Goal: Task Accomplishment & Management: Complete application form

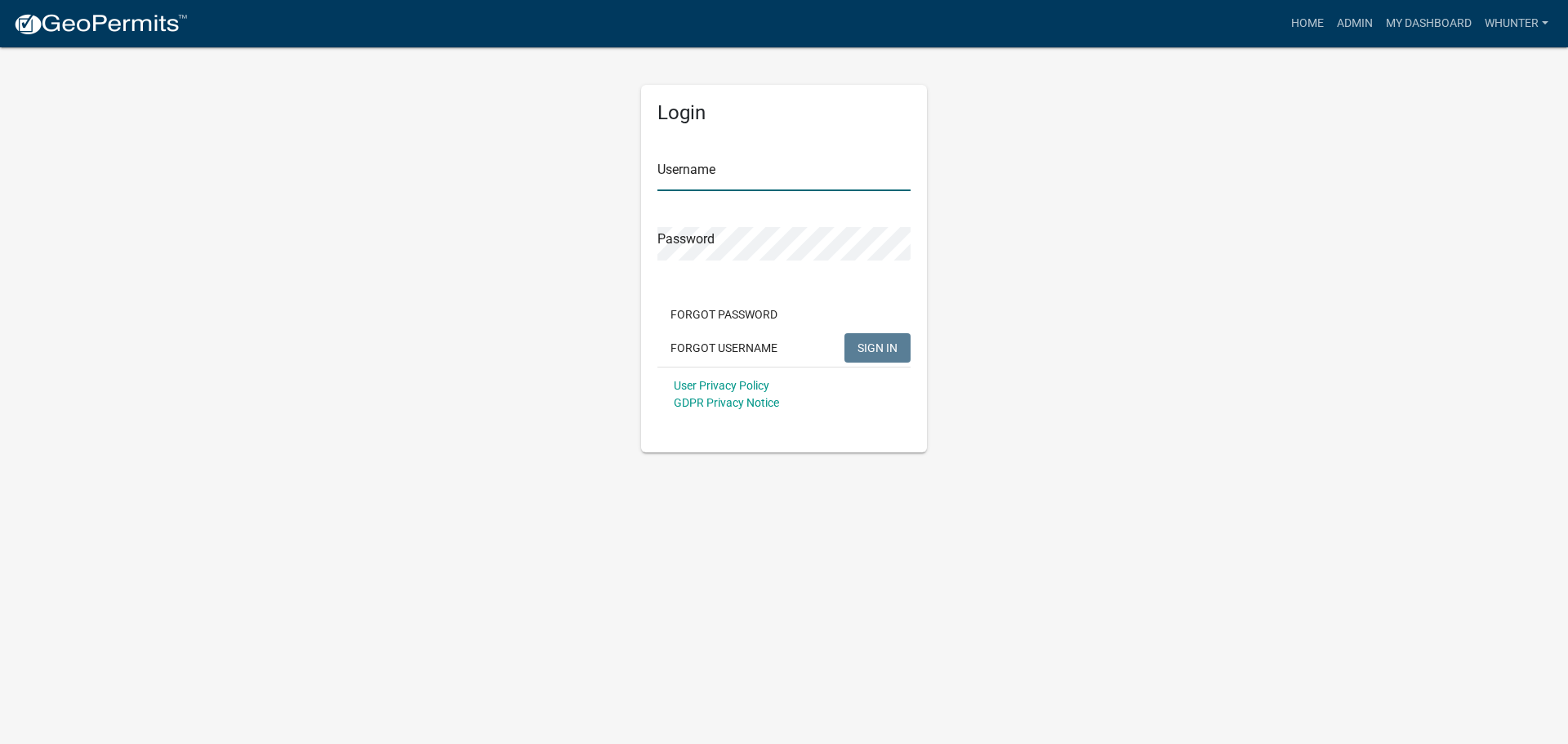
type input "whunter"
click at [879, 354] on span "SIGN IN" at bounding box center [877, 347] width 40 height 13
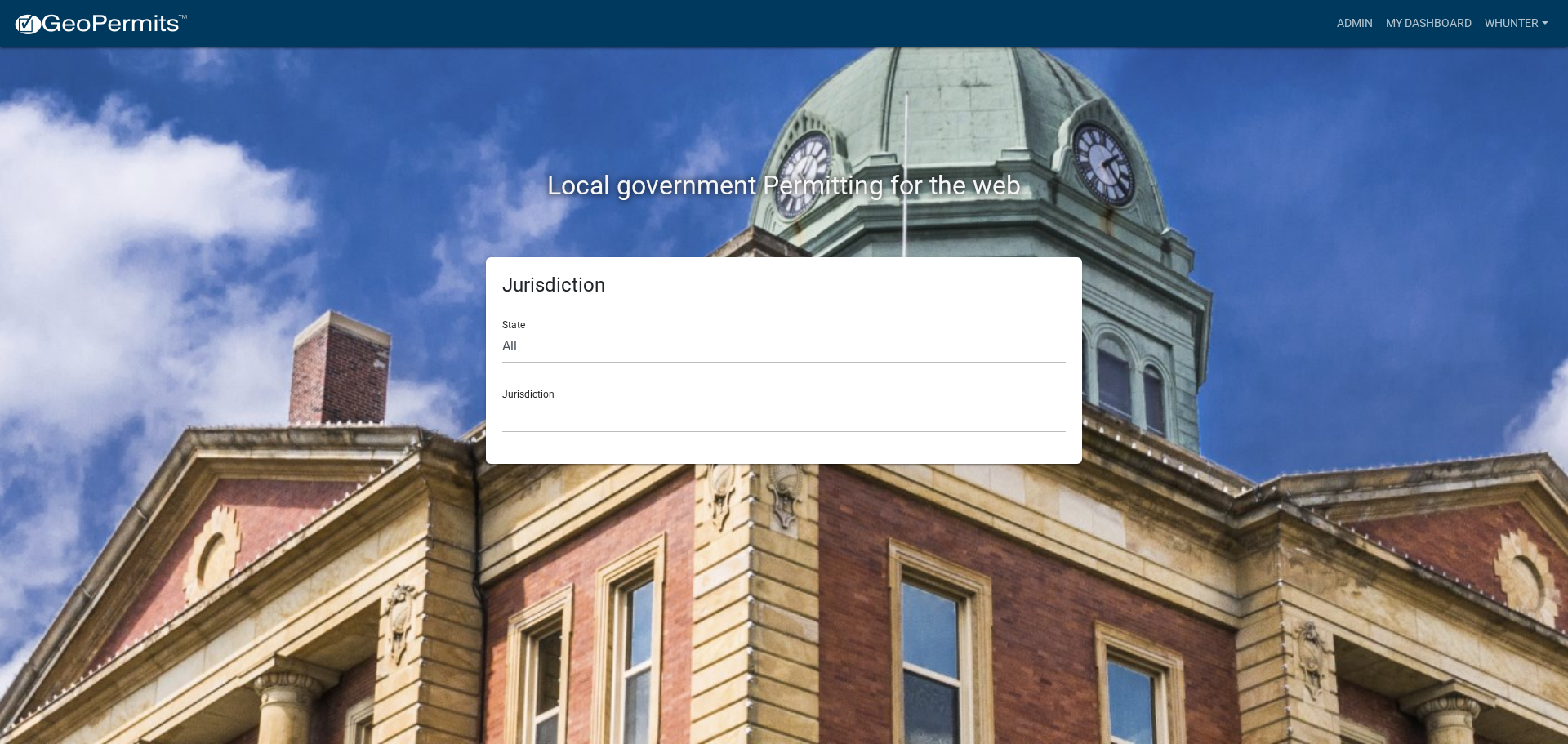
click at [534, 353] on select "All [US_STATE] [US_STATE] [US_STATE] [US_STATE] [US_STATE] [US_STATE] [US_STATE…" at bounding box center [784, 347] width 564 height 33
select select "[US_STATE]"
click at [503, 330] on select "All [US_STATE] [US_STATE] [US_STATE] [US_STATE] [US_STATE] [US_STATE] [US_STATE…" at bounding box center [784, 347] width 564 height 33
click at [551, 403] on select "[GEOGRAPHIC_DATA], [US_STATE][PERSON_NAME][GEOGRAPHIC_DATA], [US_STATE][PERSON_…" at bounding box center [784, 416] width 564 height 33
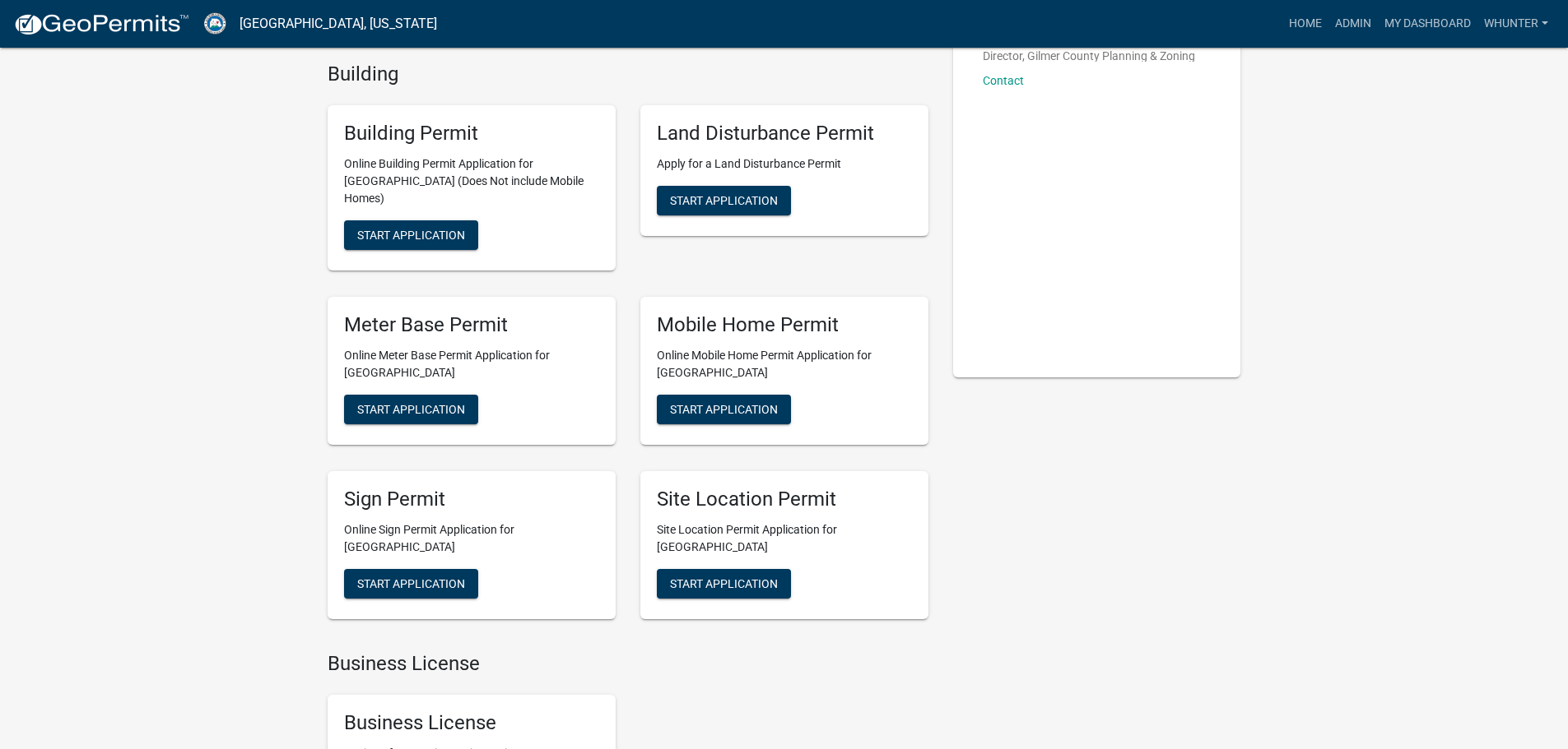
scroll to position [411, 0]
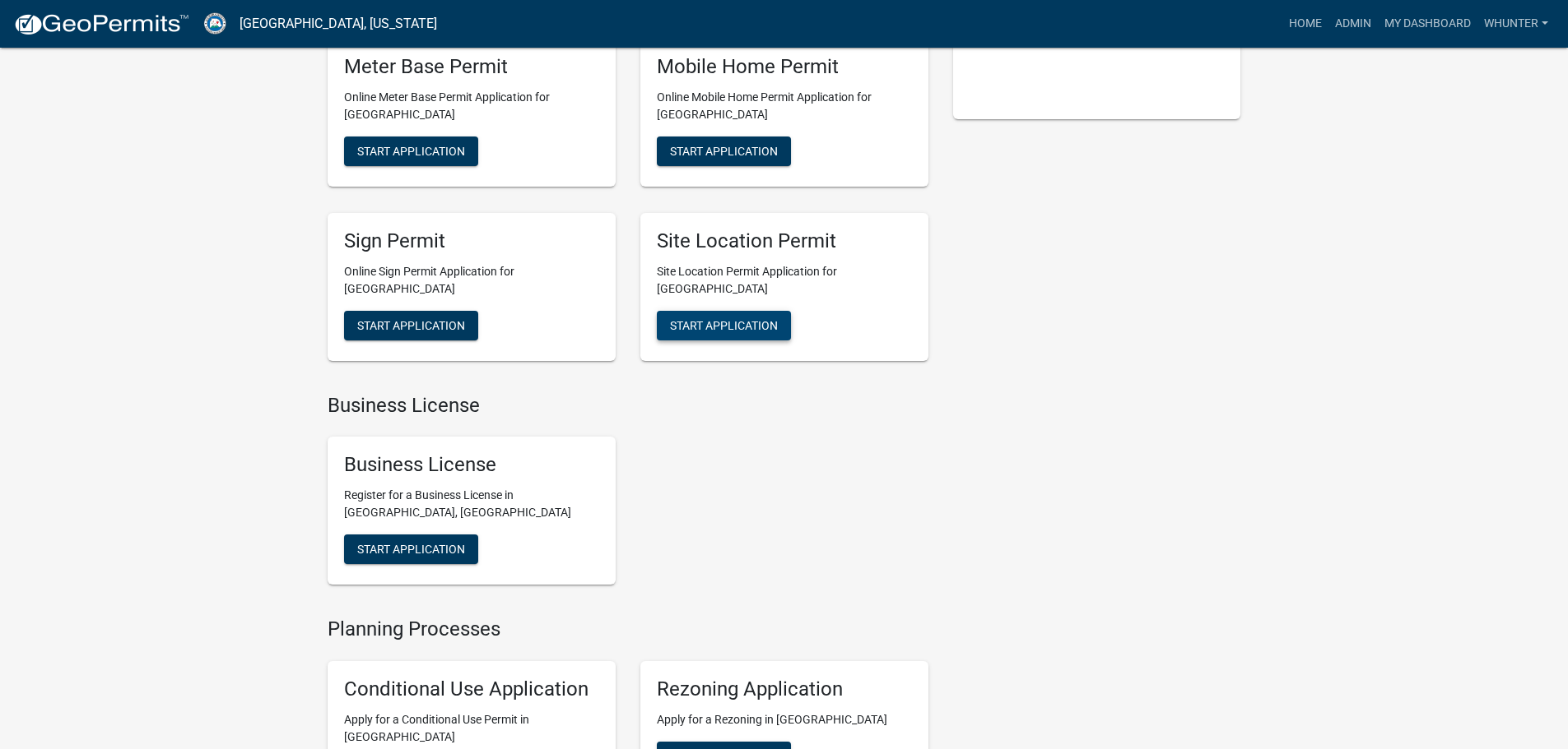
click at [736, 321] on button "Start Application" at bounding box center [723, 326] width 134 height 29
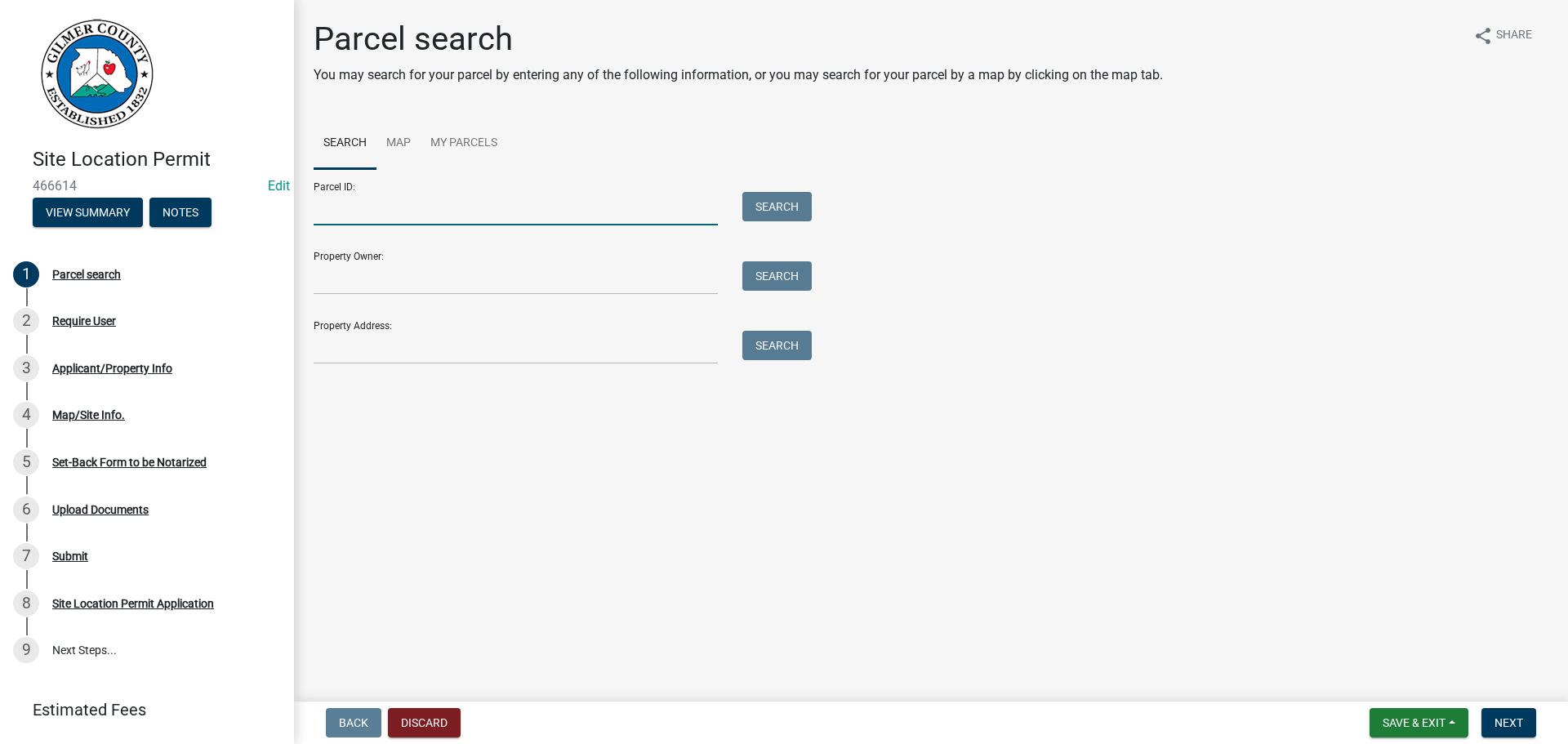
drag, startPoint x: 459, startPoint y: 194, endPoint x: 471, endPoint y: 200, distance: 13.4
click at [459, 194] on input "Parcel ID:" at bounding box center [516, 209] width 404 height 33
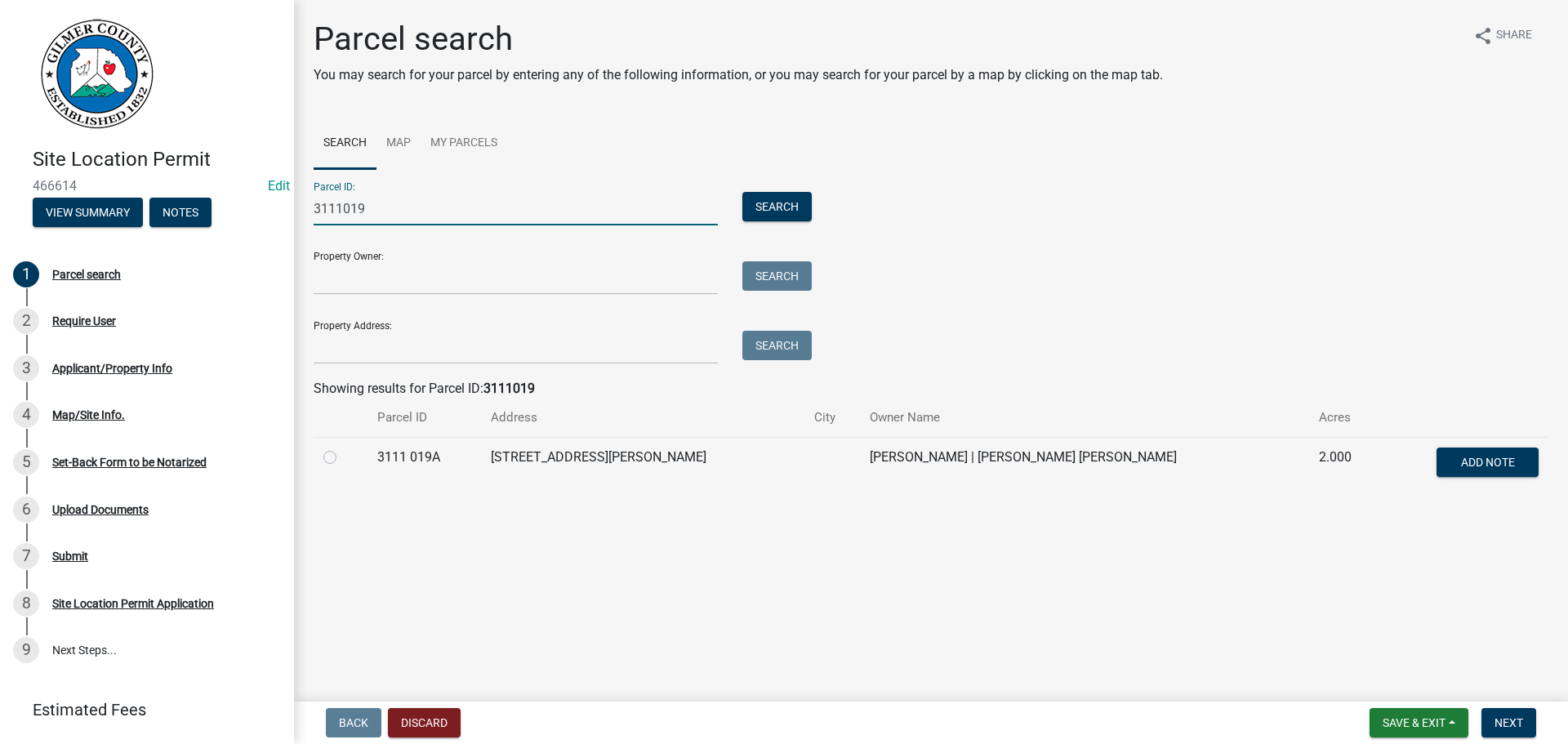
type input "3111019"
click at [343, 448] on label at bounding box center [343, 448] width 0 height 0
click at [343, 455] on 019A "radio" at bounding box center [348, 453] width 10 height 10
radio 019A "true"
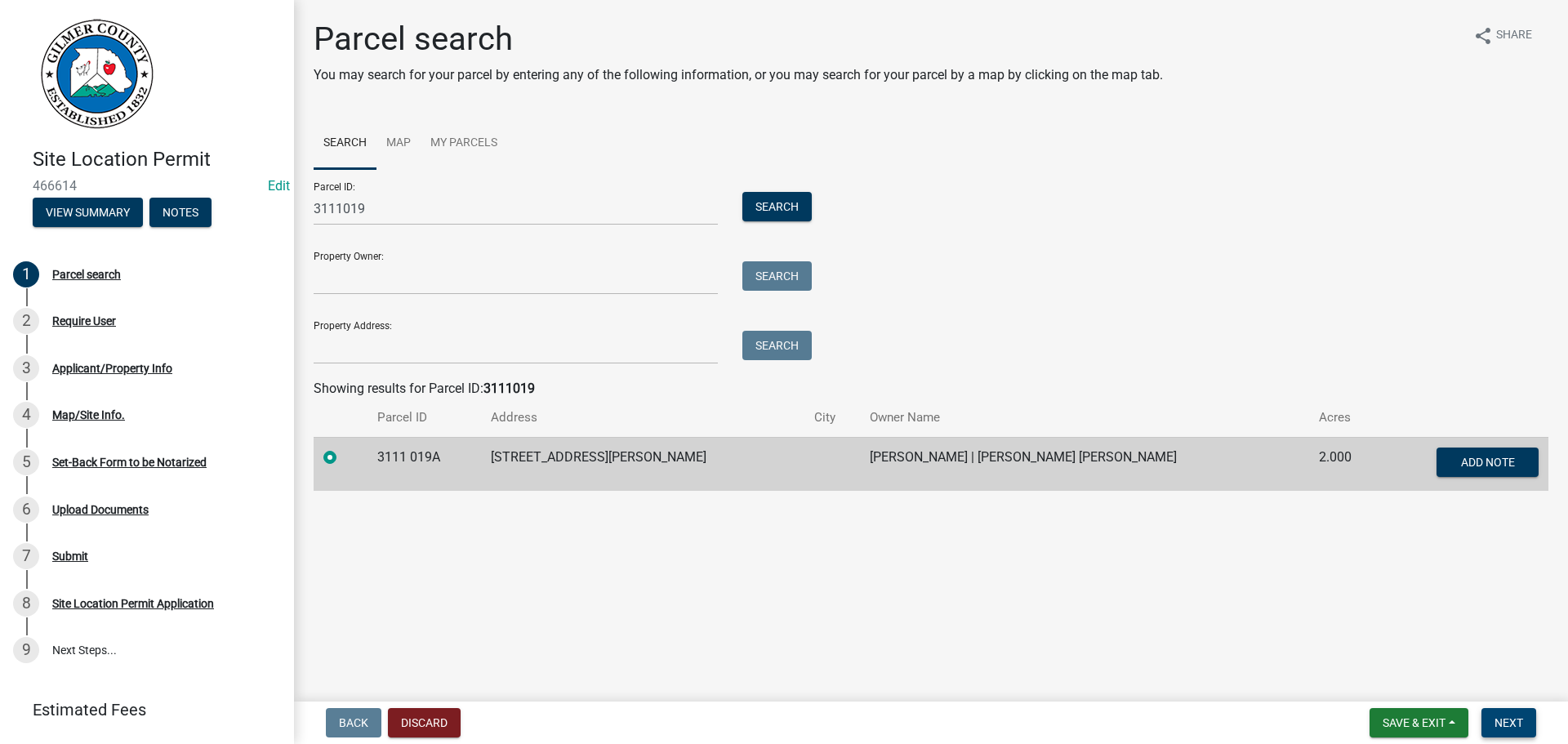
click at [1517, 715] on button "Next" at bounding box center [1509, 723] width 55 height 29
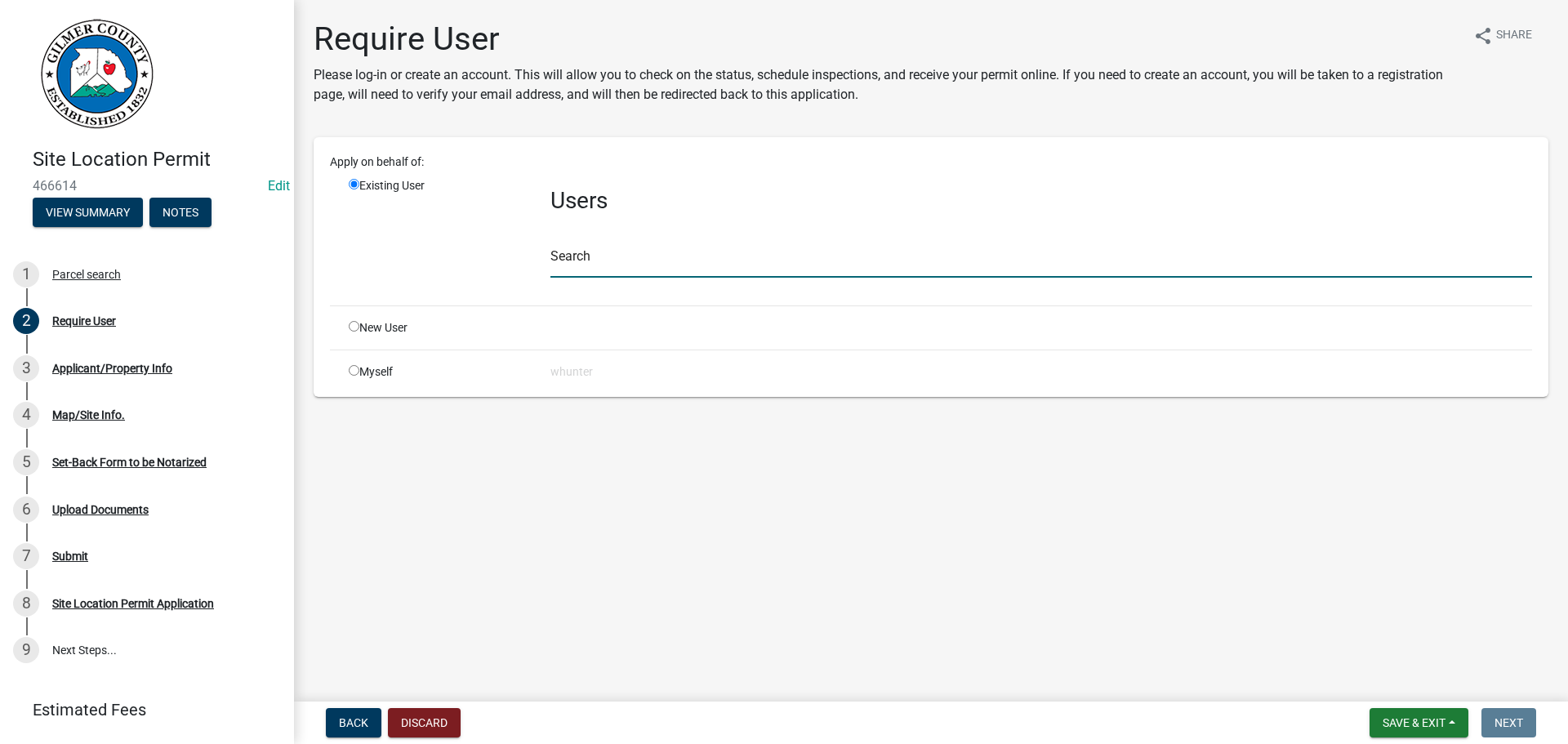
click at [642, 263] on input "text" at bounding box center [1041, 261] width 982 height 33
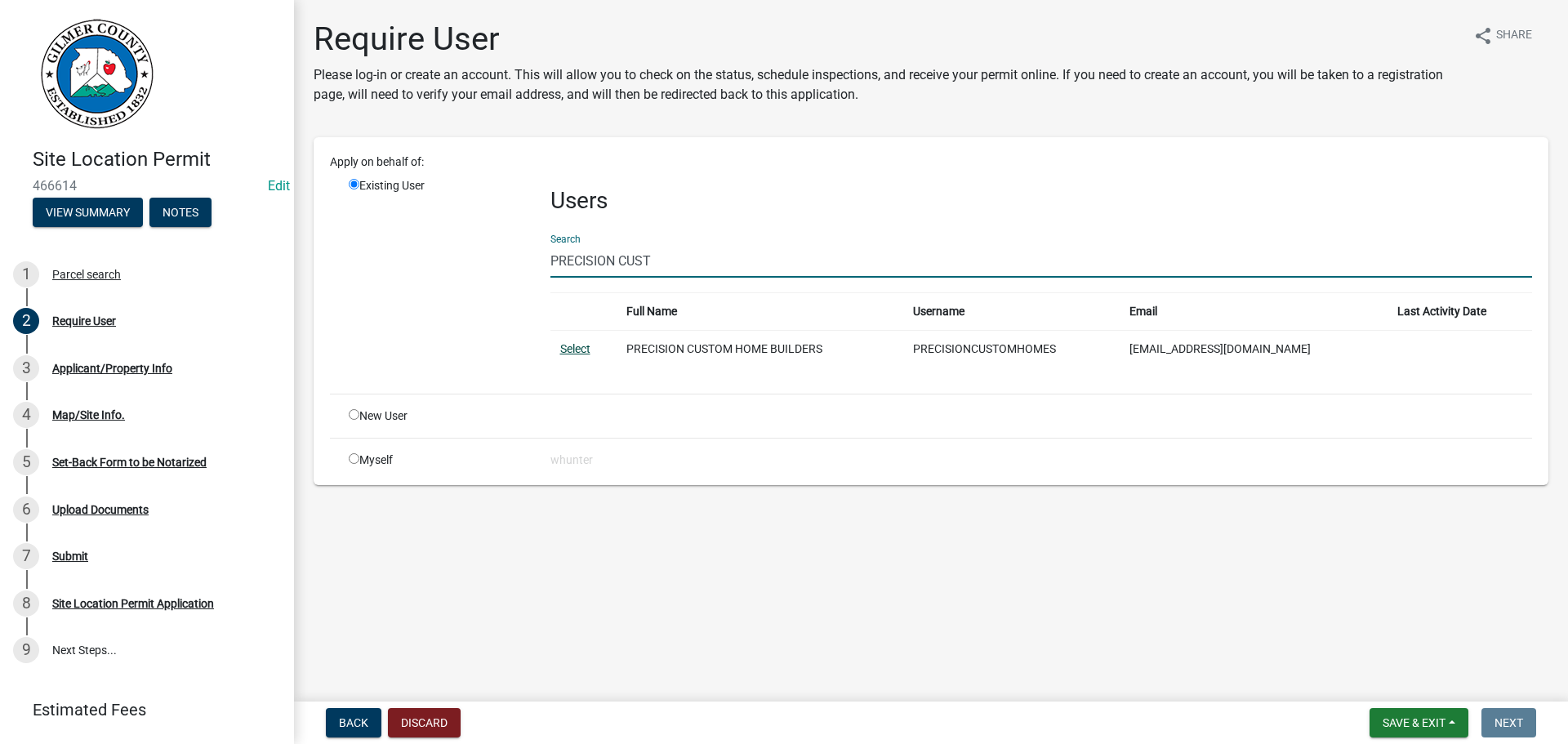
type input "PRECISION CUST"
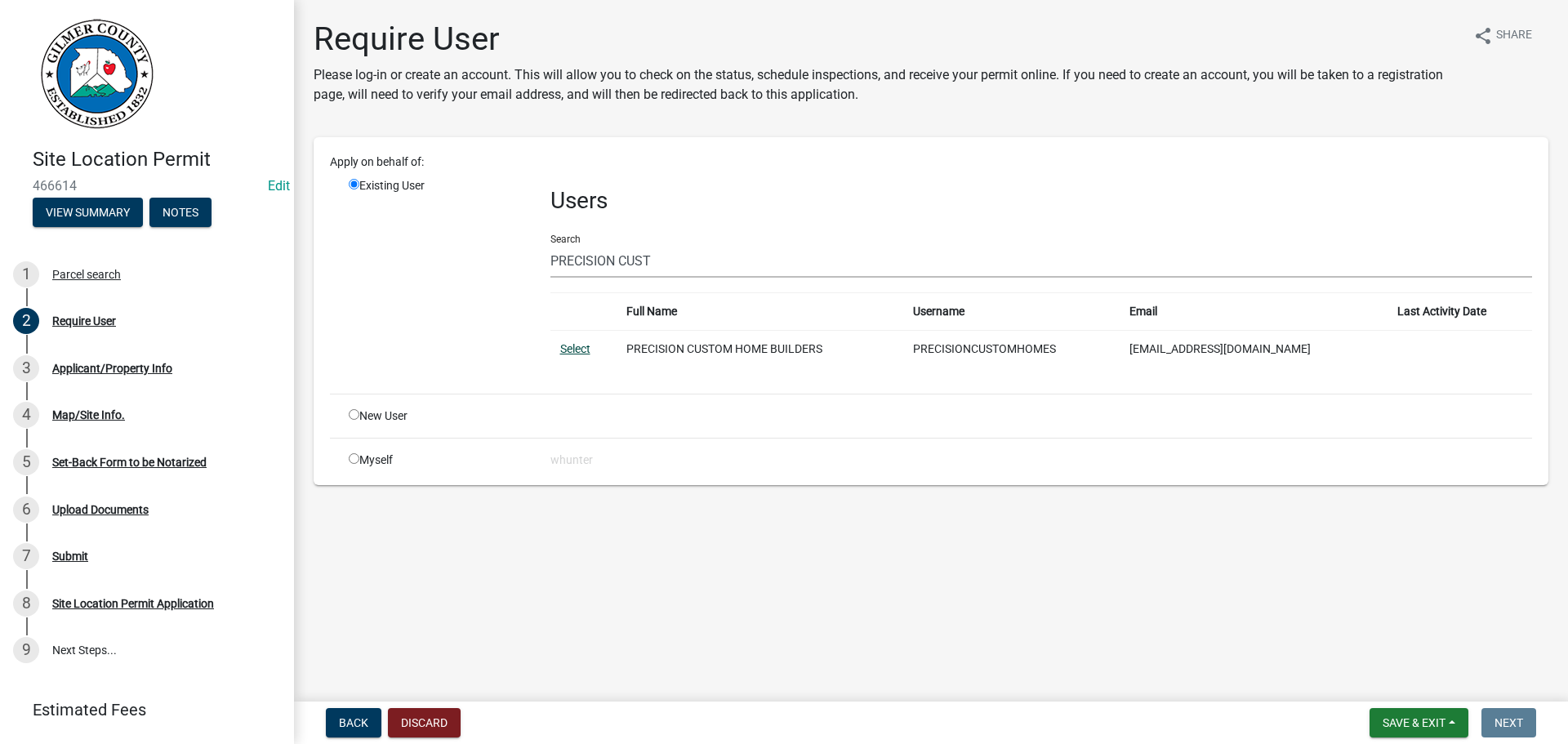
click at [575, 353] on link "Select" at bounding box center [575, 348] width 30 height 13
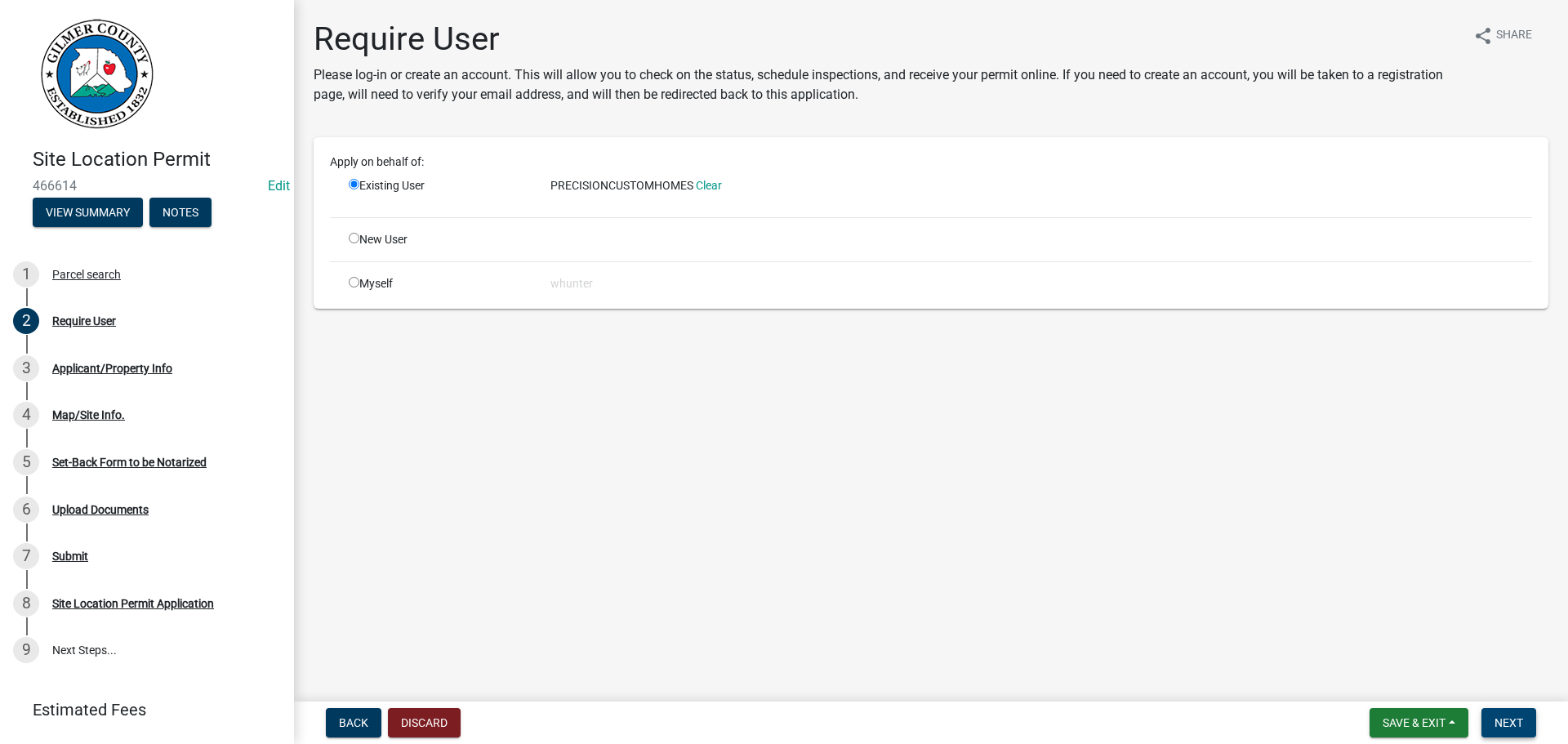
click at [1507, 727] on span "Next" at bounding box center [1509, 723] width 28 height 13
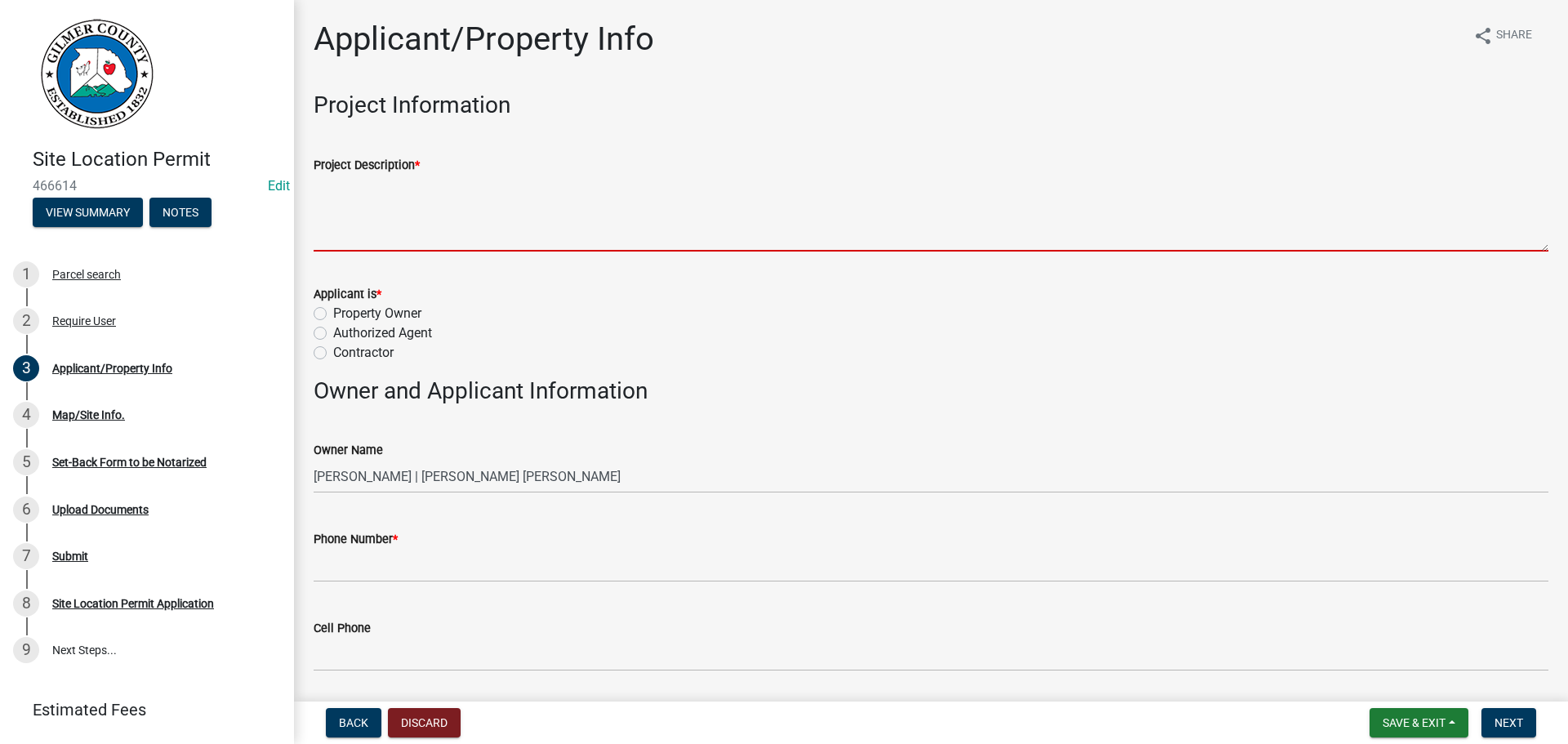
click at [487, 224] on textarea "Project Description *" at bounding box center [932, 214] width 1235 height 77
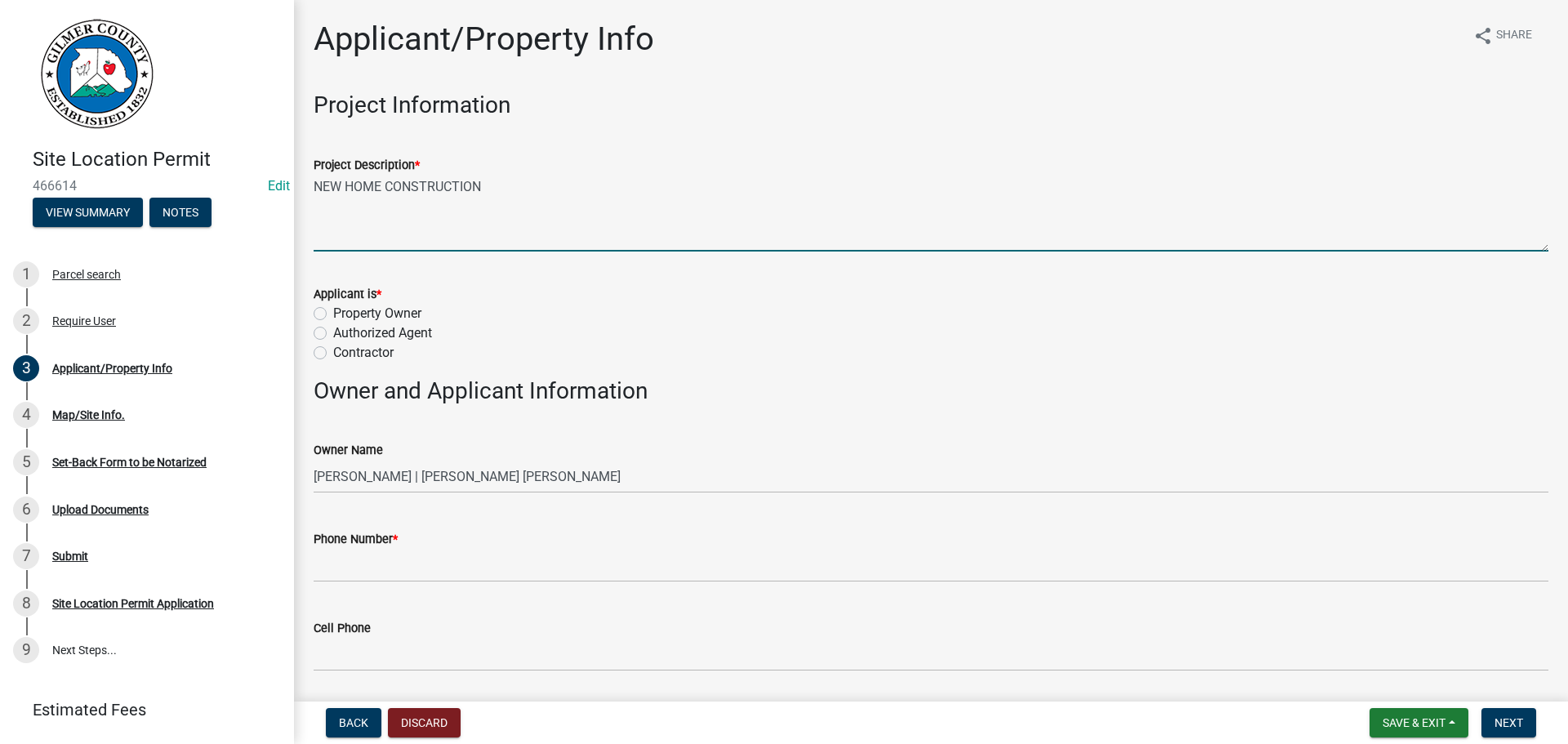
type textarea "NEW HOME CONSTRUCTION"
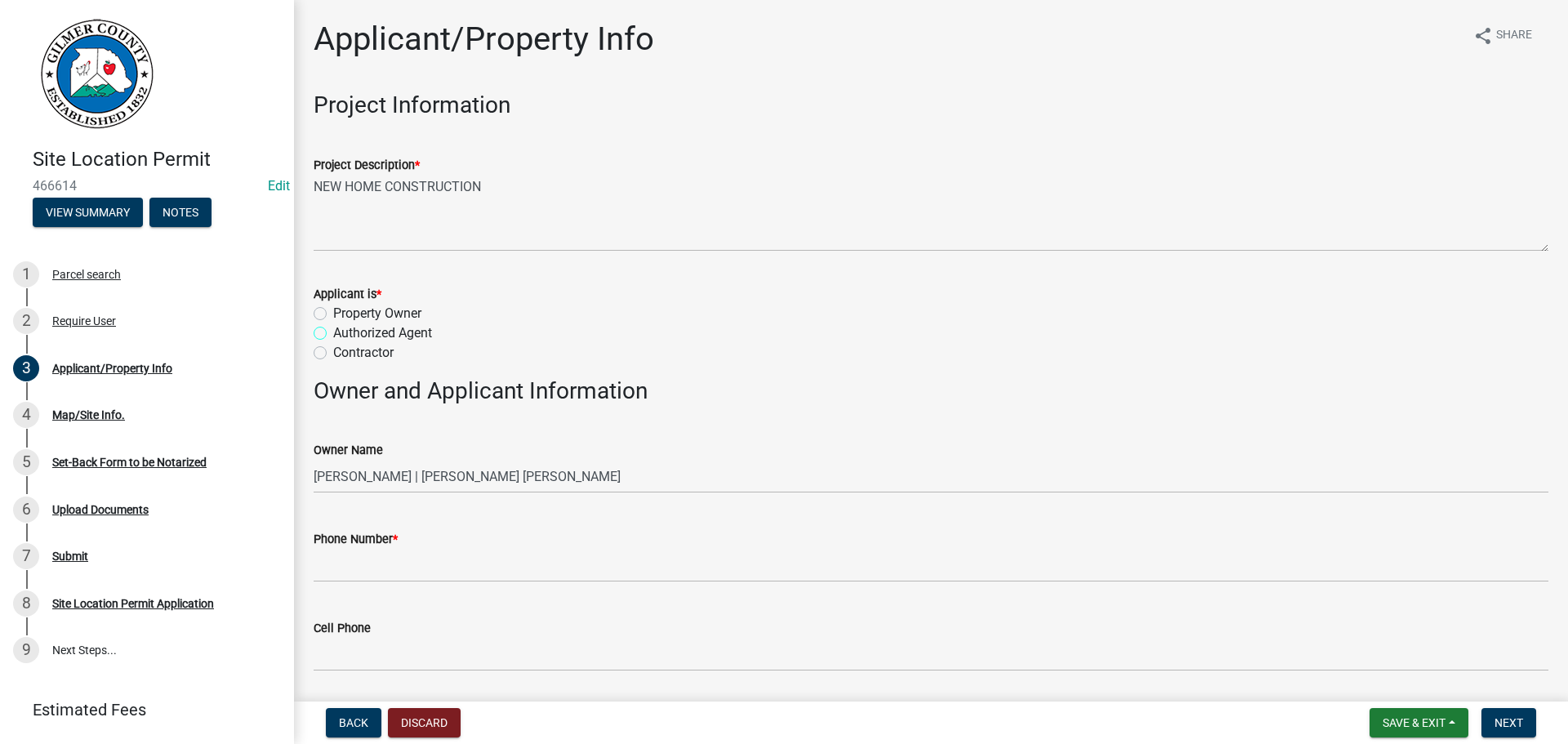
click at [334, 324] on input "Authorized Agent" at bounding box center [339, 329] width 10 height 10
radio input "true"
click at [334, 343] on input "Contractor" at bounding box center [339, 348] width 10 height 10
radio input "true"
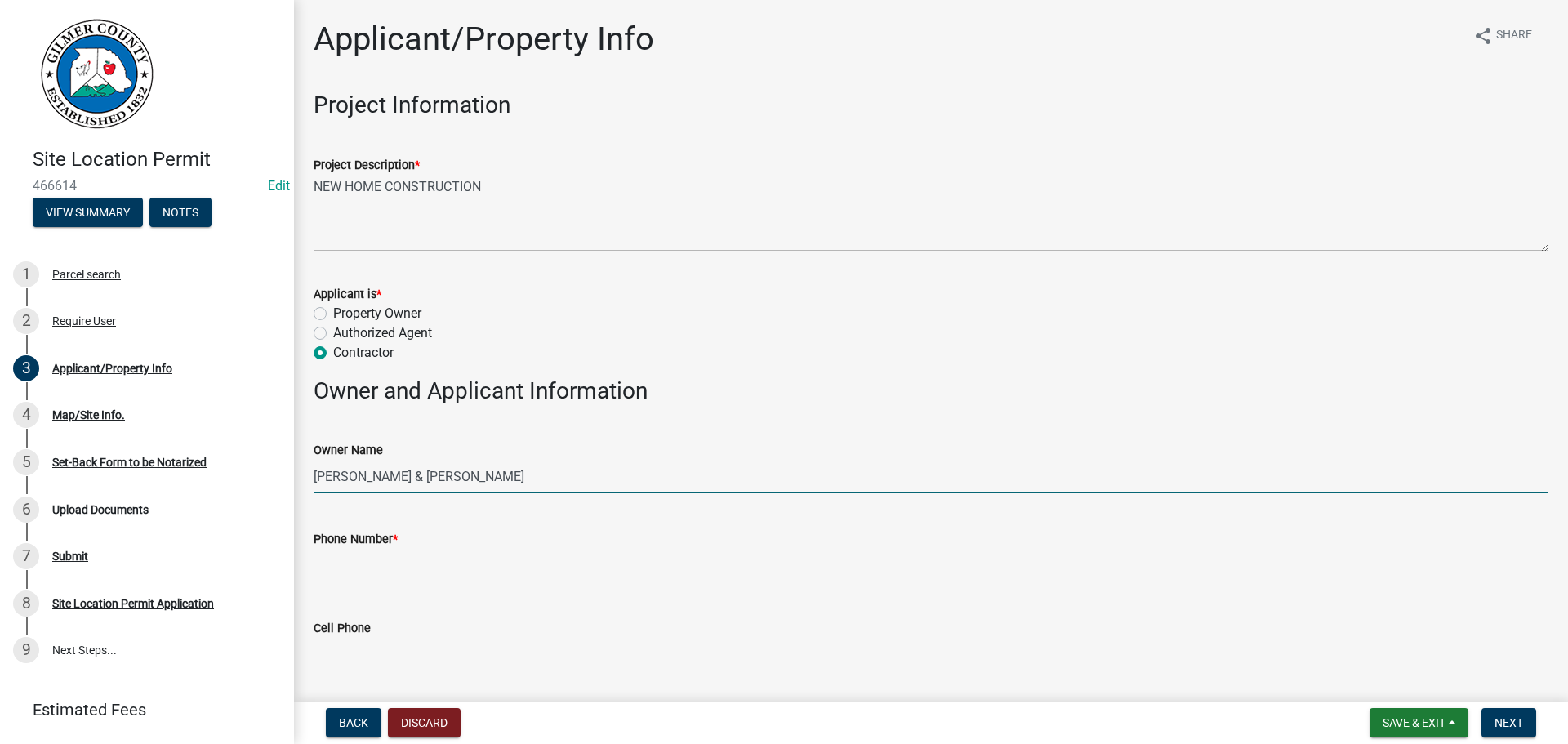
type input "[PERSON_NAME] & [PERSON_NAME]"
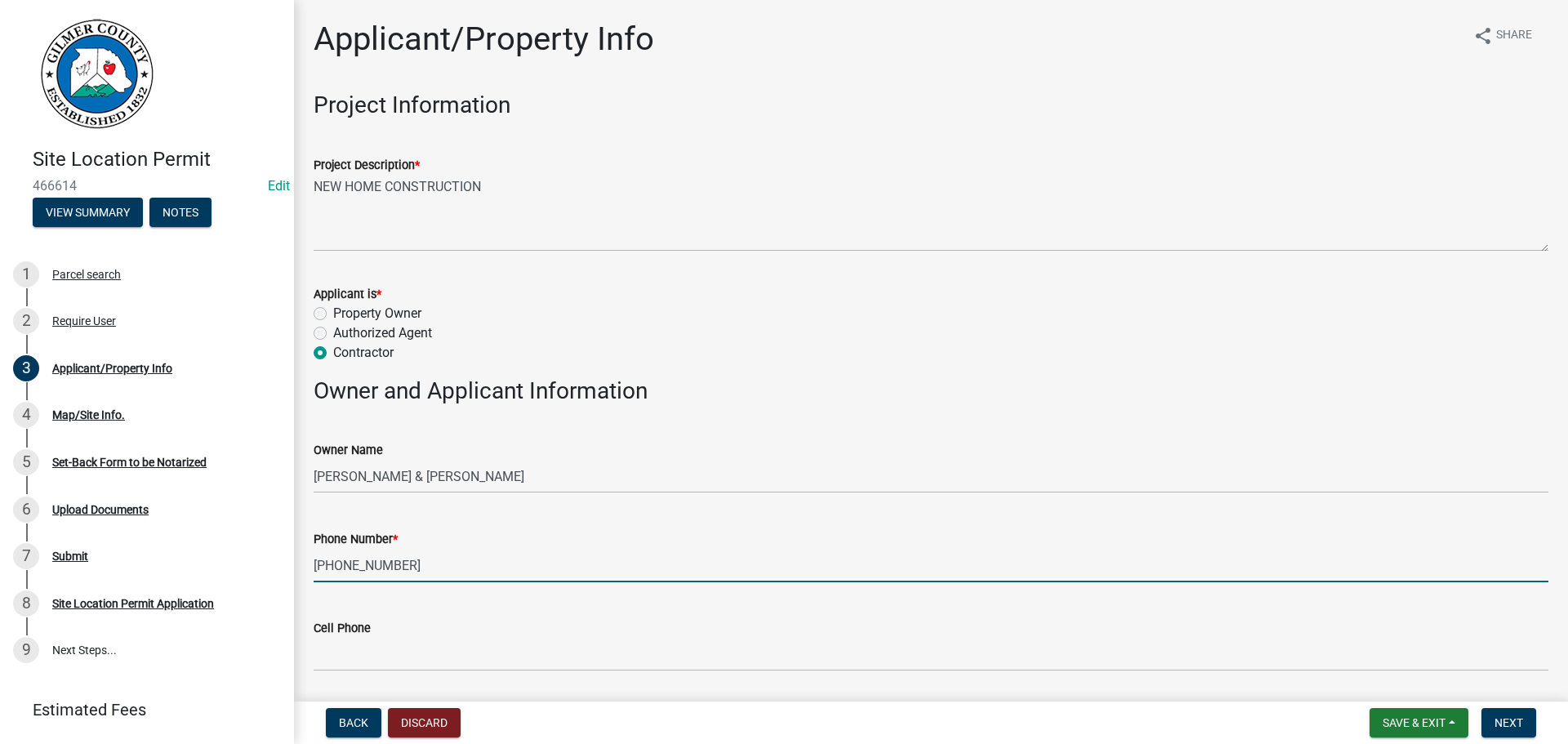
type input "[PHONE_NUMBER]"
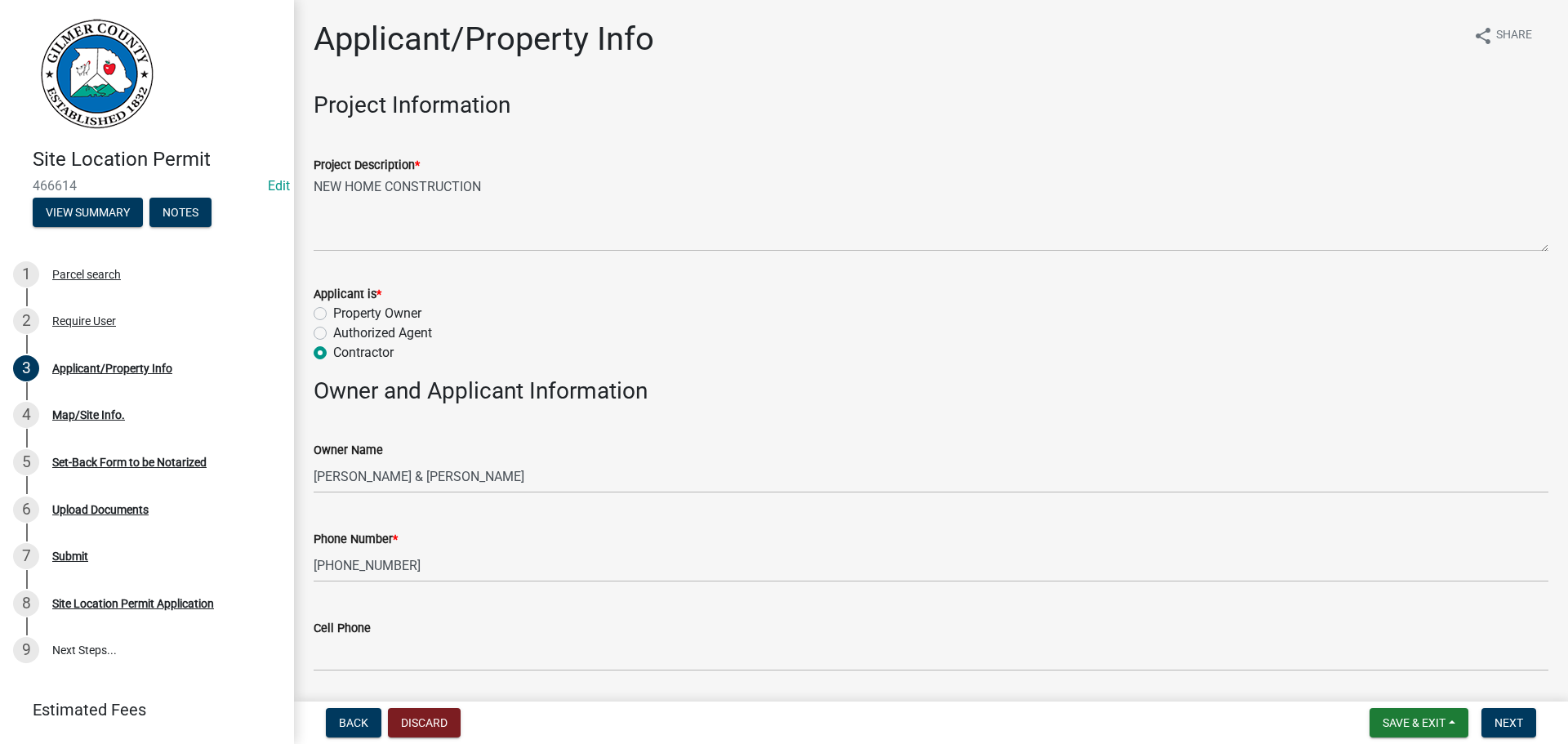
scroll to position [396, 0]
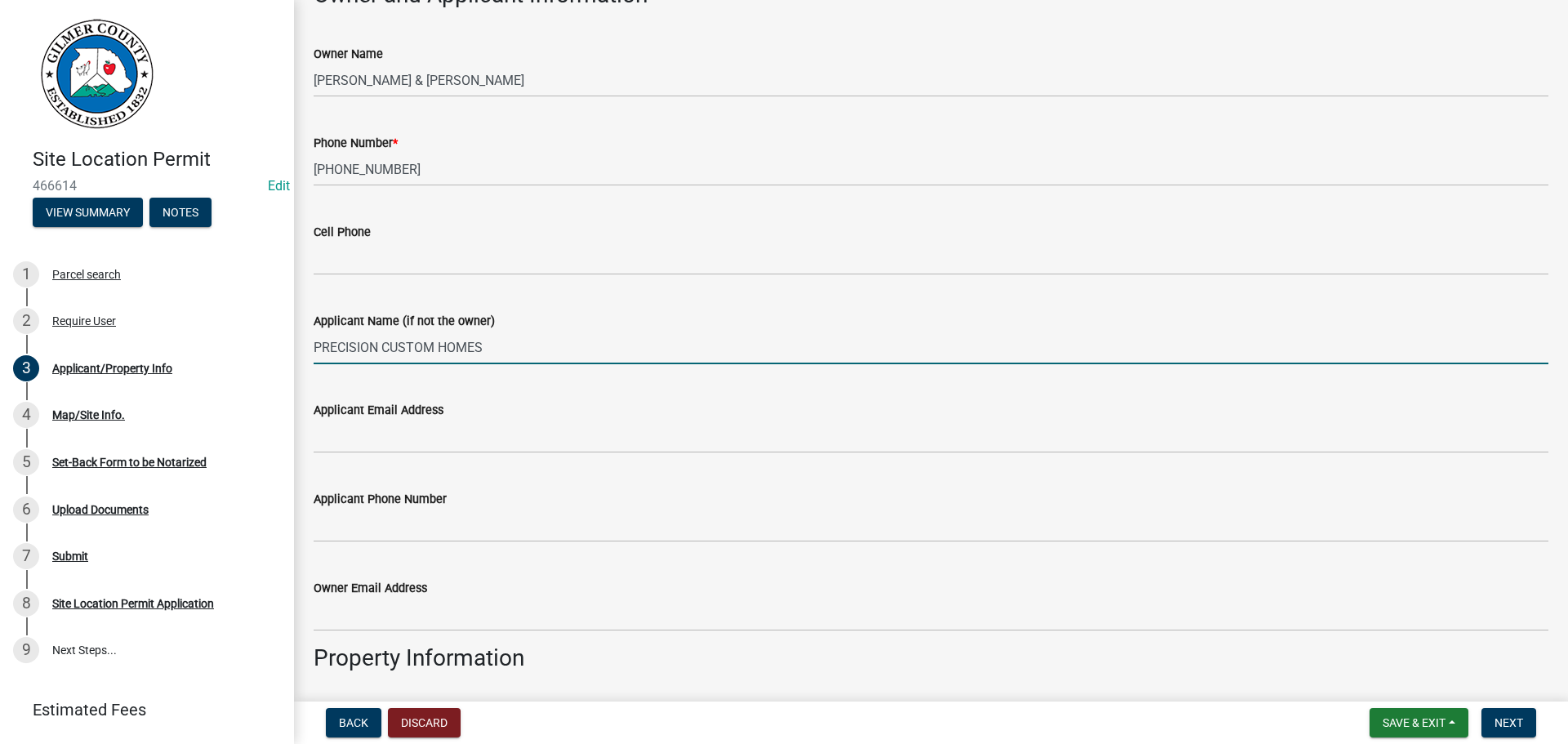
type input "PRECISION CUSTOM HOMES"
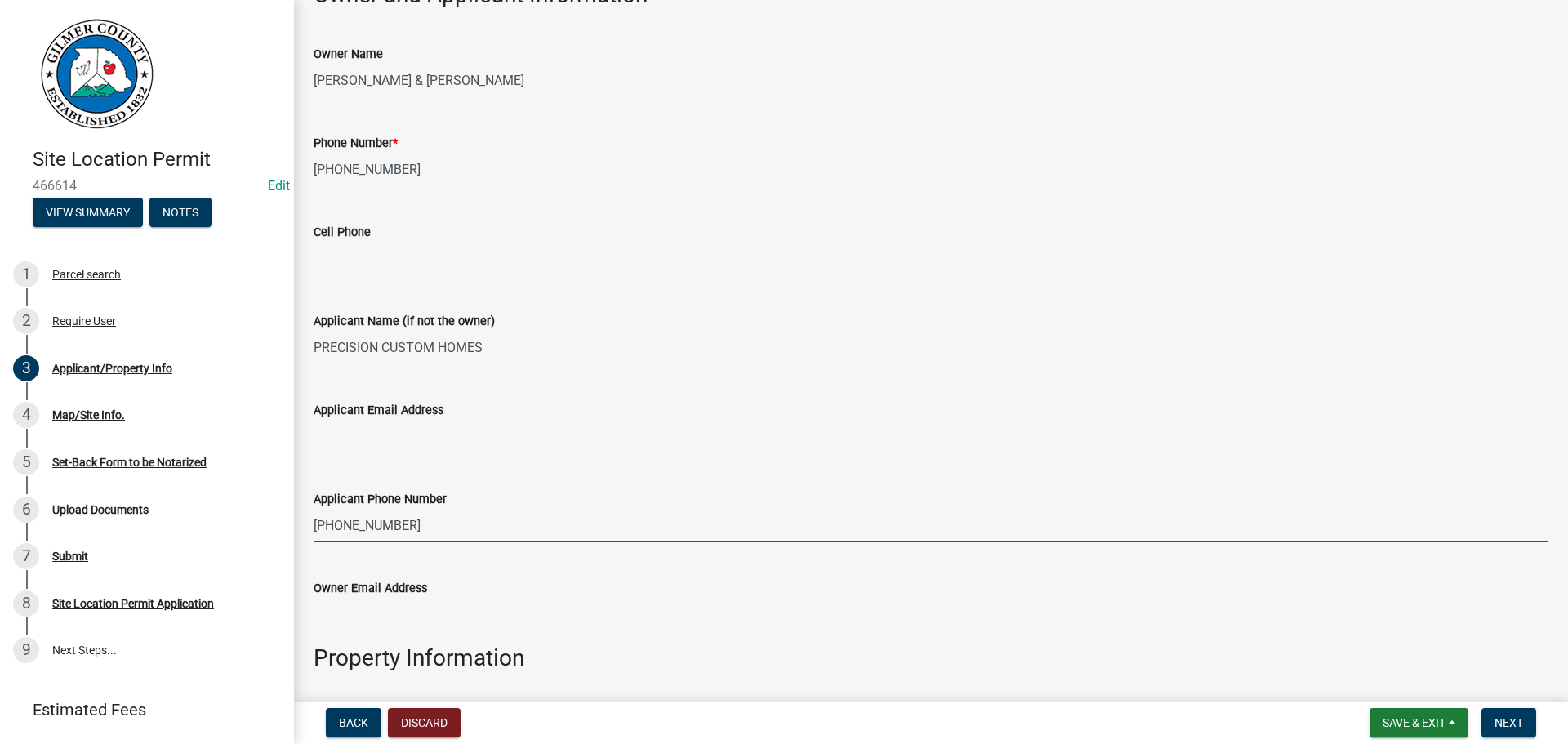
type input "[PHONE_NUMBER]"
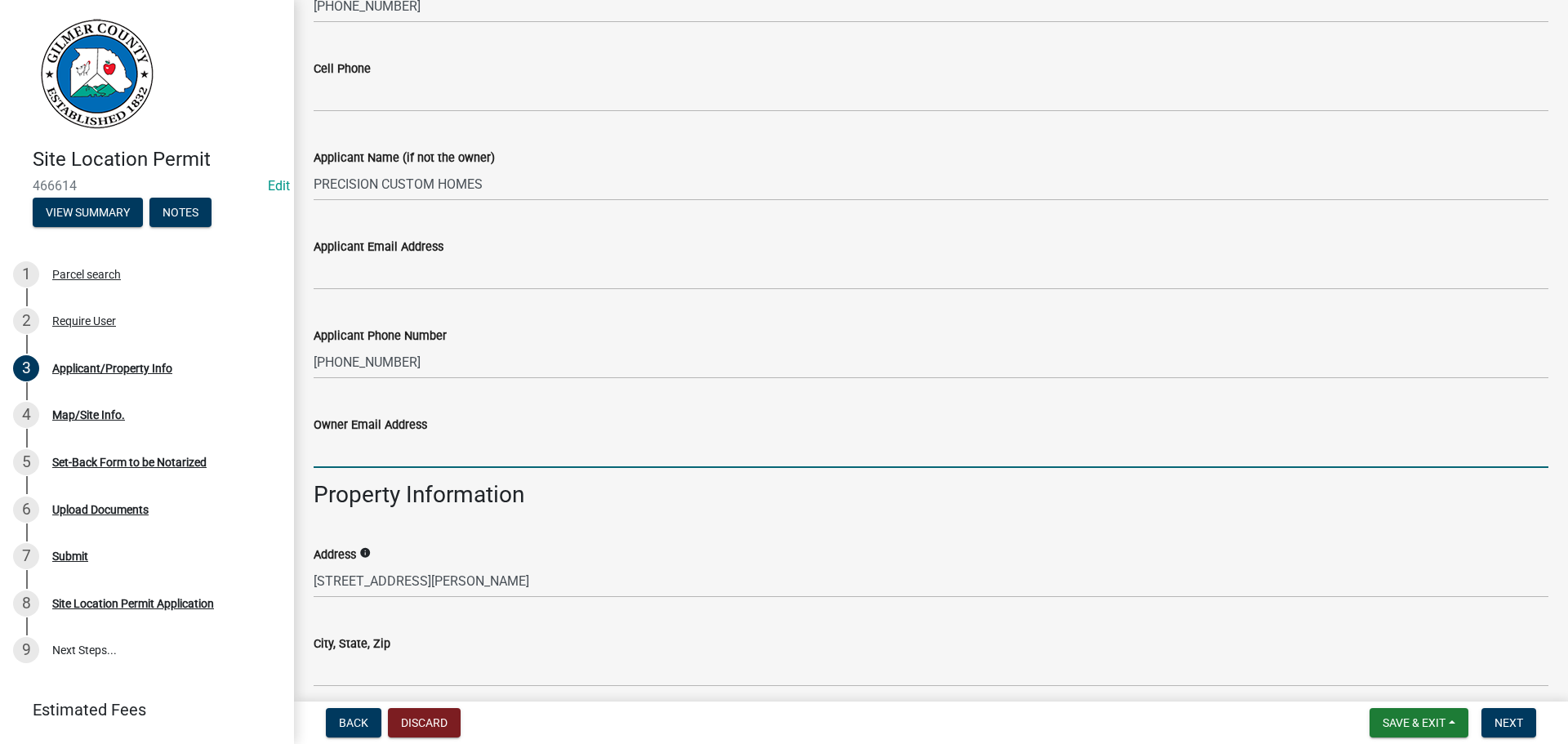
scroll to position [805, 0]
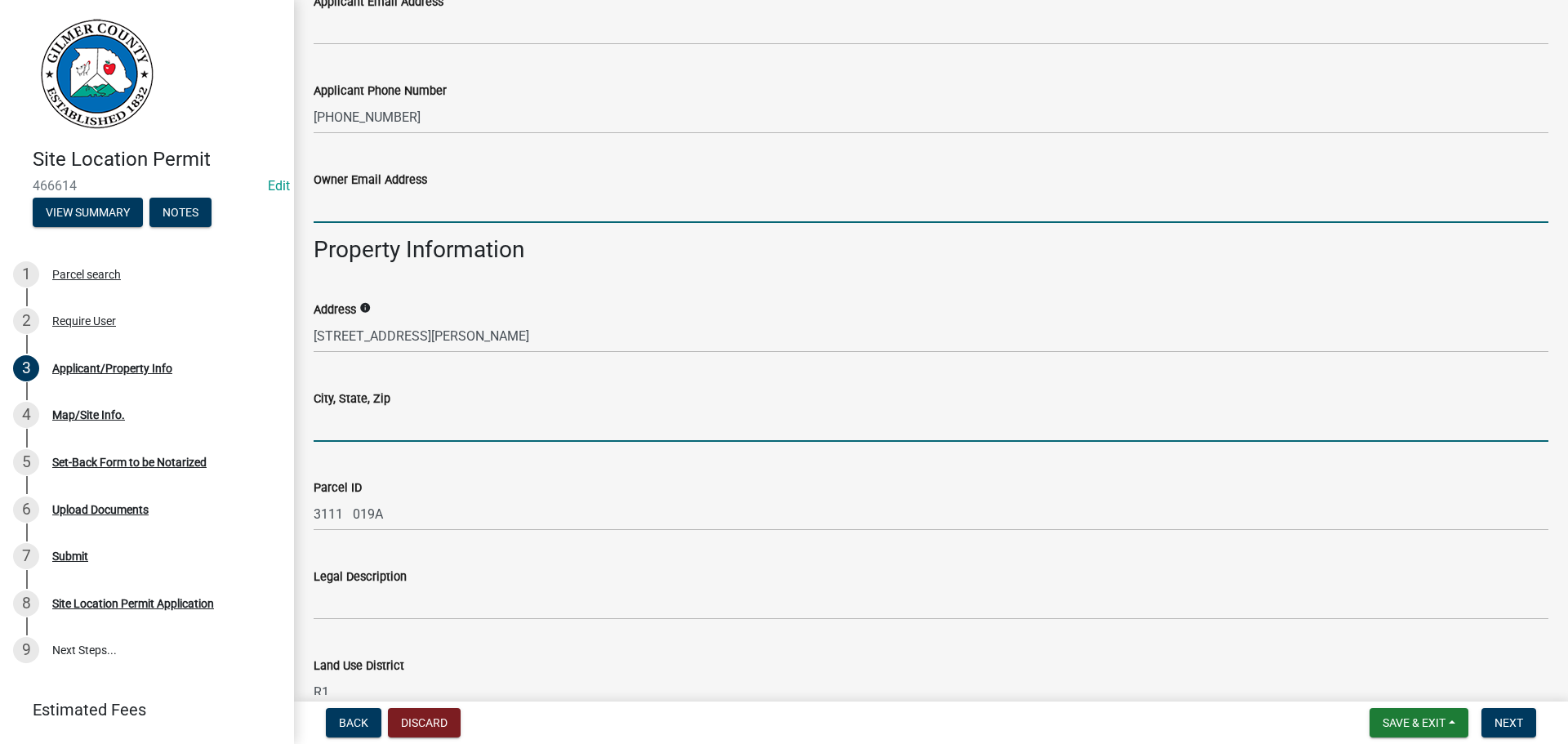
click at [429, 408] on input "City, State, Zip" at bounding box center [932, 425] width 1235 height 33
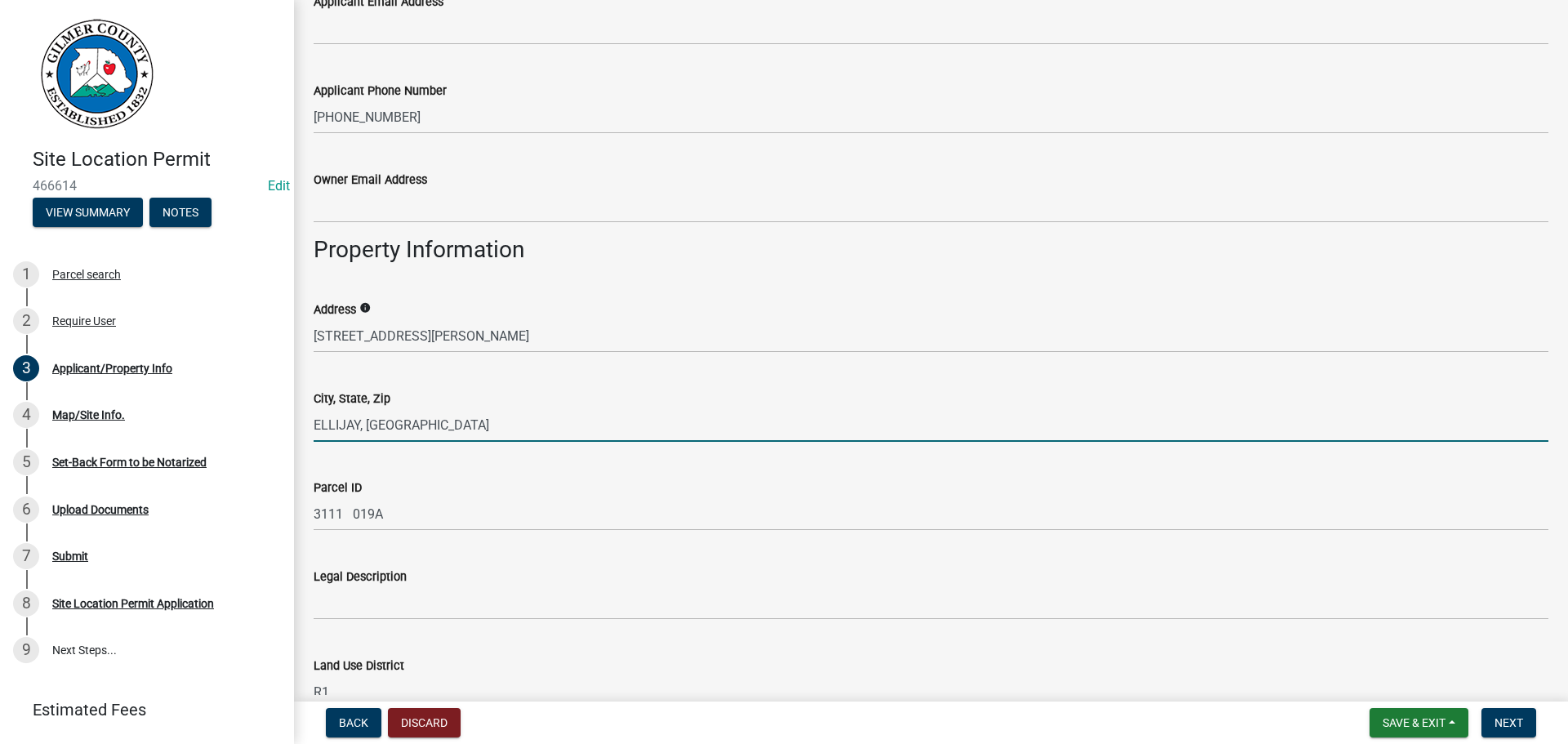
type input "ELLIJAY, [GEOGRAPHIC_DATA]"
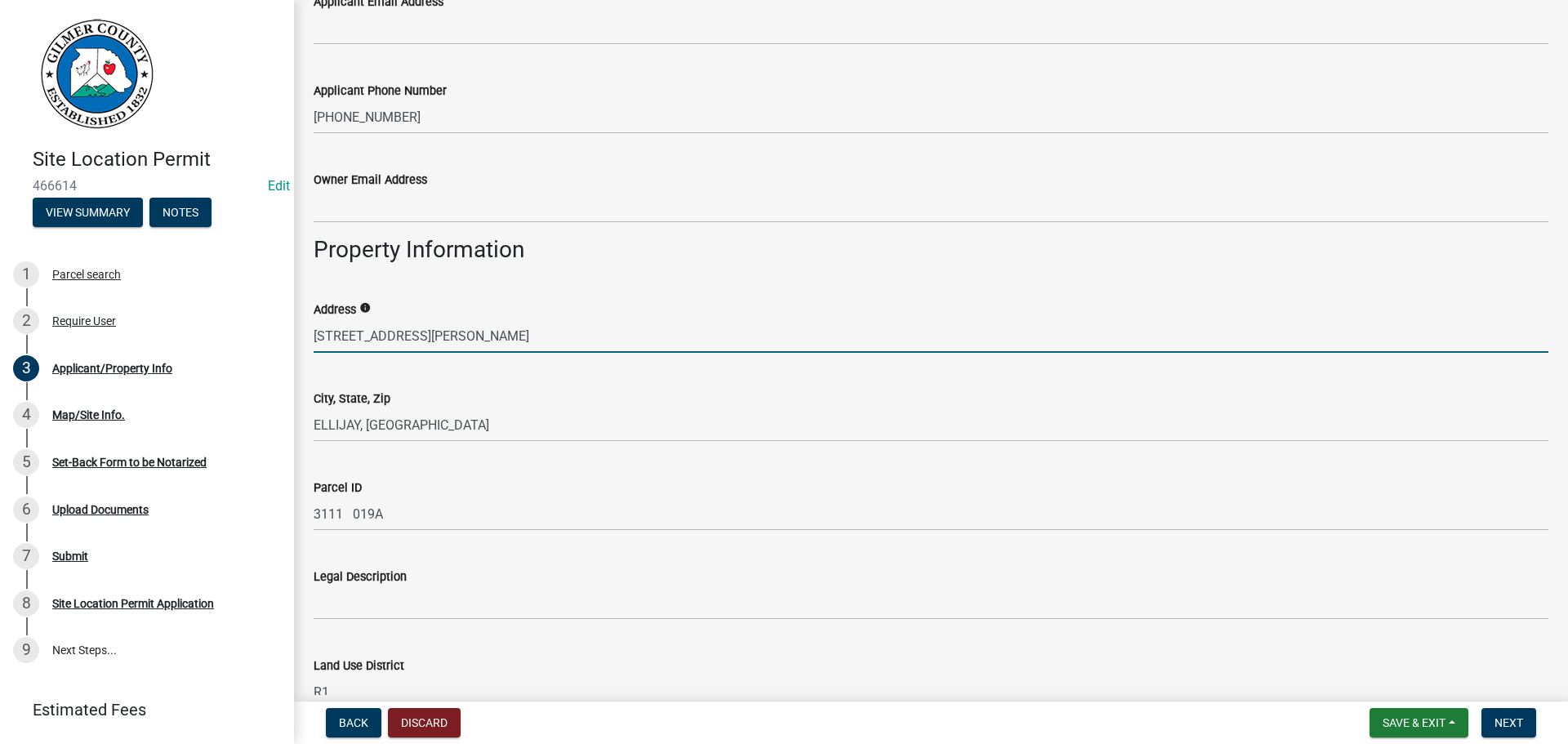
drag, startPoint x: 329, startPoint y: 340, endPoint x: 286, endPoint y: 332, distance: 43.7
click at [286, 332] on div "Site Location Permit 466614 Edit View Summary Notes 1 Parcel search 2 Require U…" at bounding box center [784, 372] width 1568 height 744
type input "[STREET_ADDRESS][PERSON_NAME]"
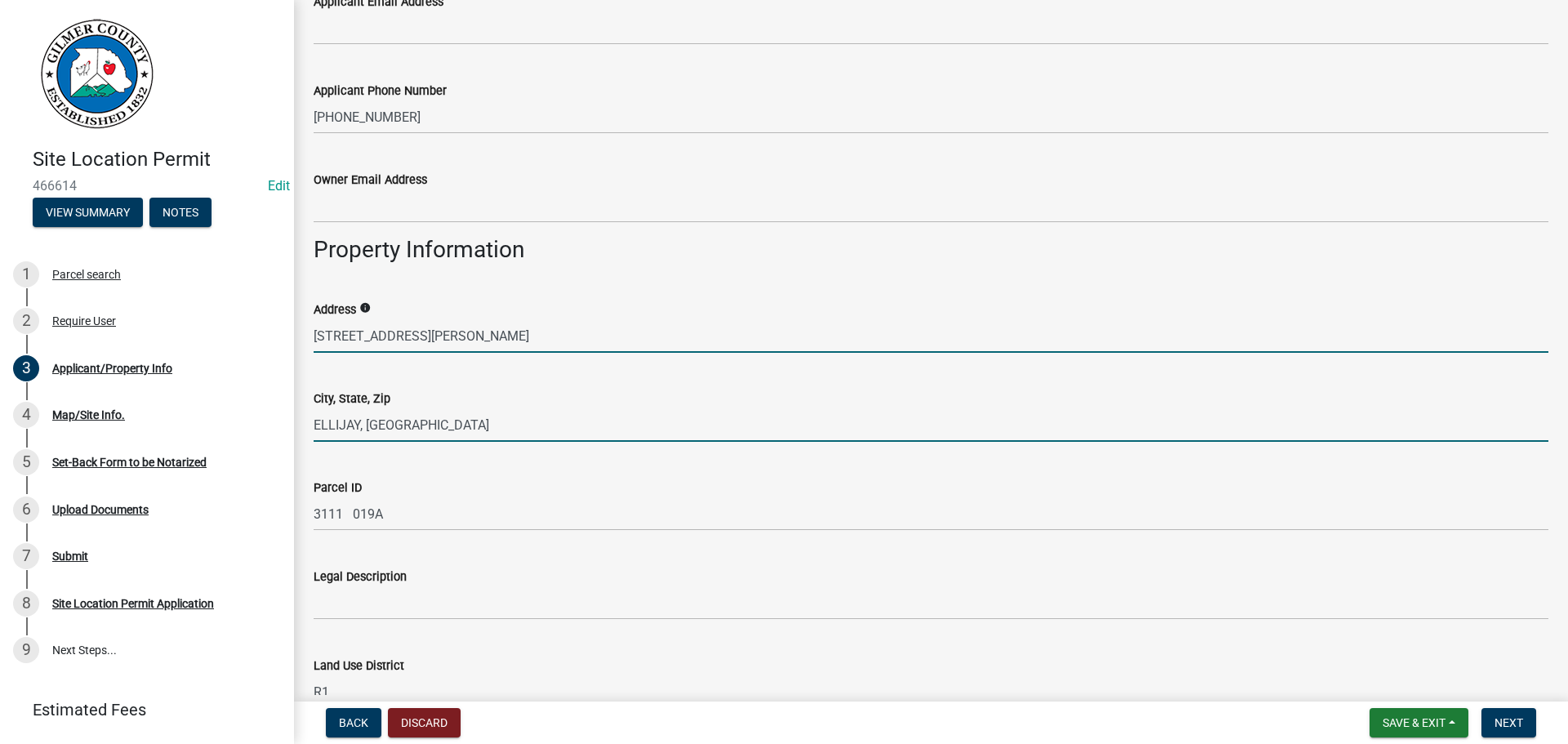
click at [452, 423] on input "ELLIJAY, [GEOGRAPHIC_DATA]" at bounding box center [932, 425] width 1235 height 33
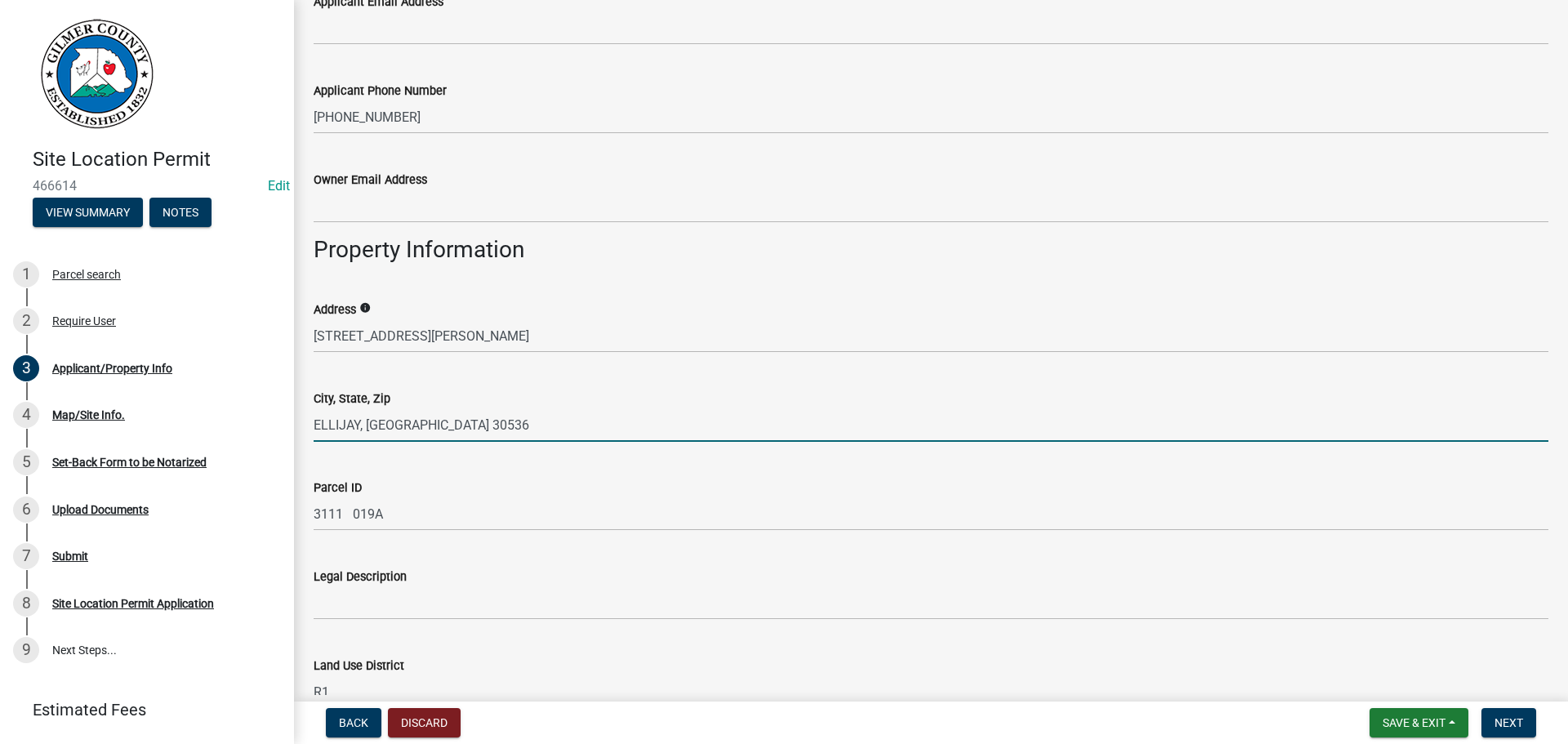
type input "ELLIJAY, [GEOGRAPHIC_DATA] 30536"
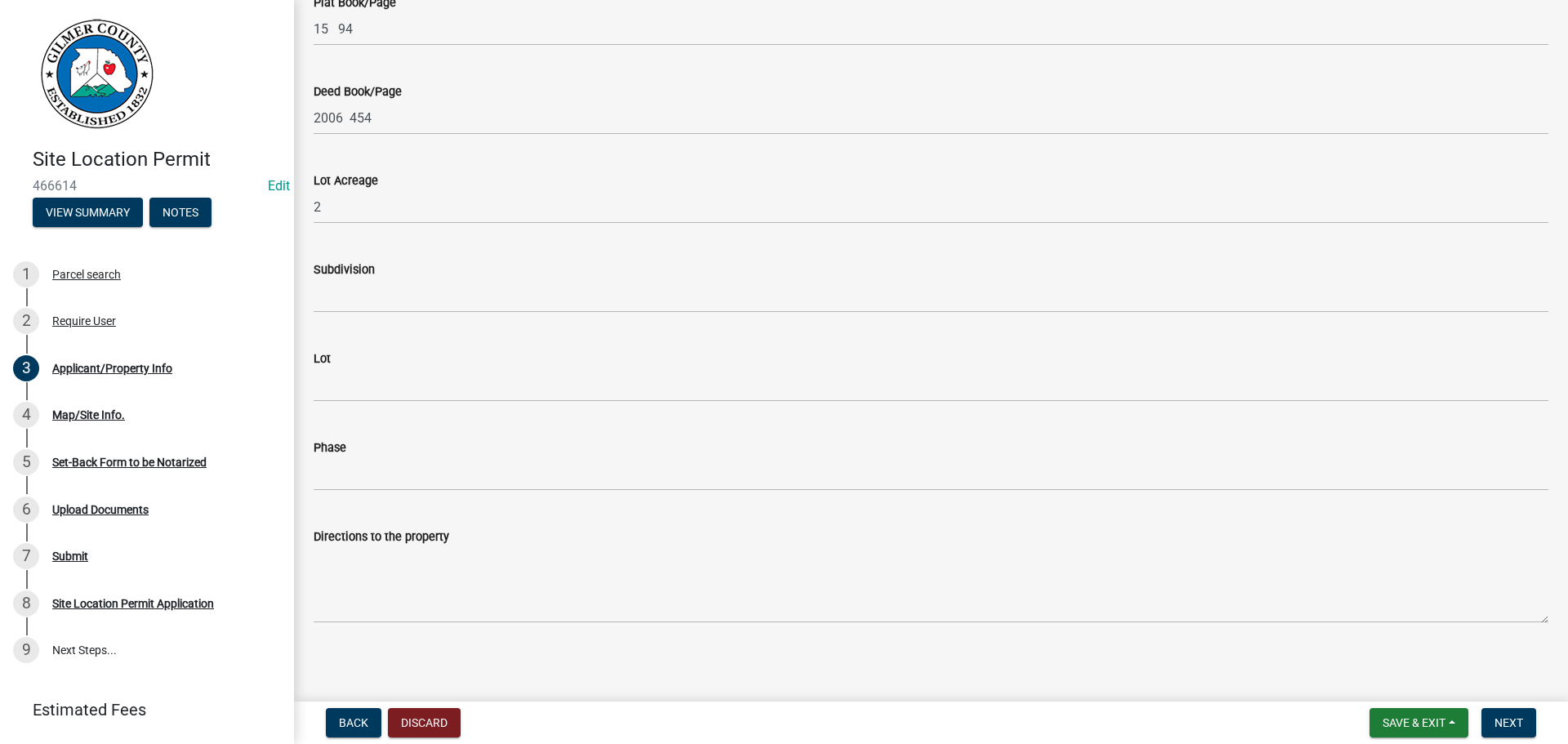
scroll to position [1563, 0]
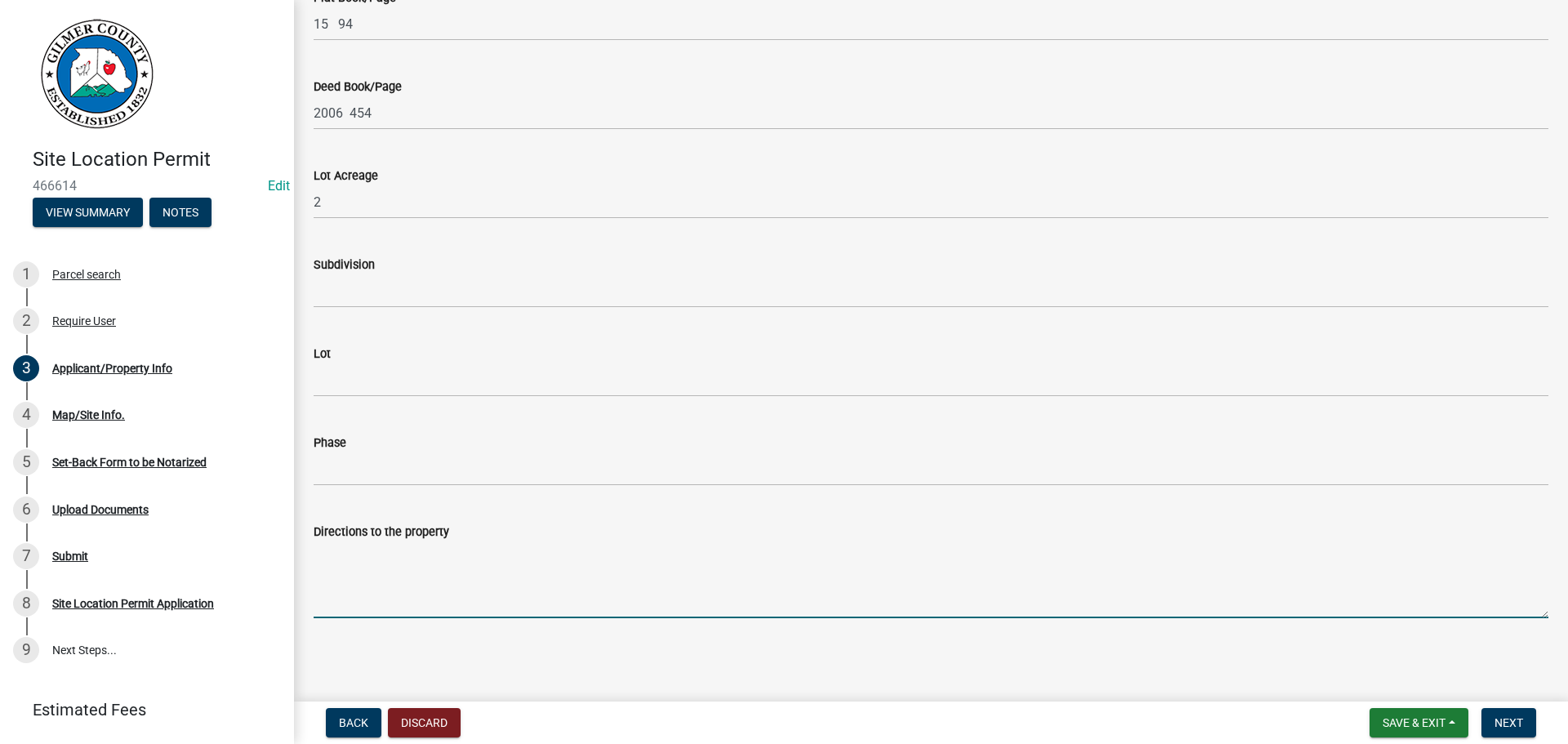
click at [395, 590] on textarea "Directions to the property" at bounding box center [932, 580] width 1235 height 77
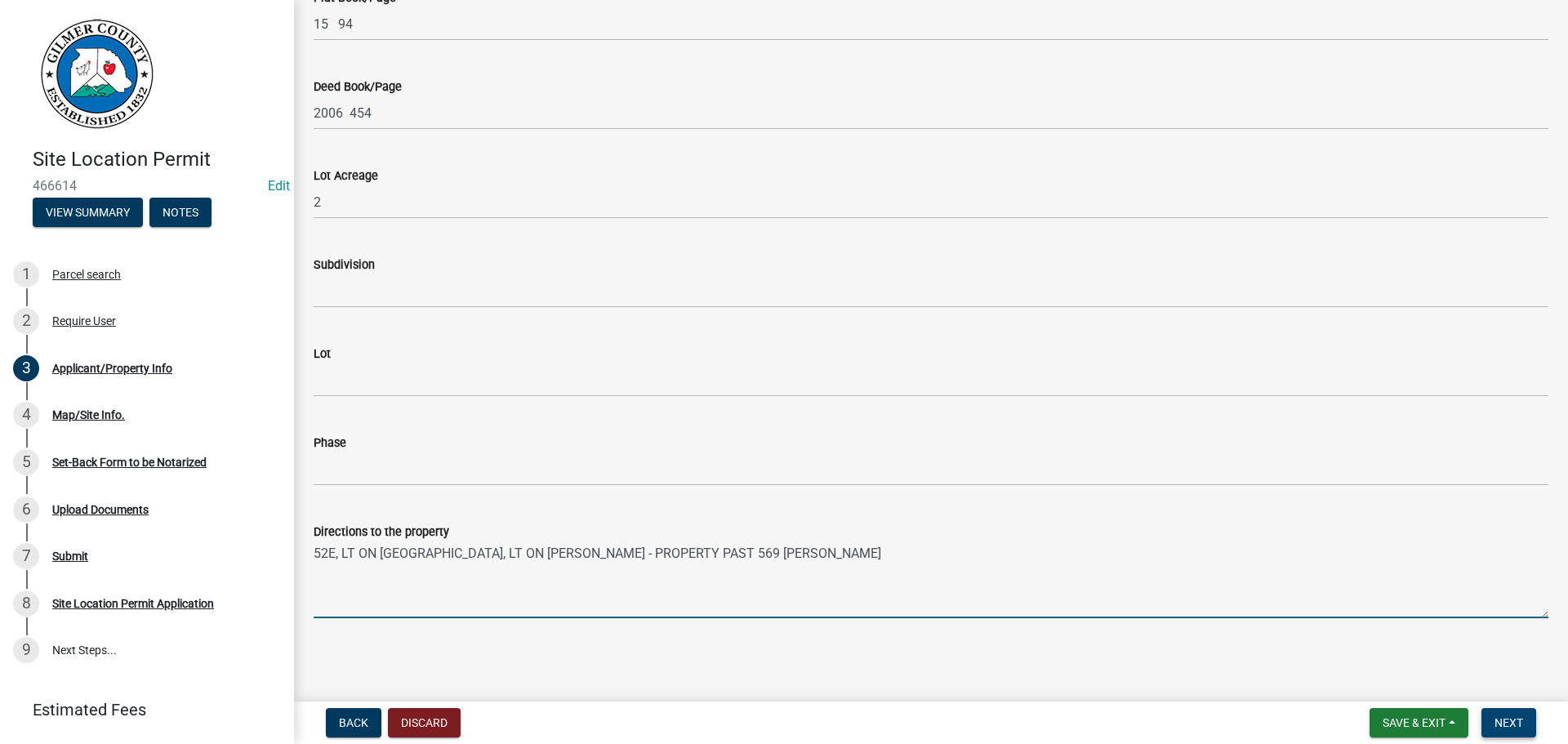
type textarea "52E, LT ON [GEOGRAPHIC_DATA], LT ON [PERSON_NAME] - PROPERTY PAST 569 [PERSON_N…"
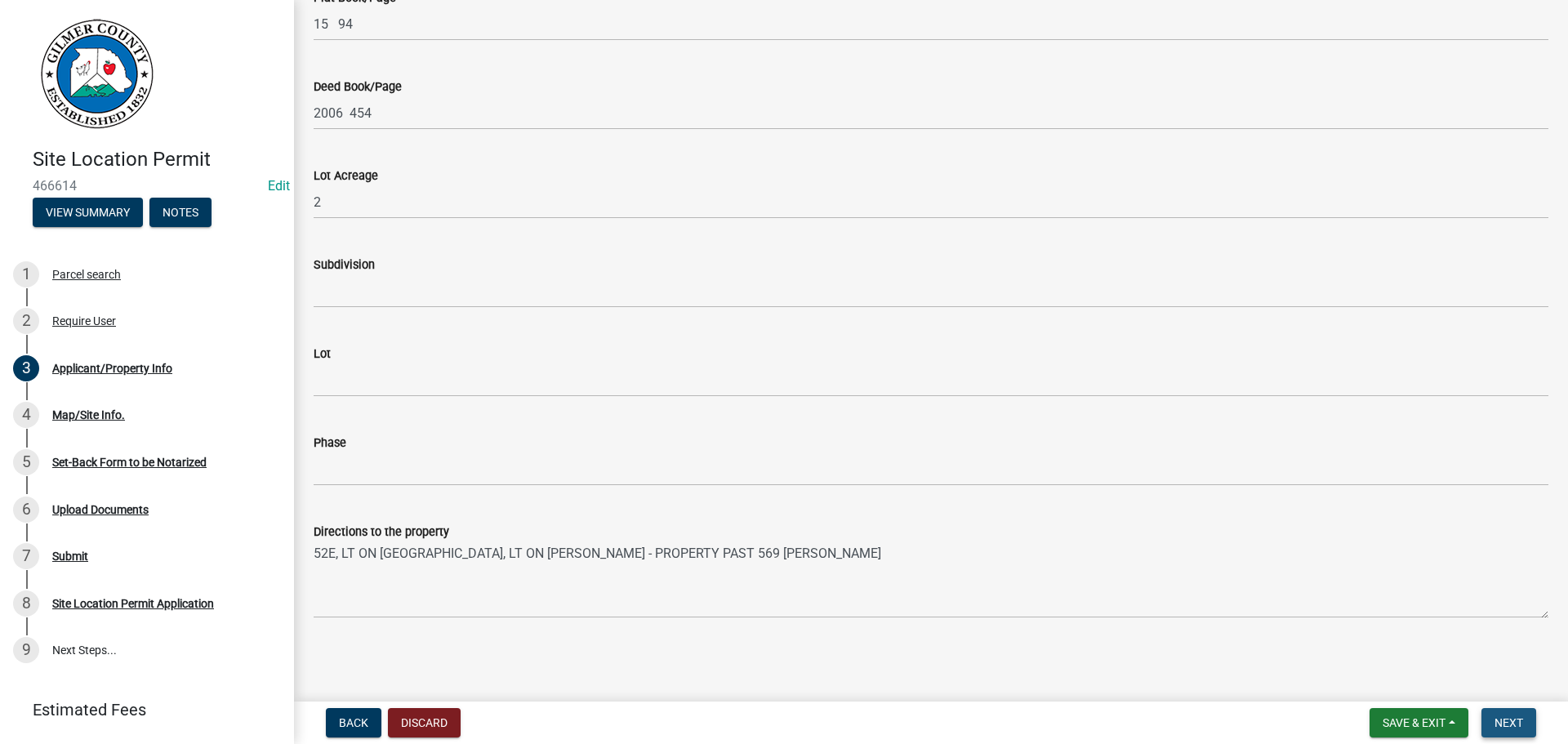
click at [1497, 726] on span "Next" at bounding box center [1509, 723] width 28 height 13
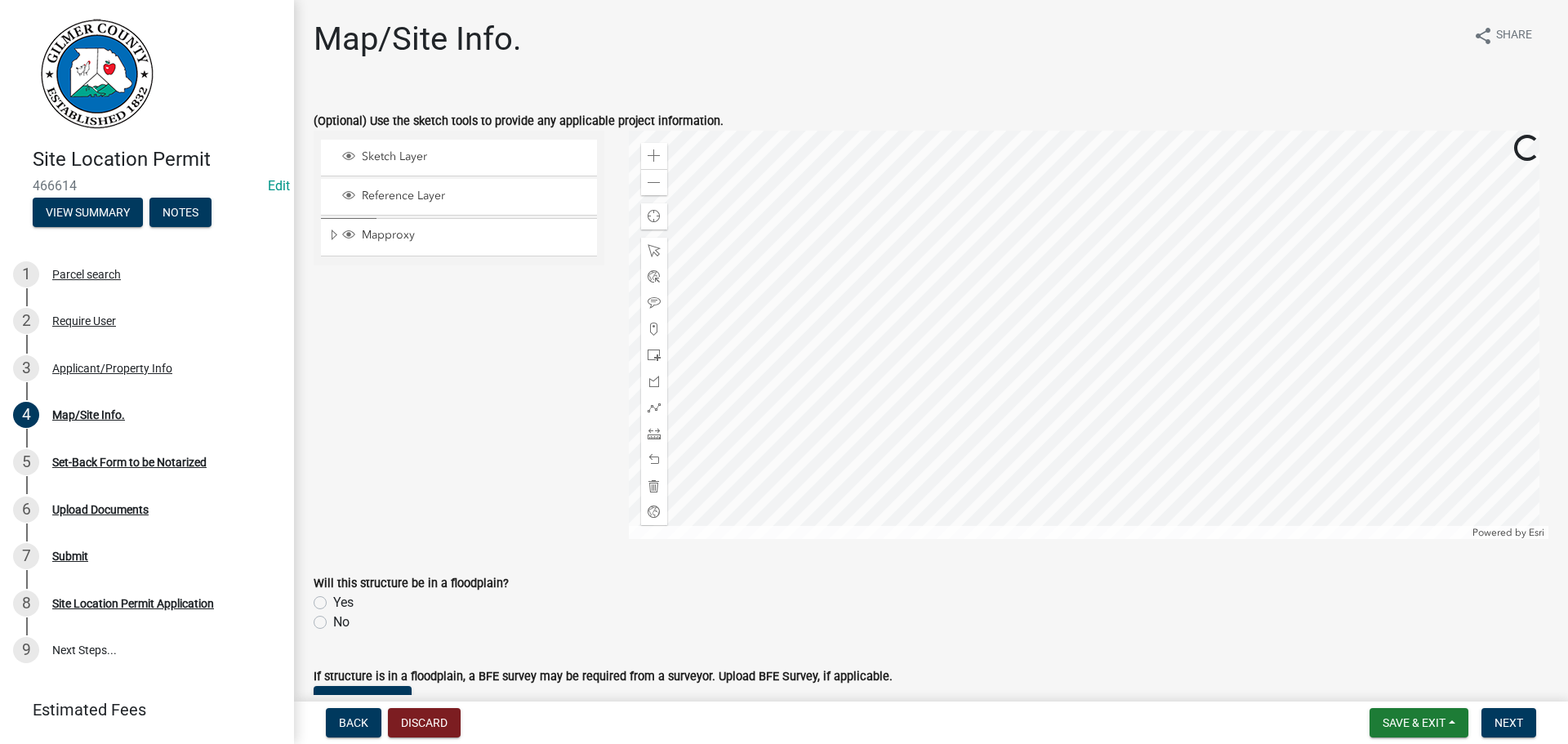
click at [347, 628] on label "No" at bounding box center [341, 622] width 16 height 20
click at [344, 624] on input "No" at bounding box center [339, 618] width 10 height 10
radio input "true"
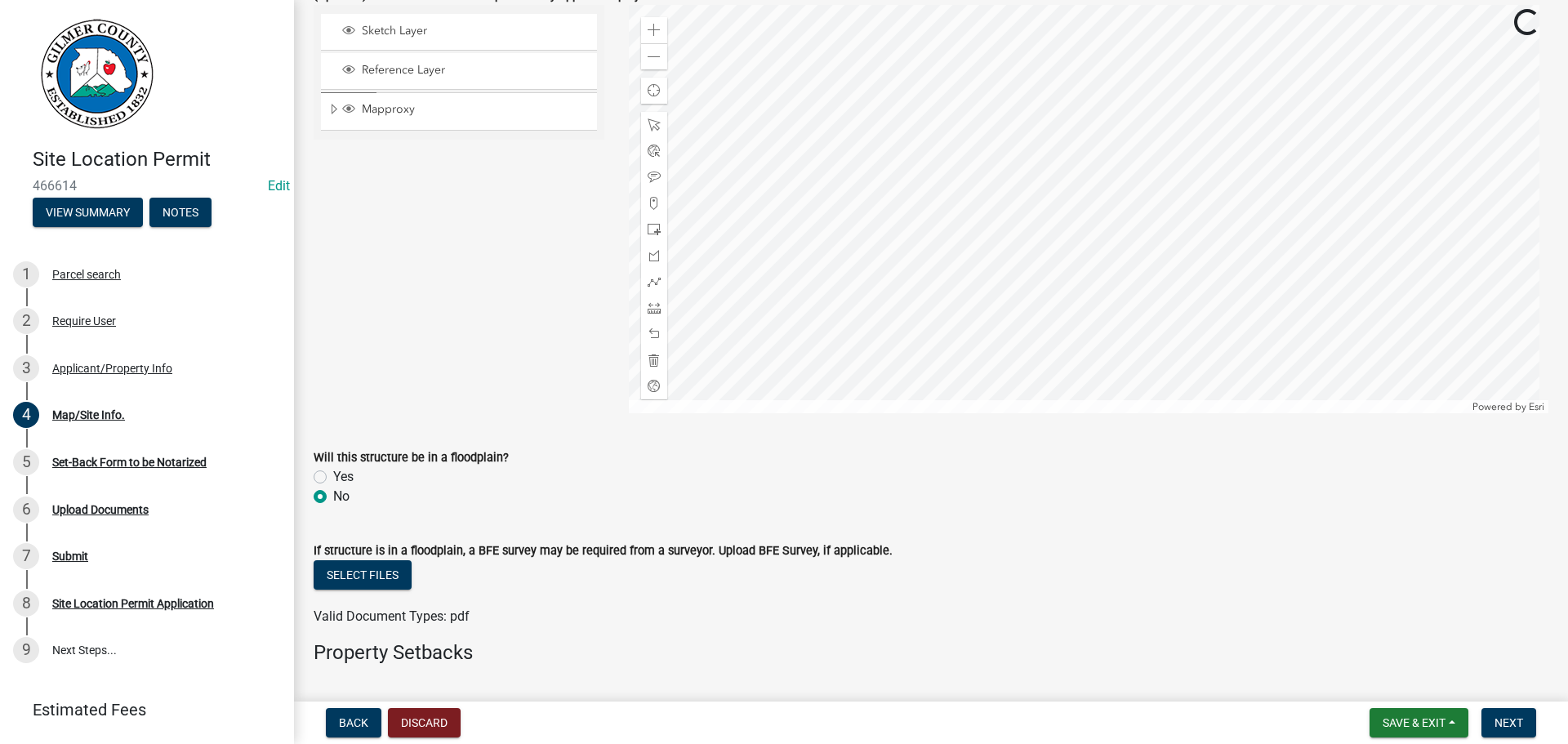
scroll to position [327, 0]
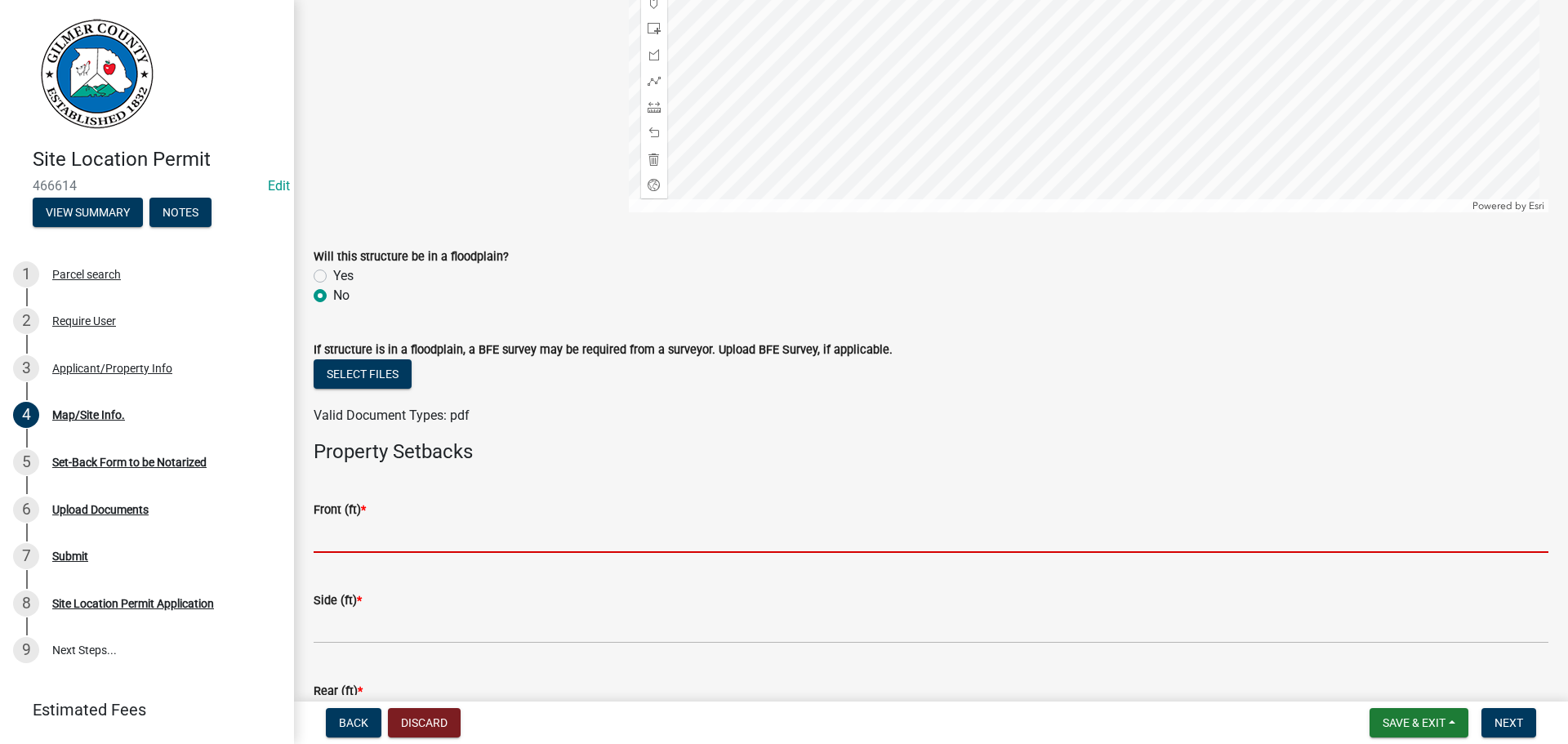
click at [389, 523] on input "text" at bounding box center [932, 536] width 1235 height 33
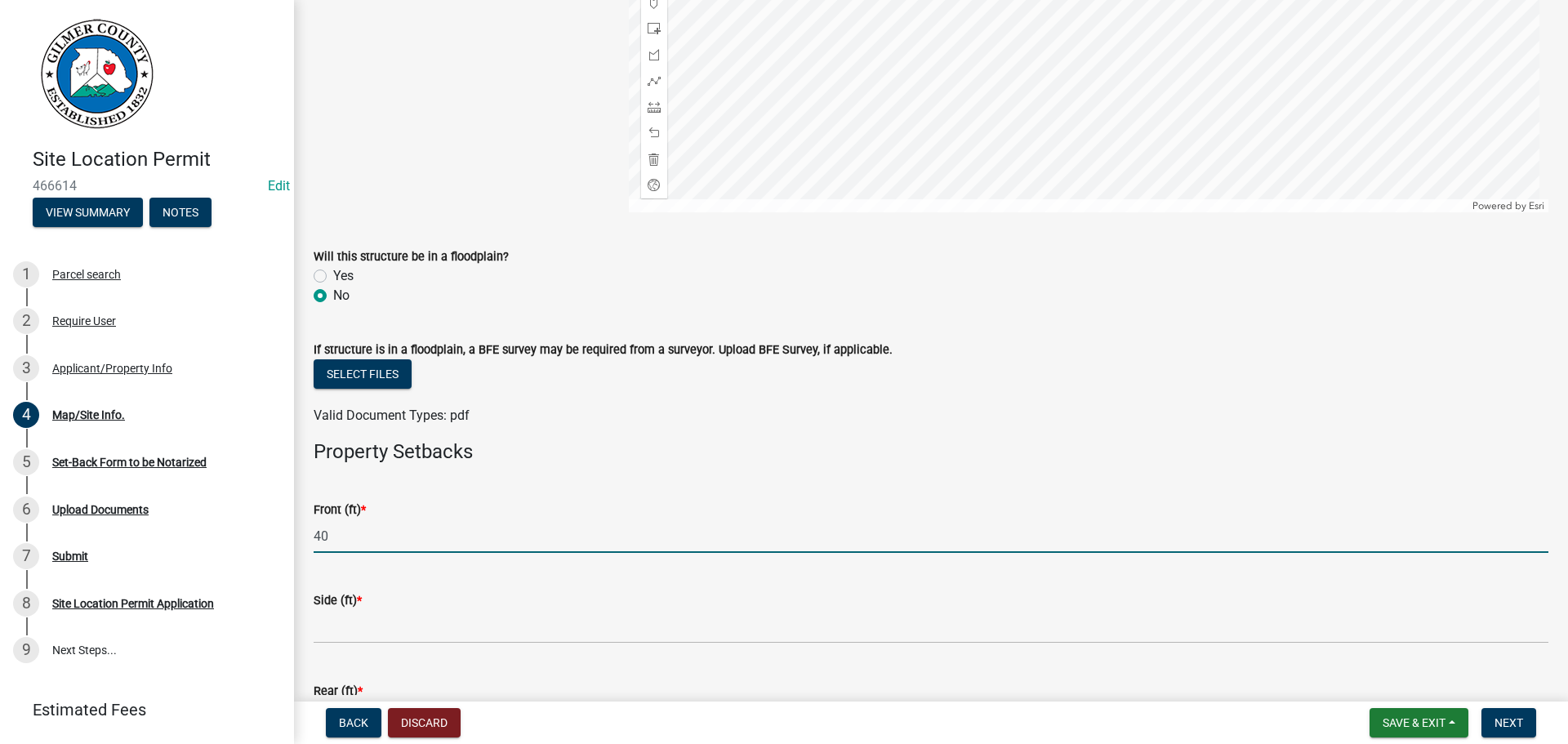
type input "40"
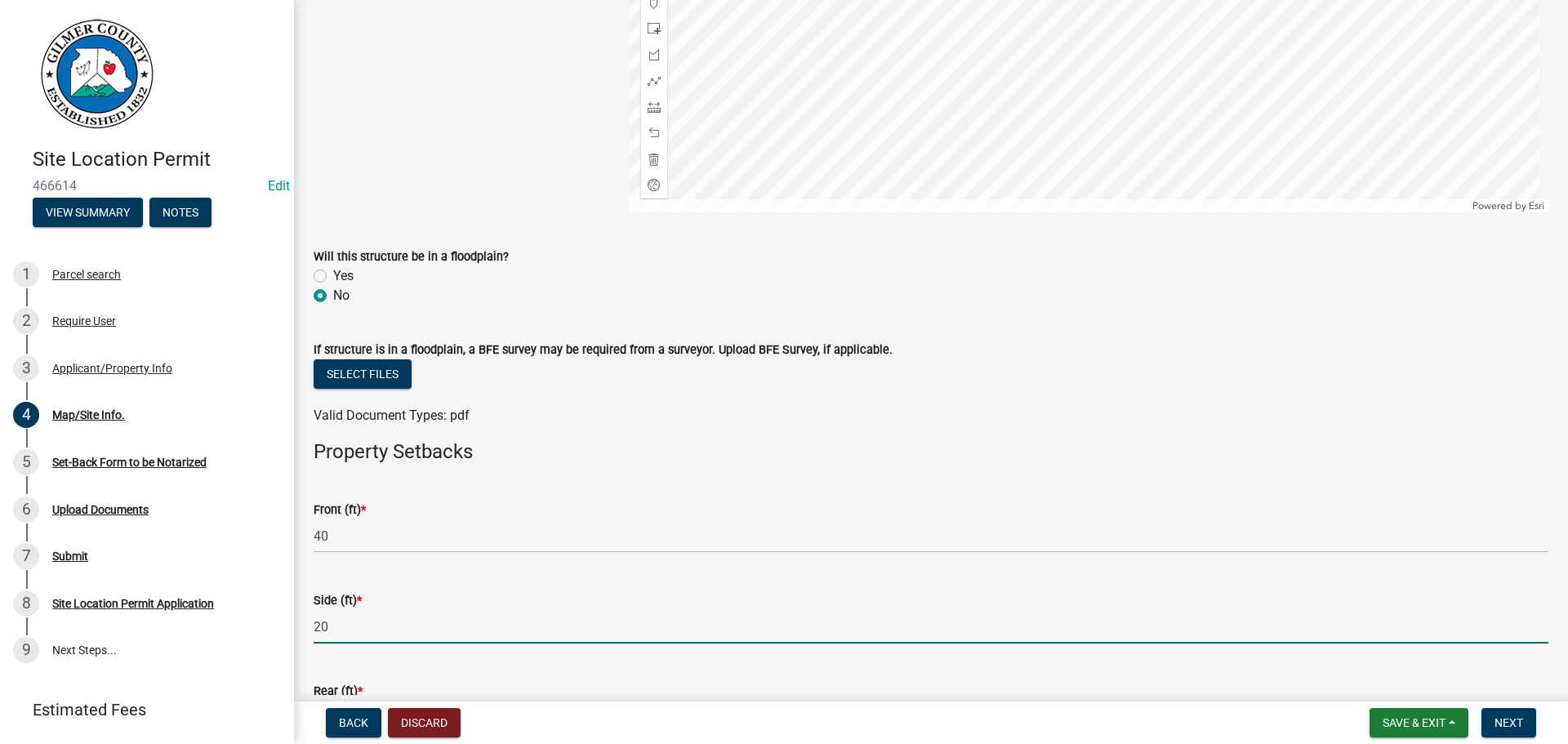
type input "20"
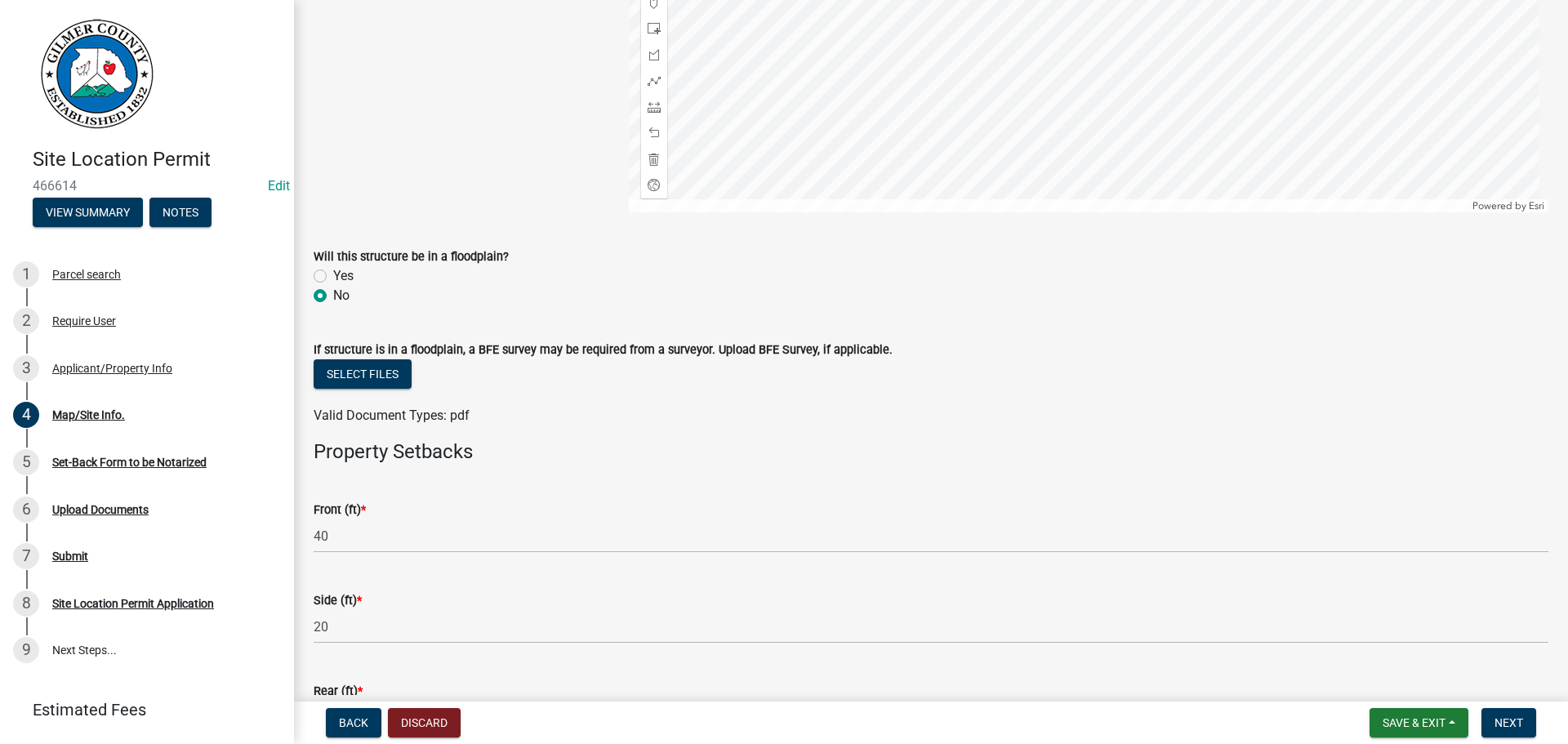
scroll to position [577, 0]
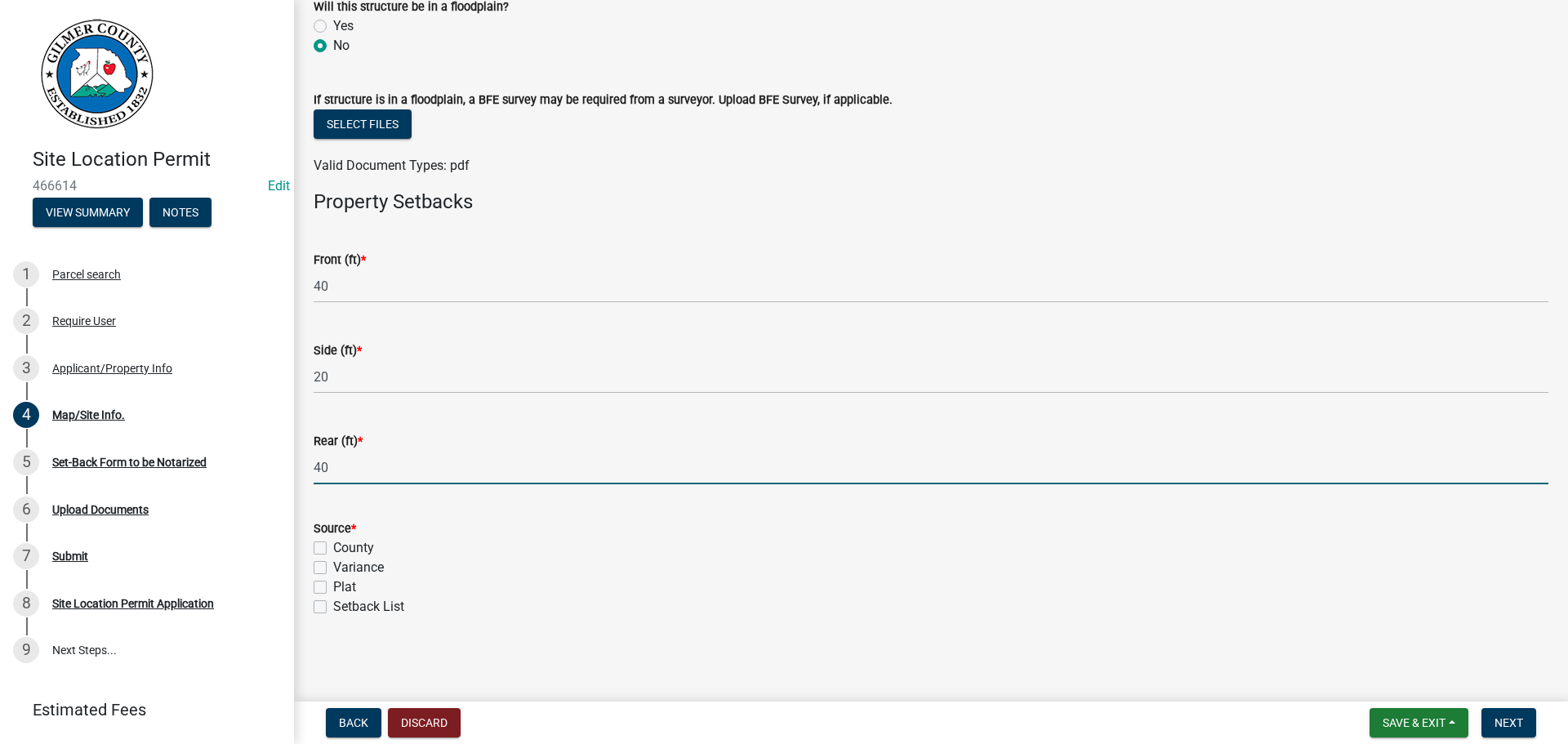
type input "40"
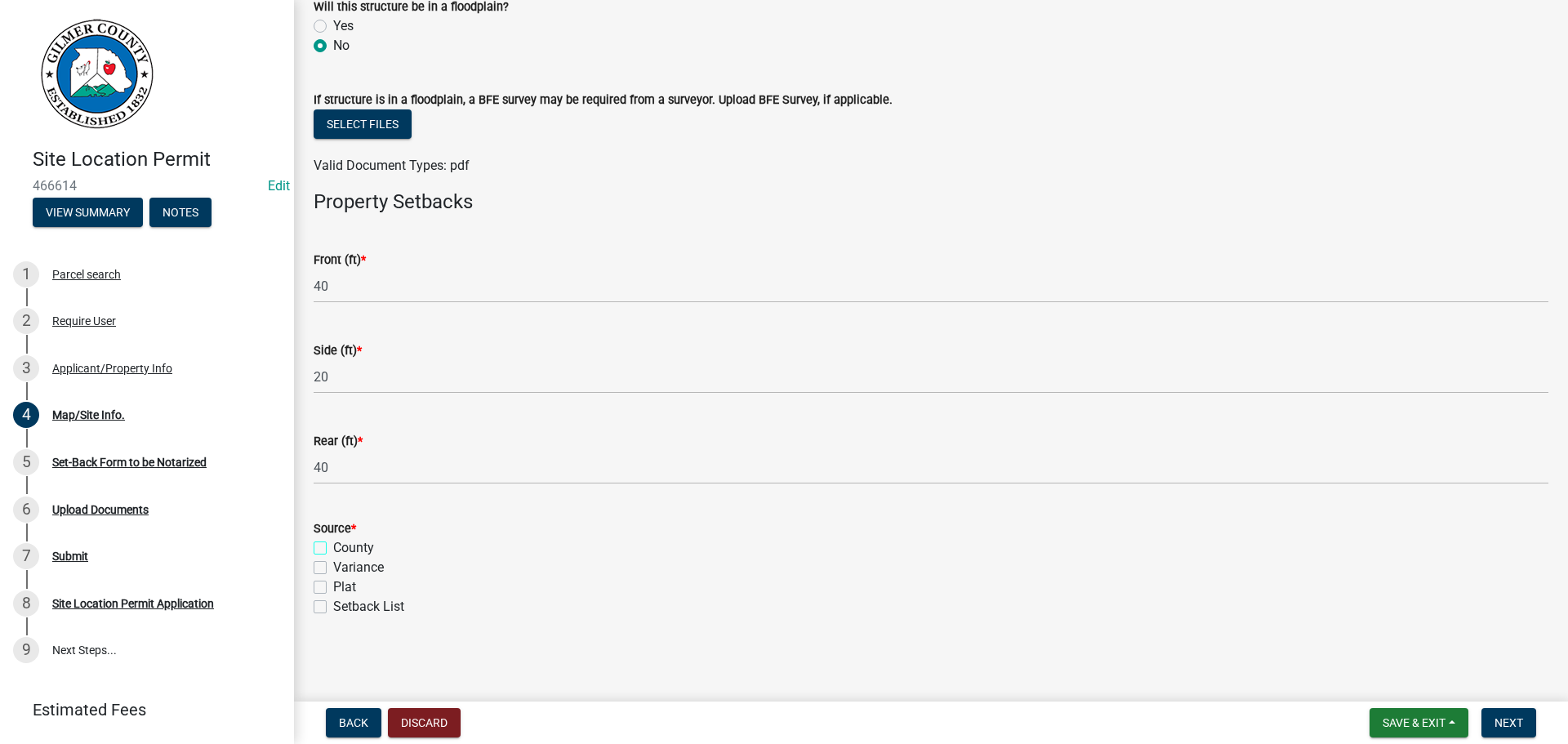
click at [334, 539] on input "County" at bounding box center [339, 544] width 10 height 10
checkbox input "true"
checkbox input "false"
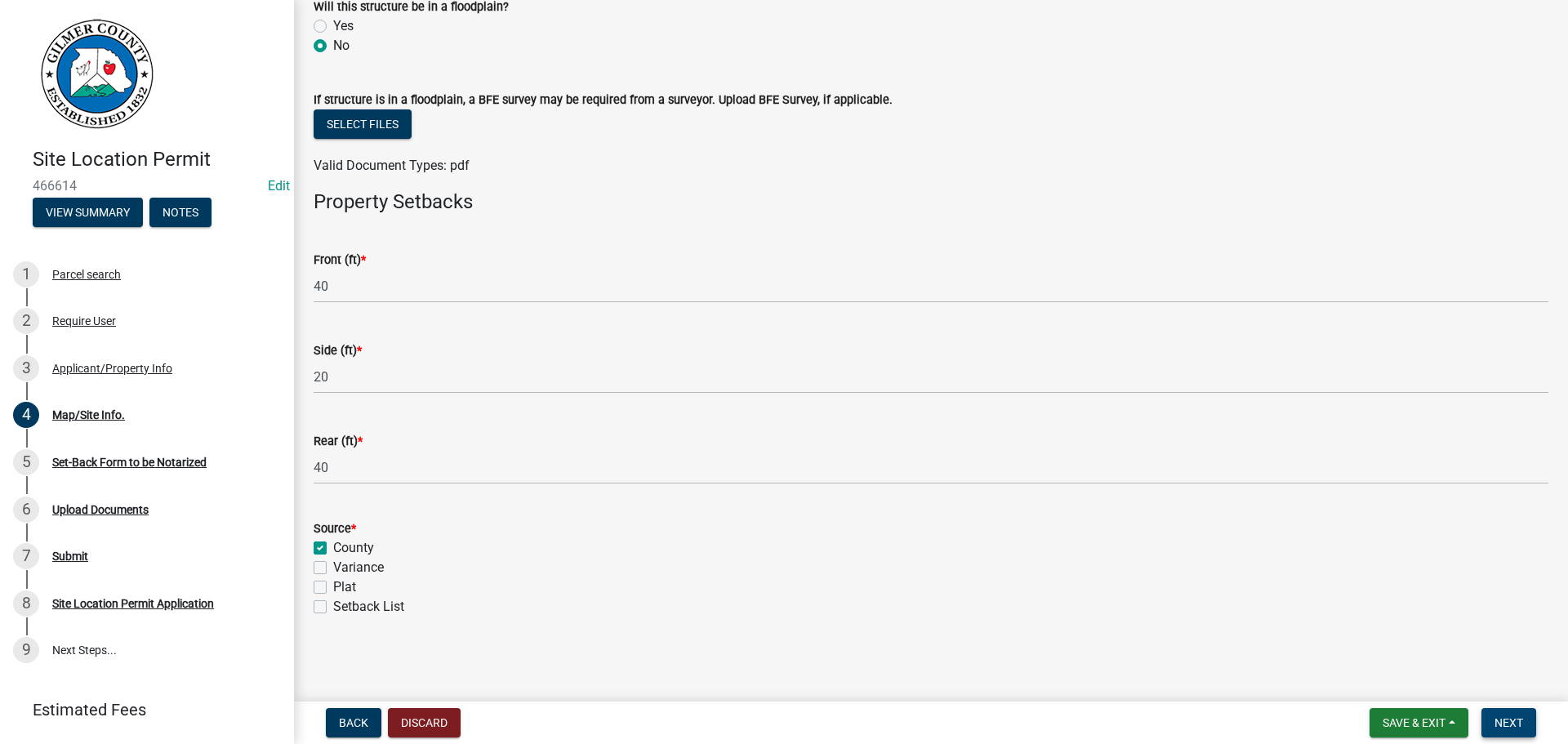
click at [1505, 729] on span "Next" at bounding box center [1509, 723] width 28 height 13
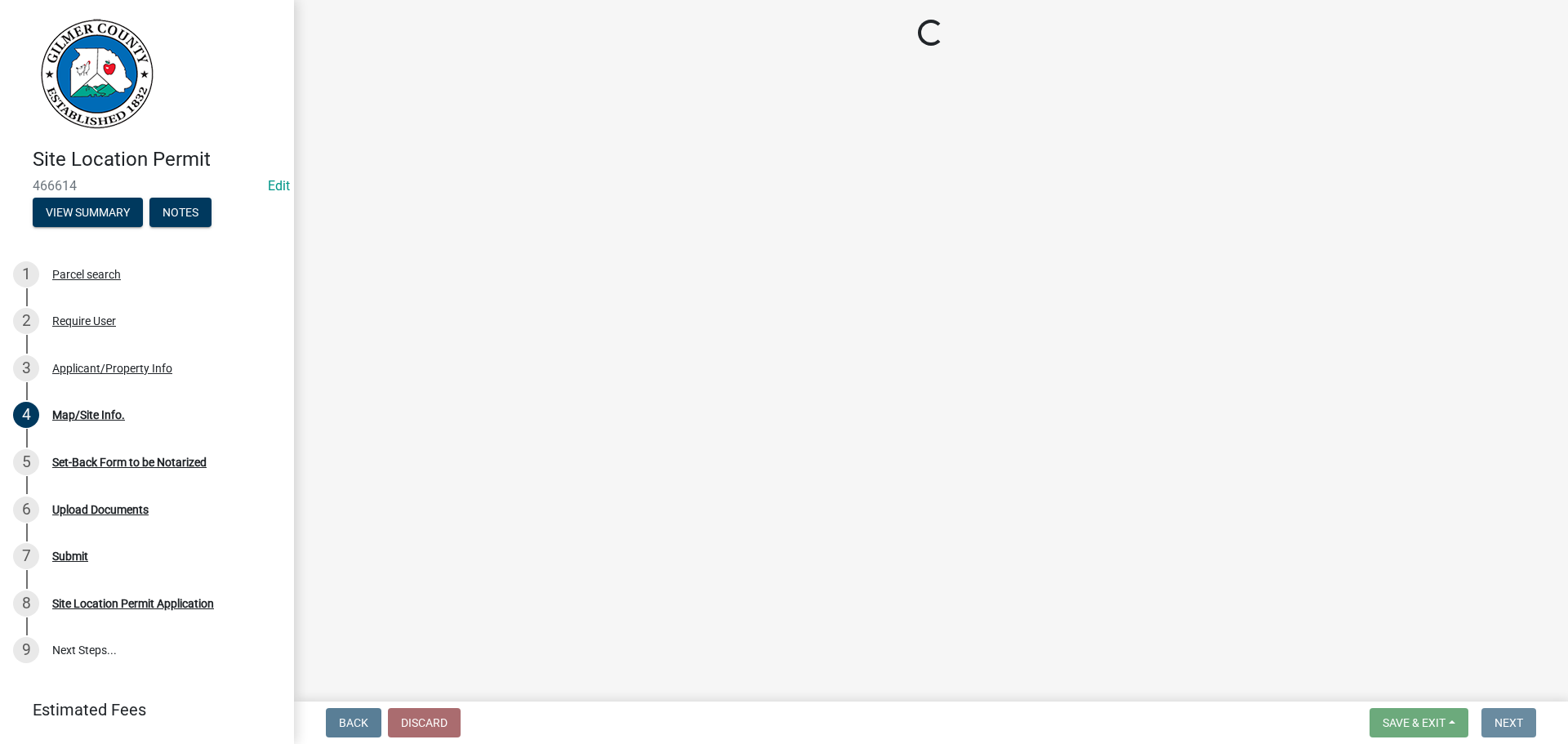
scroll to position [0, 0]
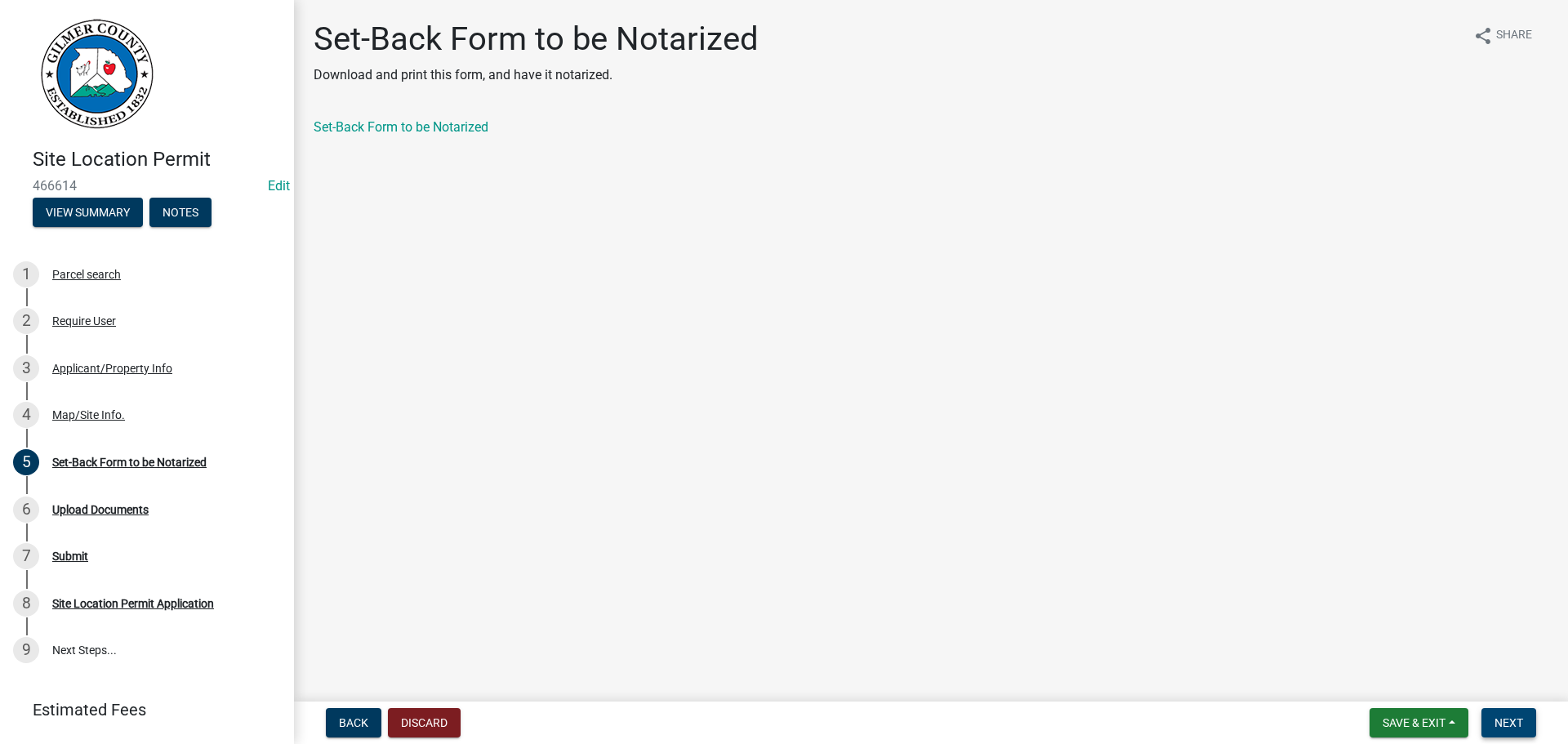
click at [1509, 718] on span "Next" at bounding box center [1509, 723] width 28 height 13
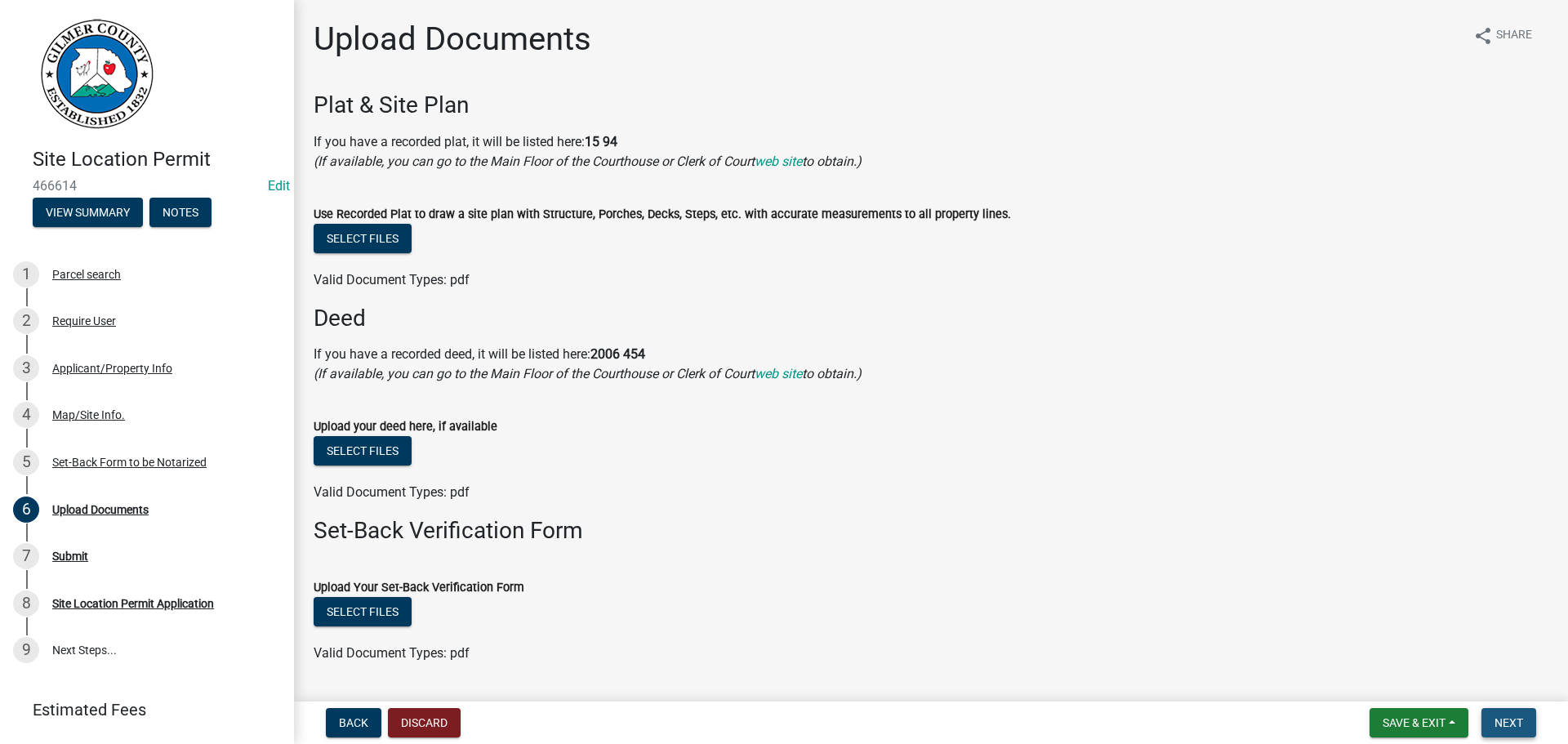
click at [1497, 723] on span "Next" at bounding box center [1509, 723] width 28 height 13
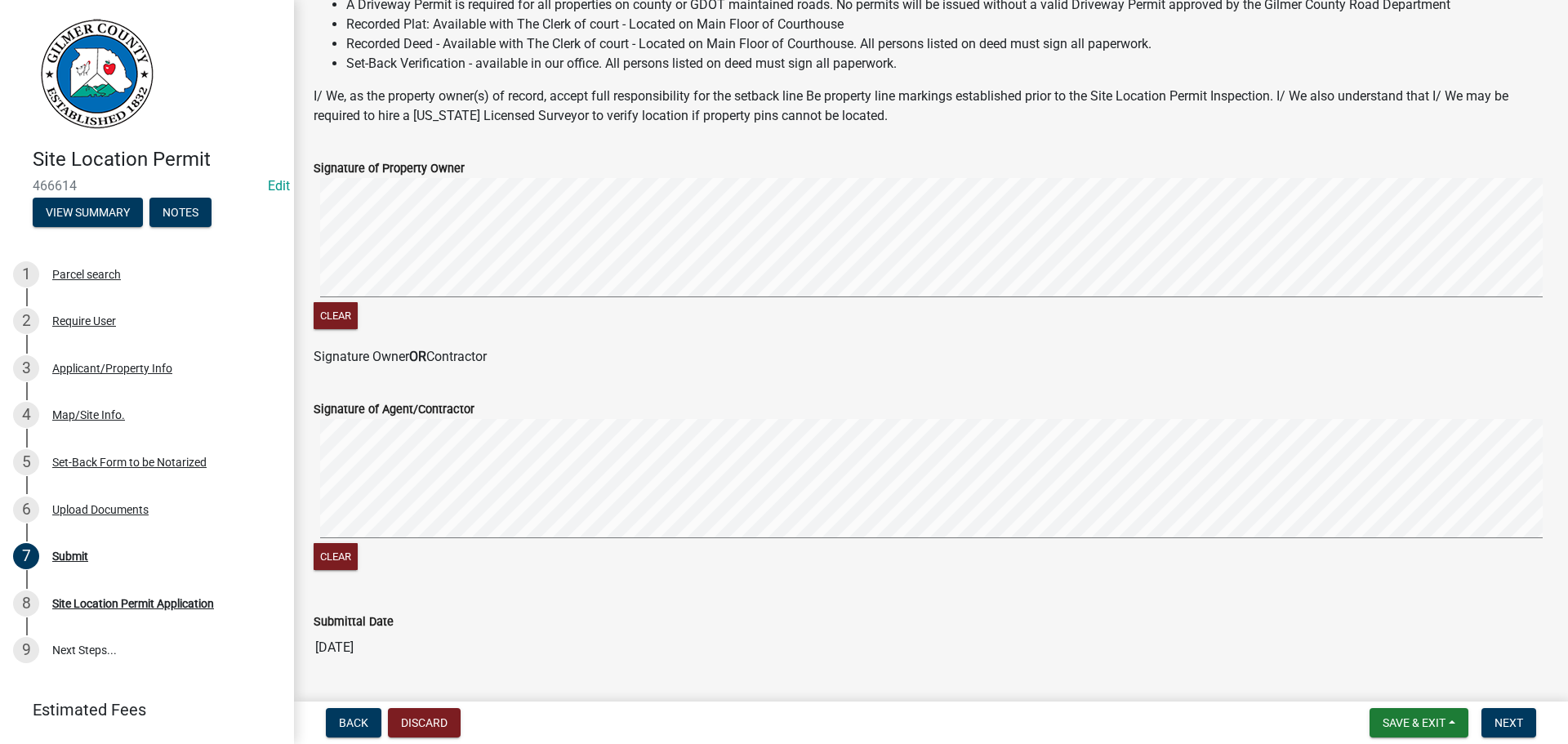
scroll to position [331, 0]
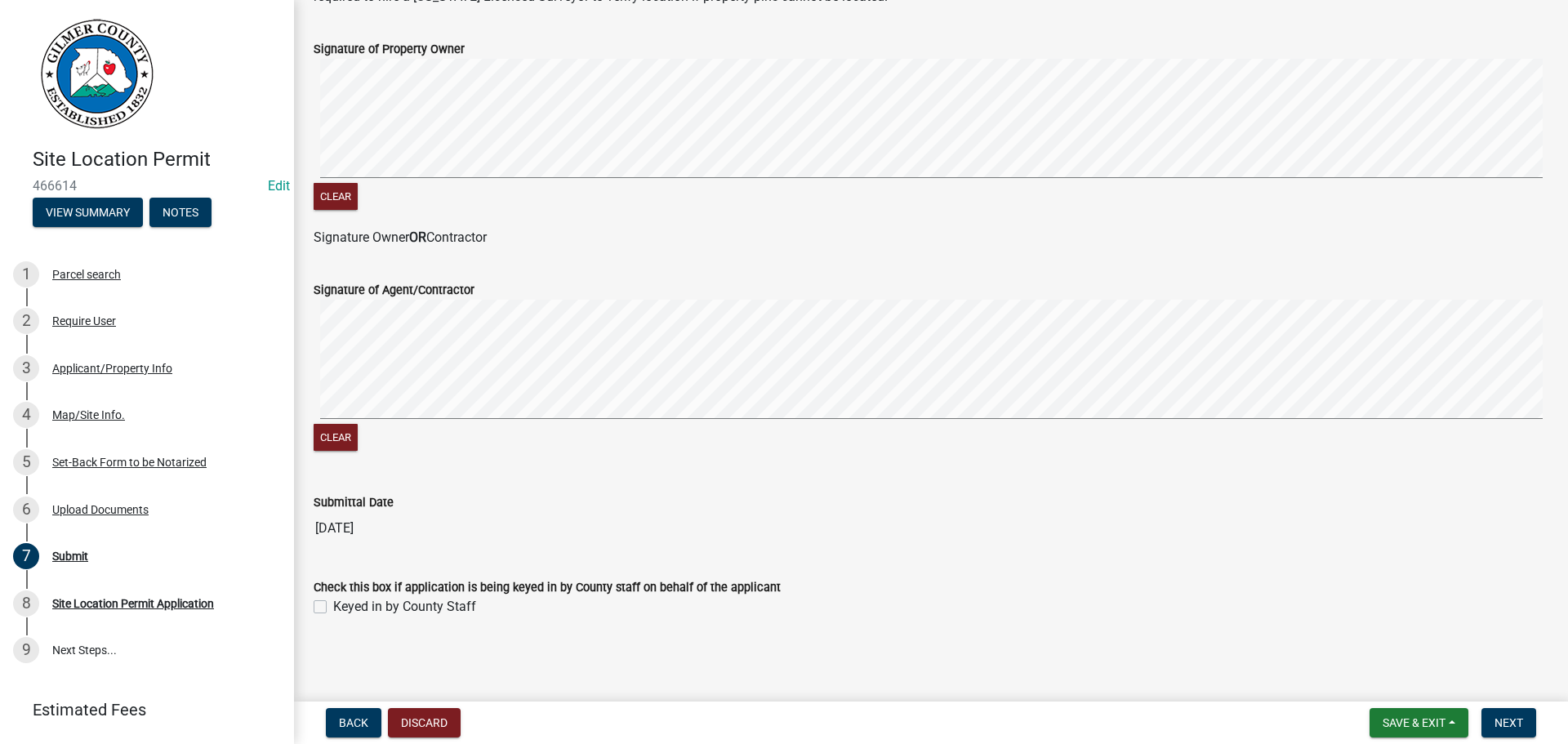
click at [457, 607] on label "Keyed in by County Staff" at bounding box center [405, 607] width 143 height 20
click at [344, 607] on input "Keyed in by County Staff" at bounding box center [339, 602] width 10 height 10
checkbox input "true"
click at [1512, 723] on span "Next" at bounding box center [1509, 723] width 28 height 13
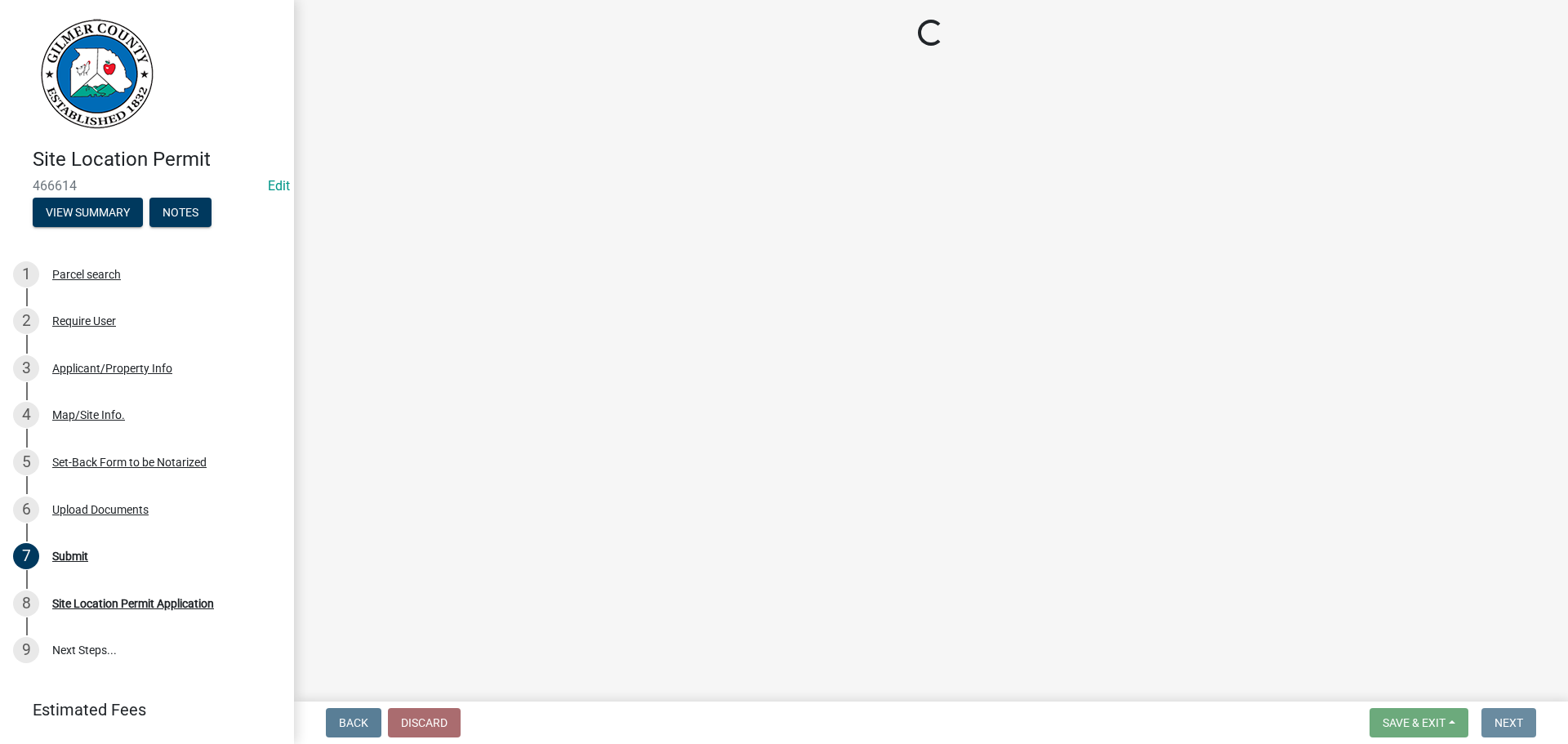
scroll to position [0, 0]
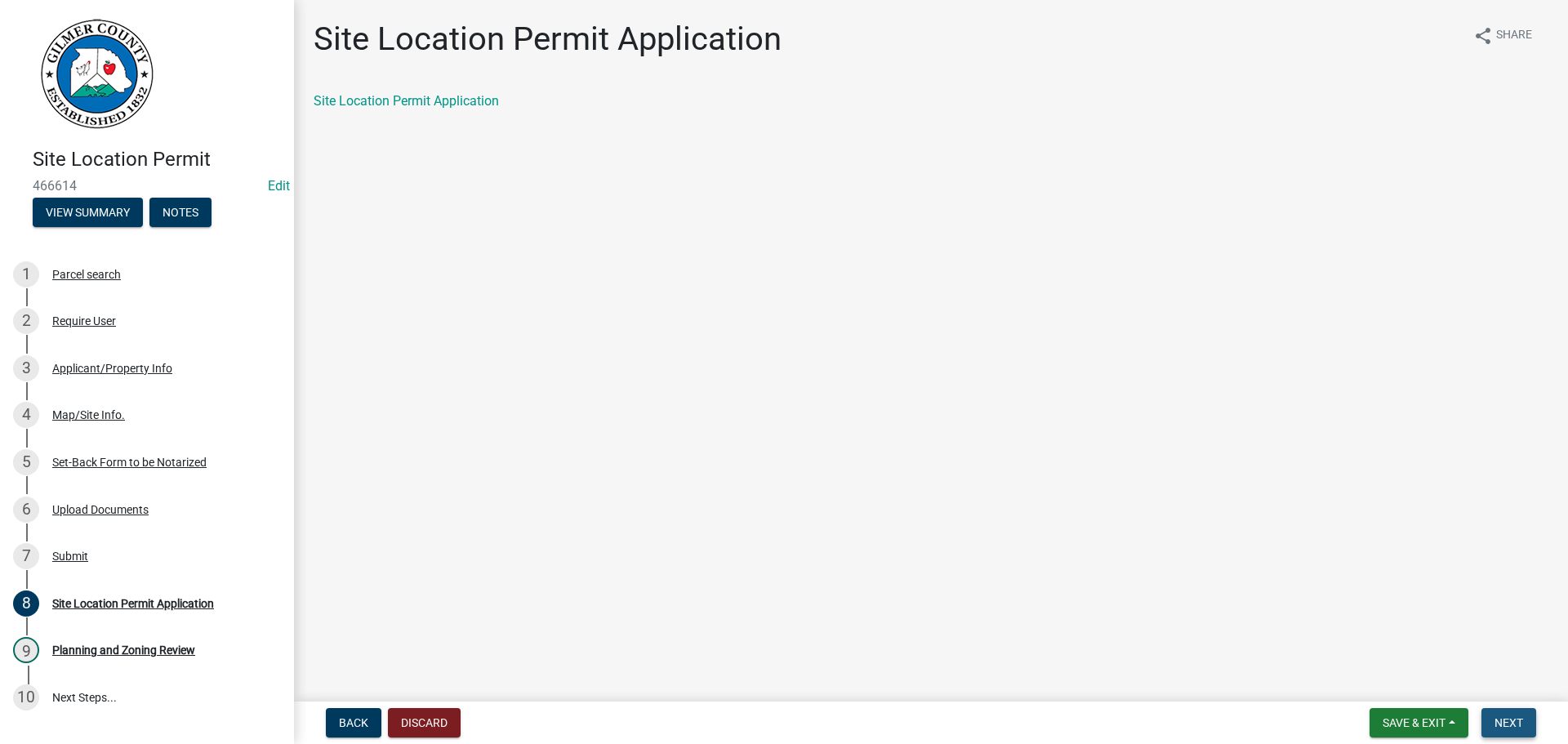
click at [1503, 727] on span "Next" at bounding box center [1509, 723] width 28 height 13
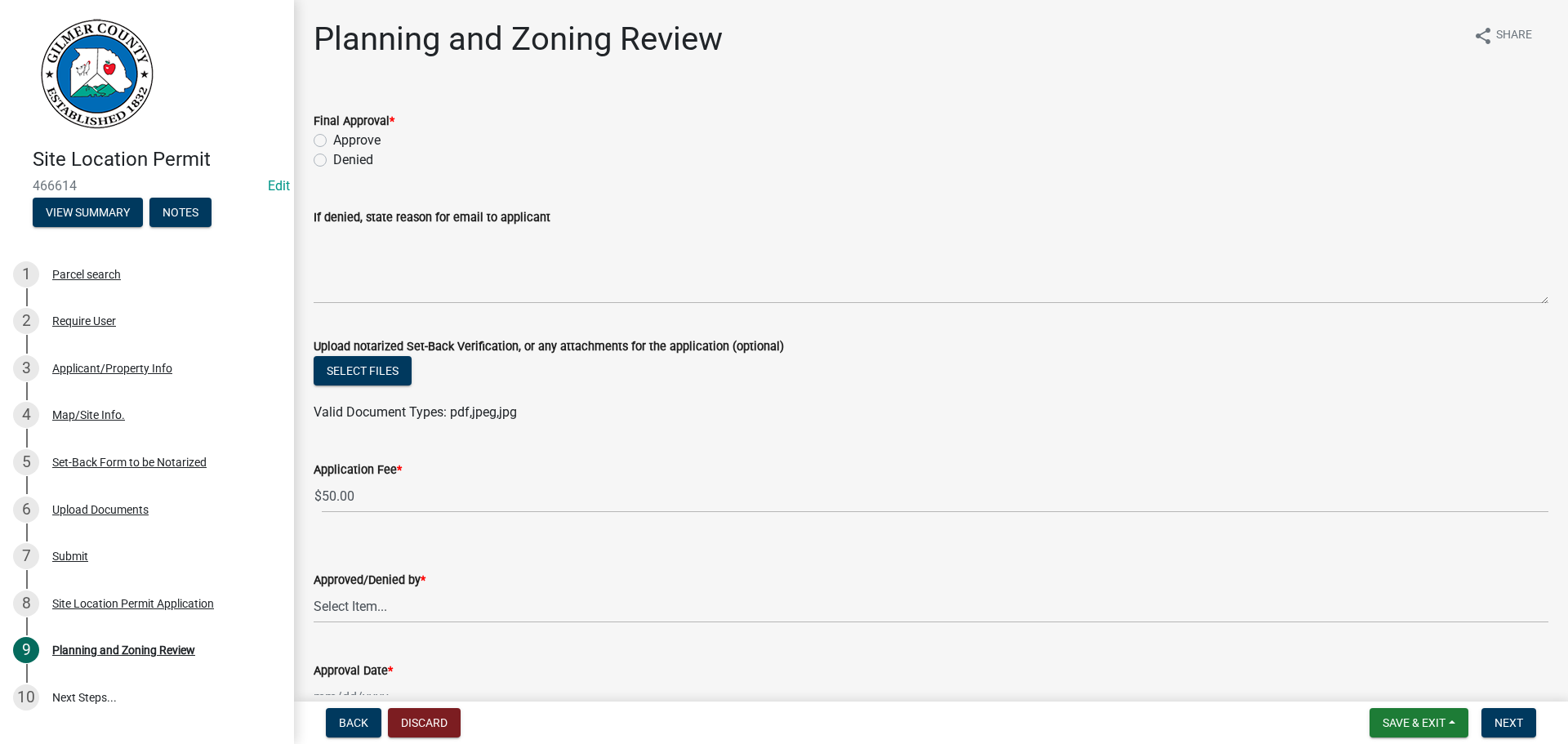
click at [366, 134] on label "Approve" at bounding box center [357, 140] width 47 height 20
click at [344, 134] on input "Approve" at bounding box center [339, 136] width 10 height 10
radio input "true"
drag, startPoint x: 418, startPoint y: 594, endPoint x: 421, endPoint y: 605, distance: 11.4
click at [418, 594] on select "Select Item... [PERSON_NAME] [PERSON_NAME] [PERSON_NAME] [PERSON_NAME] [PERSON_…" at bounding box center [932, 607] width 1235 height 33
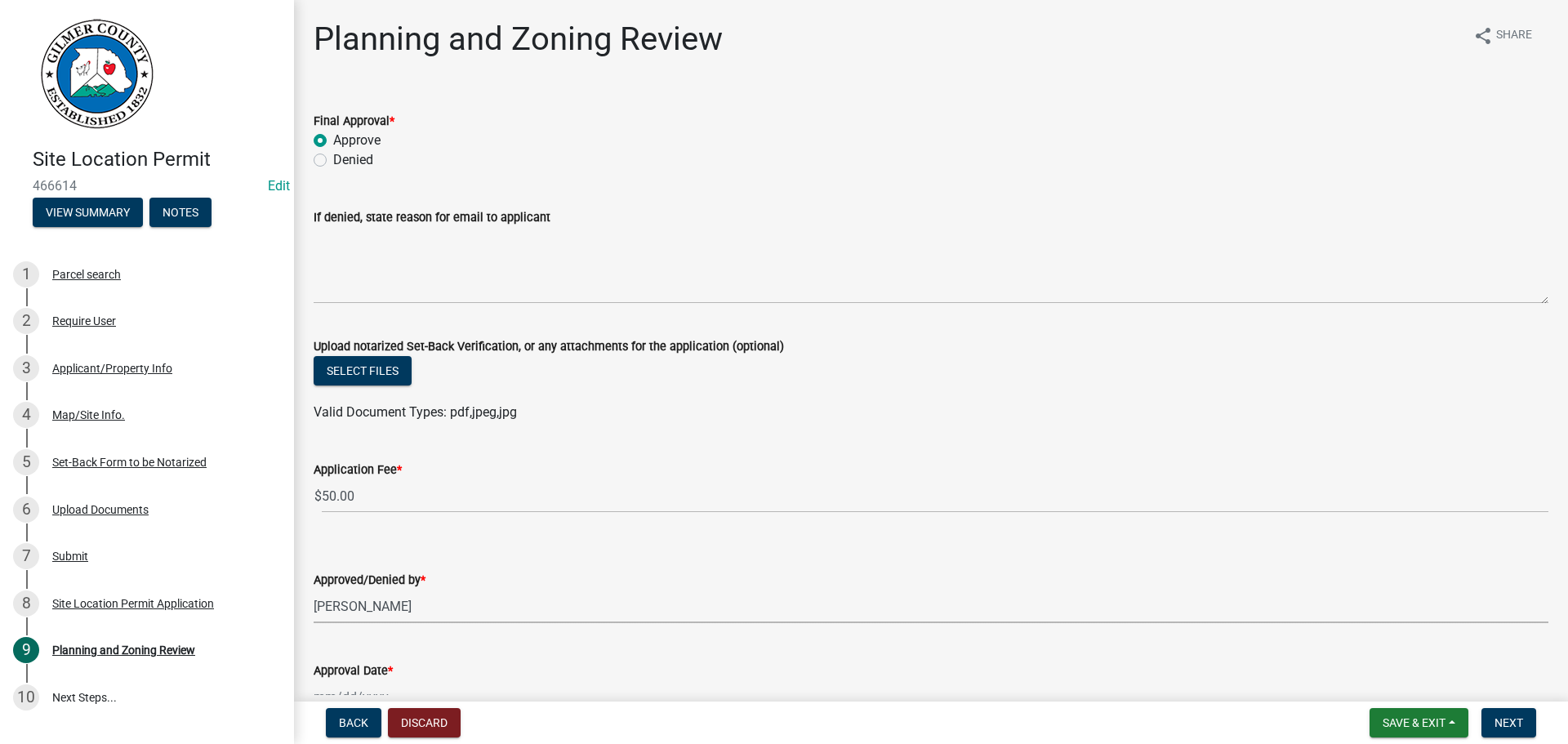
click at [314, 590] on select "Select Item... [PERSON_NAME] [PERSON_NAME] [PERSON_NAME] [PERSON_NAME] [PERSON_…" at bounding box center [932, 607] width 1235 height 33
select select "5ce200eb-feb1-496b-8127-7891293955f5"
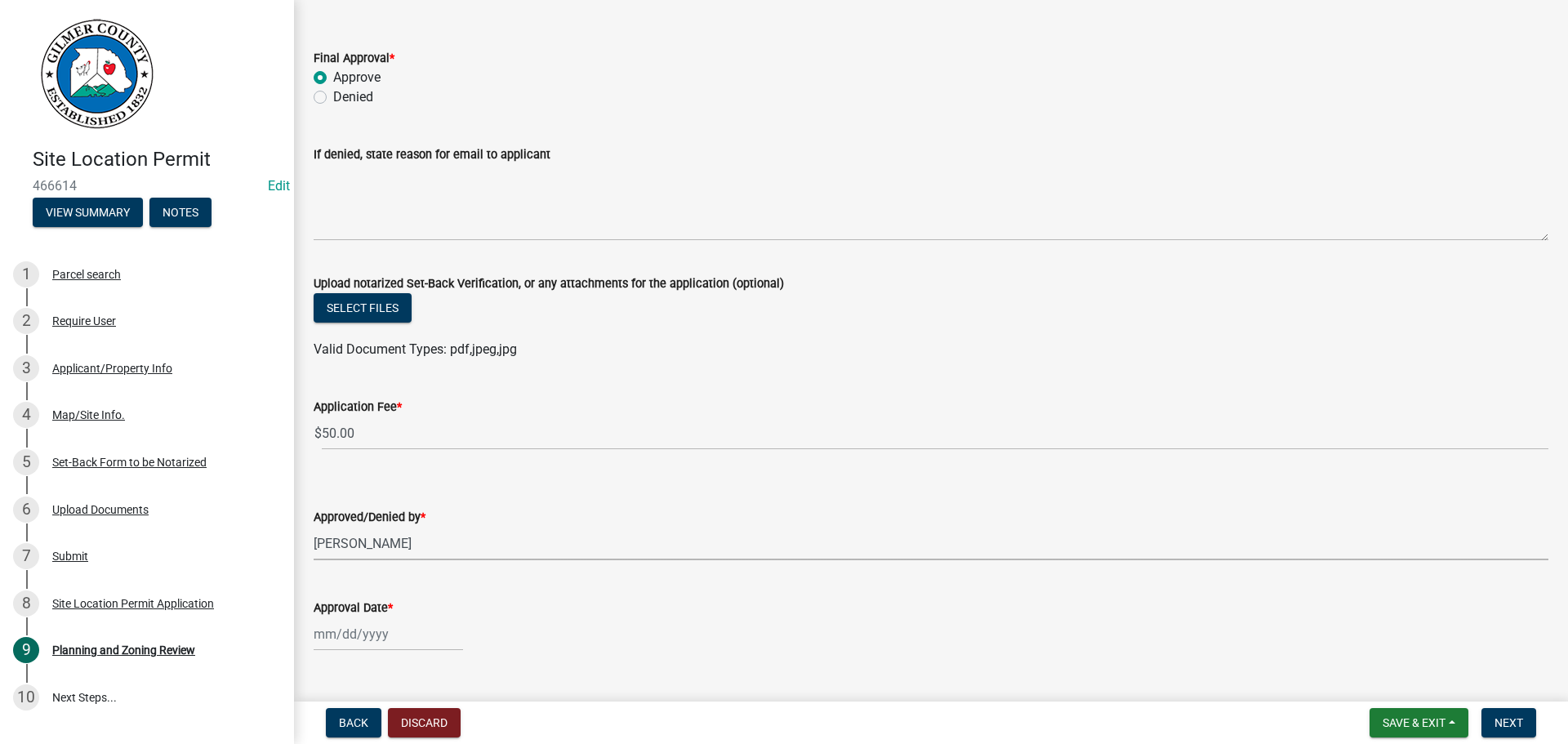
scroll to position [97, 0]
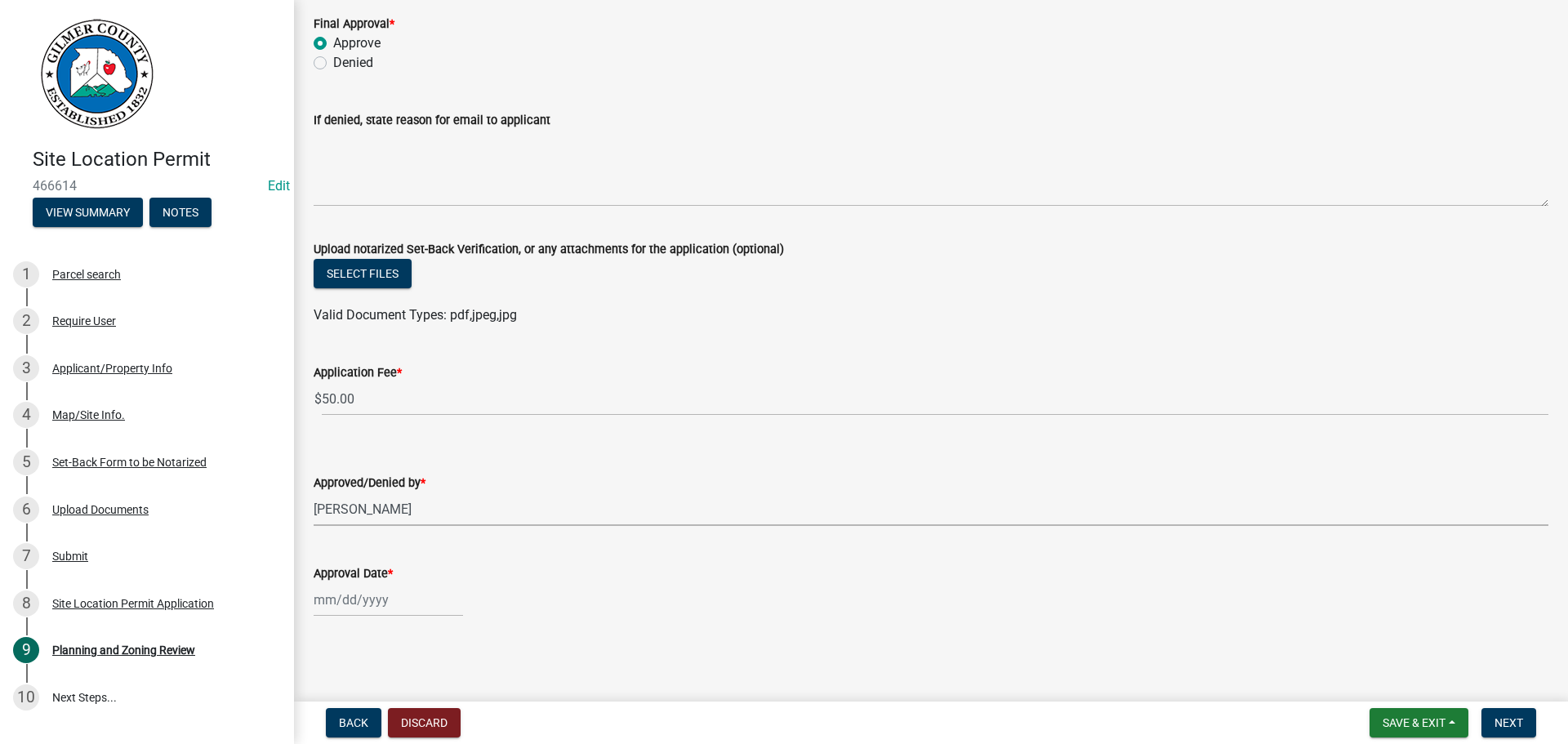
select select "8"
select select "2025"
click at [363, 615] on input "Approval Date *" at bounding box center [389, 600] width 149 height 33
click at [378, 513] on div "20" at bounding box center [382, 513] width 26 height 26
type input "[DATE]"
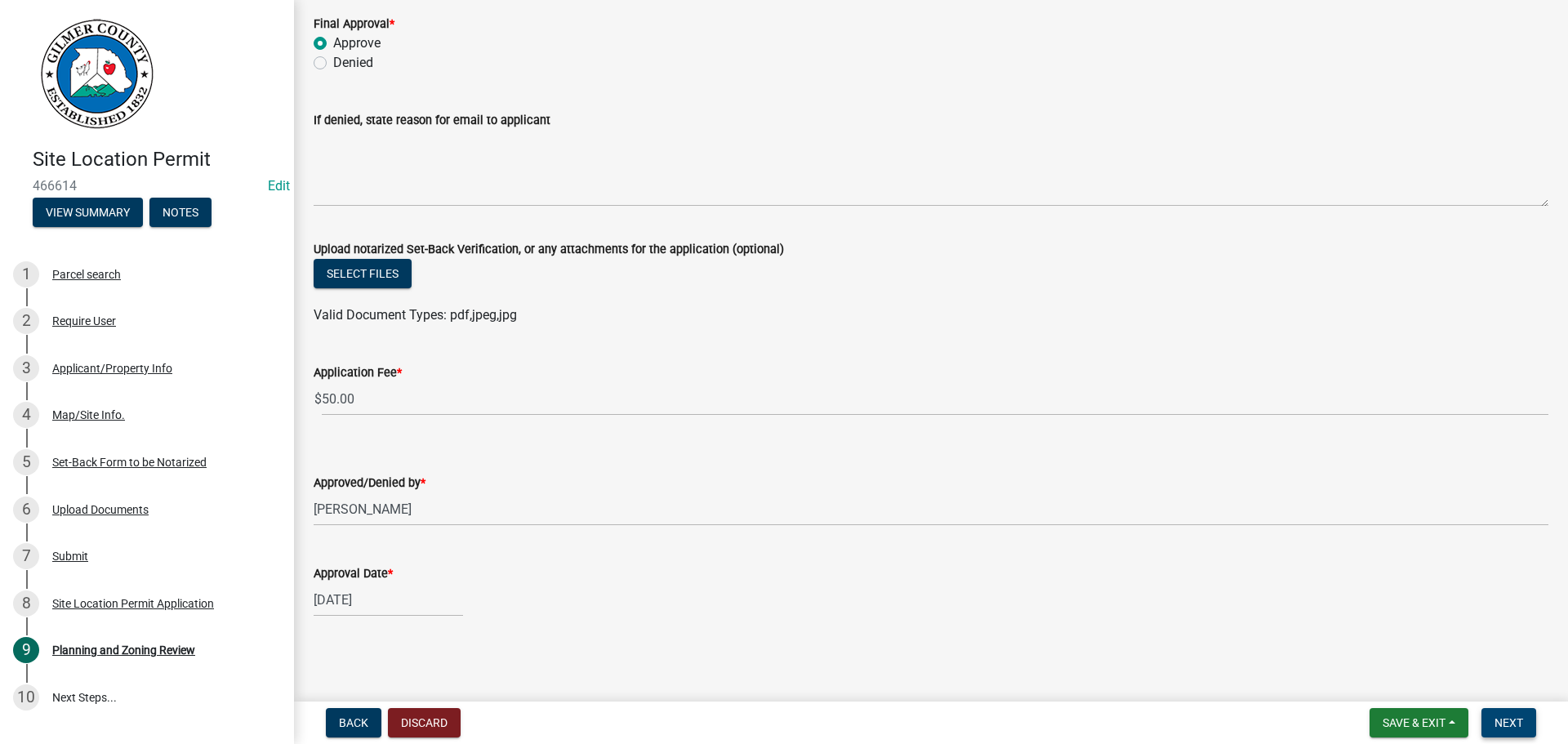
click at [1496, 719] on span "Next" at bounding box center [1509, 723] width 28 height 13
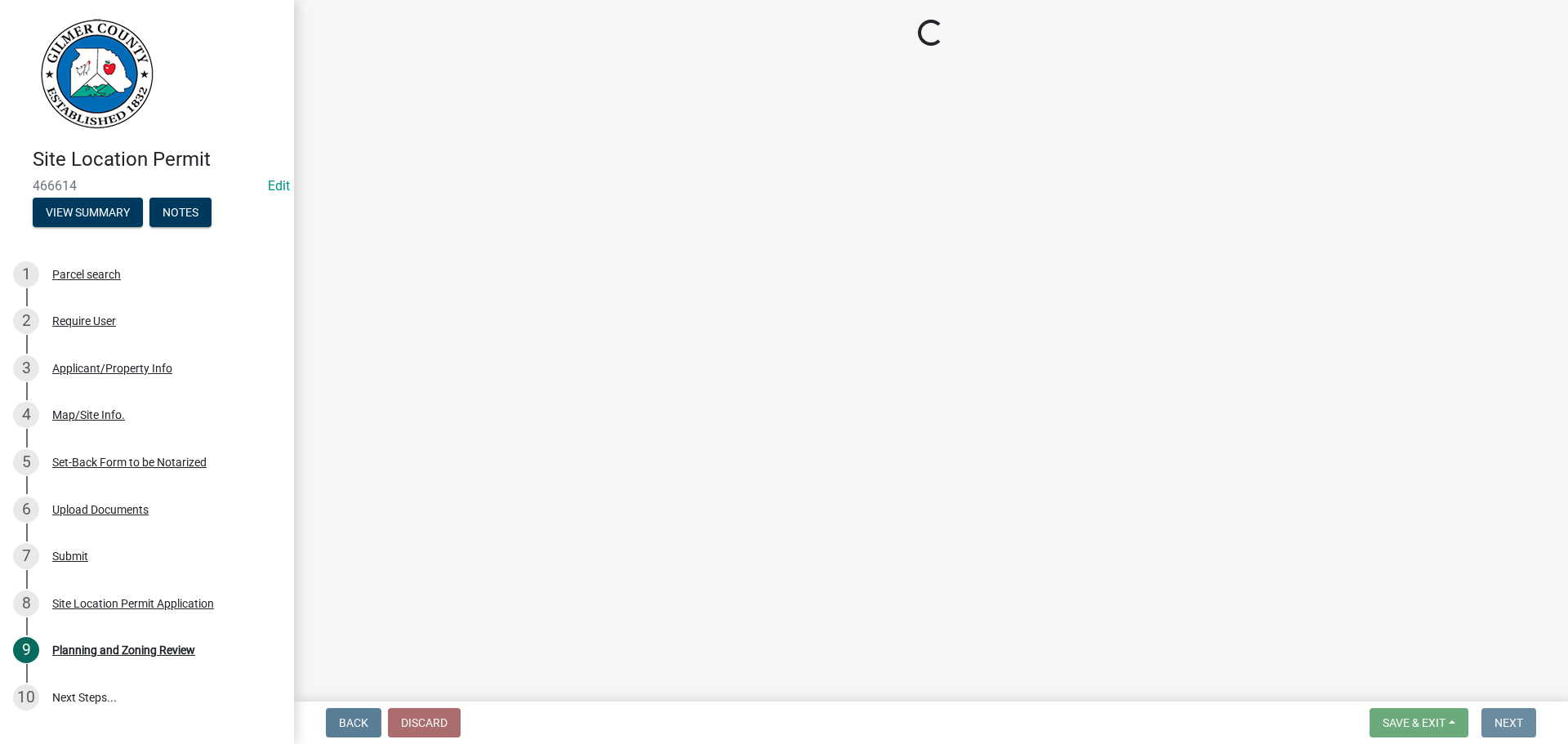
scroll to position [0, 0]
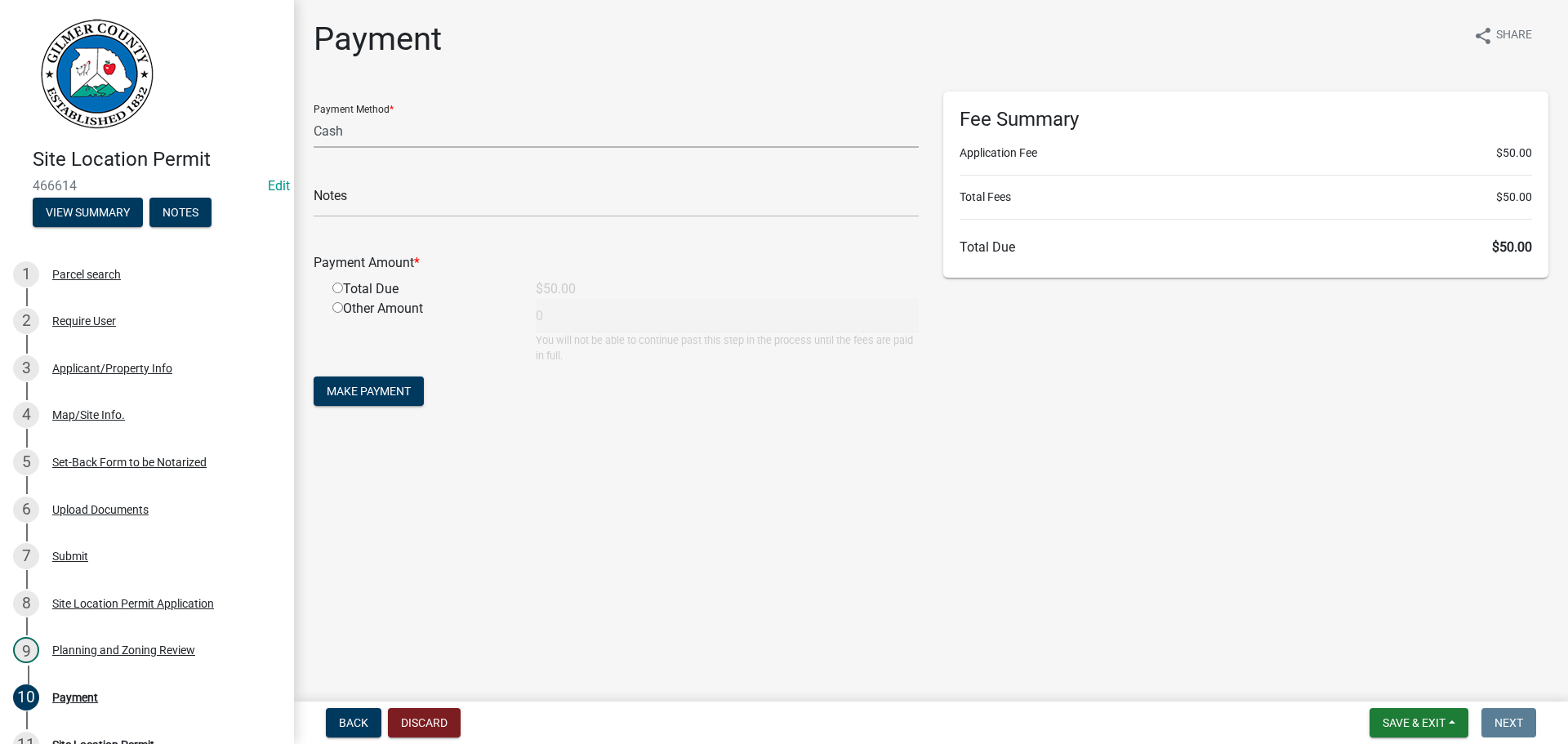
click at [618, 126] on select "Credit Card POS Check Cash" at bounding box center [617, 130] width 606 height 33
select select "1: 0"
click at [314, 114] on select "Credit Card POS Check Cash" at bounding box center [617, 130] width 606 height 33
click at [561, 180] on div "Check #" at bounding box center [617, 190] width 606 height 57
click at [559, 202] on input "text" at bounding box center [617, 200] width 606 height 33
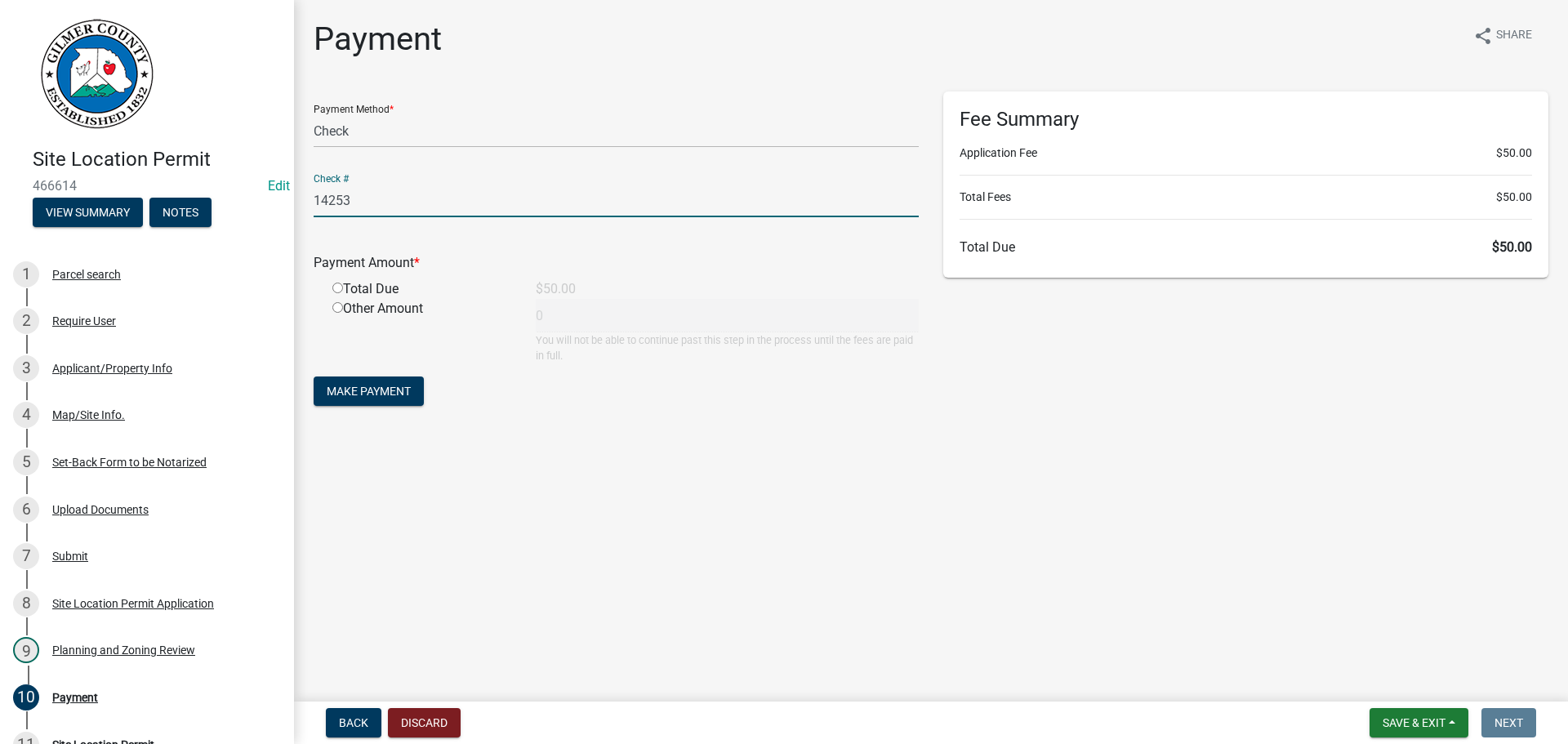
type input "14253"
click at [333, 282] on input "radio" at bounding box center [338, 287] width 10 height 10
radio input "true"
type input "50"
click at [391, 364] on div "Other Amount" at bounding box center [421, 331] width 203 height 64
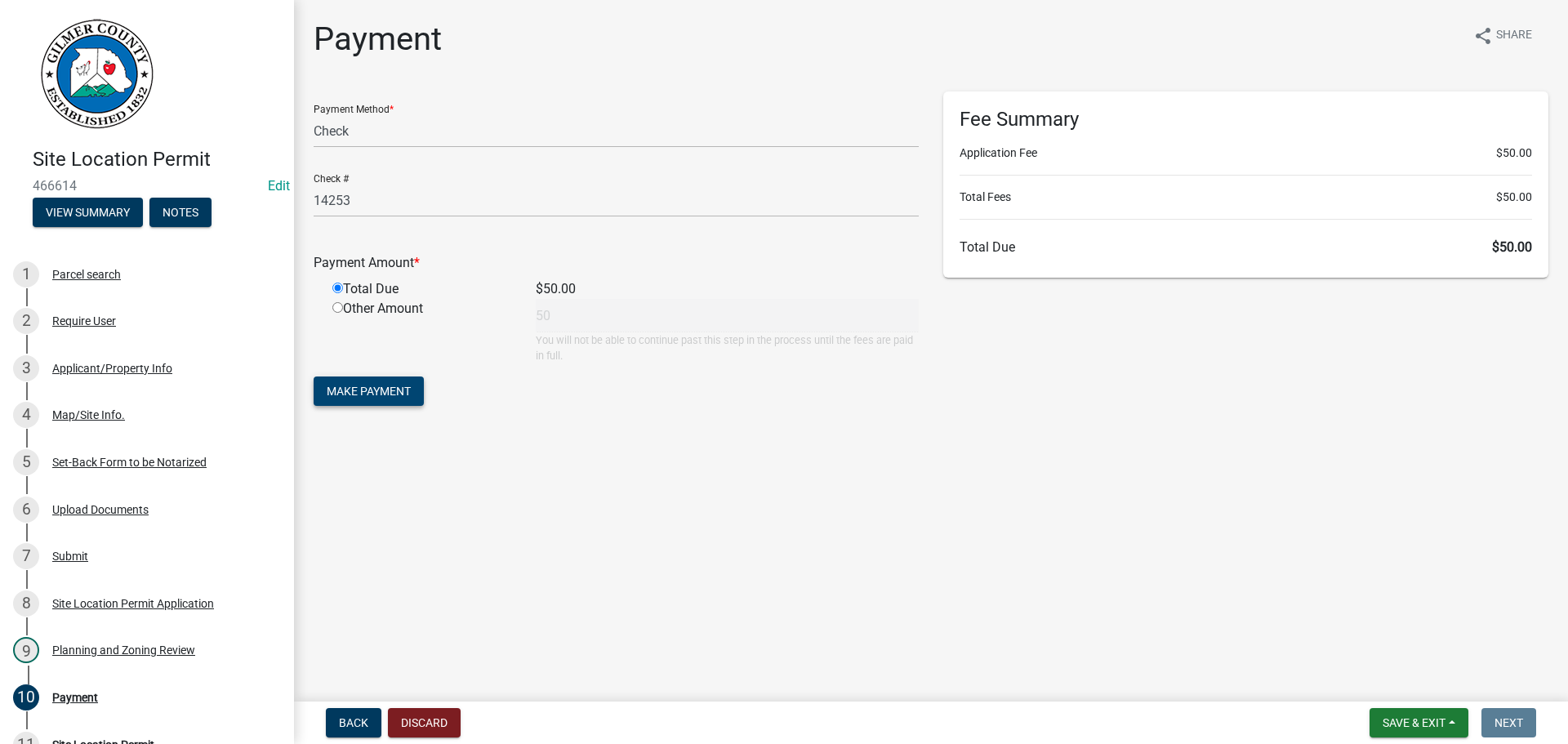
click at [398, 391] on span "Make Payment" at bounding box center [369, 391] width 84 height 13
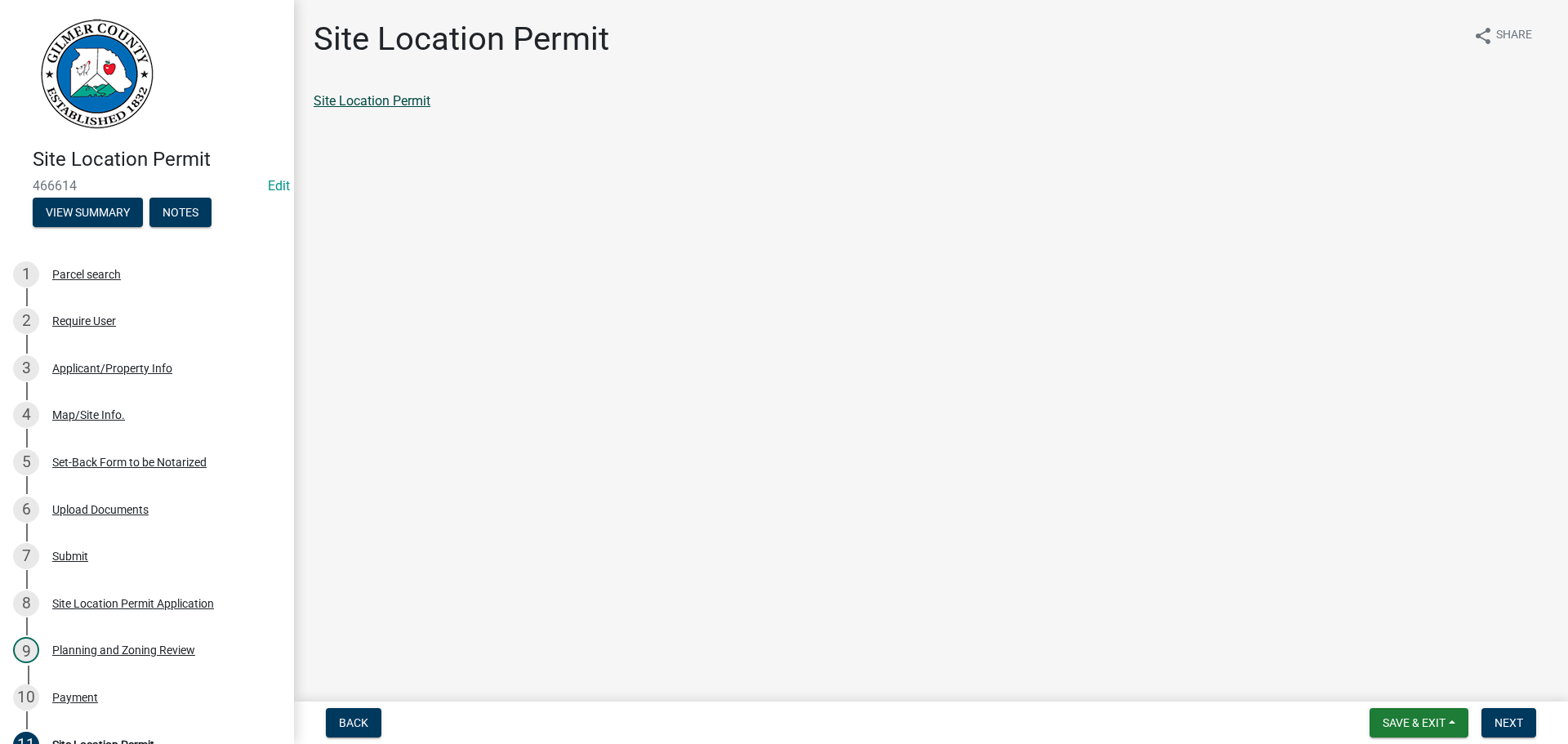
click at [379, 106] on link "Site Location Permit" at bounding box center [372, 101] width 117 height 15
click at [1508, 726] on span "Next" at bounding box center [1509, 723] width 28 height 13
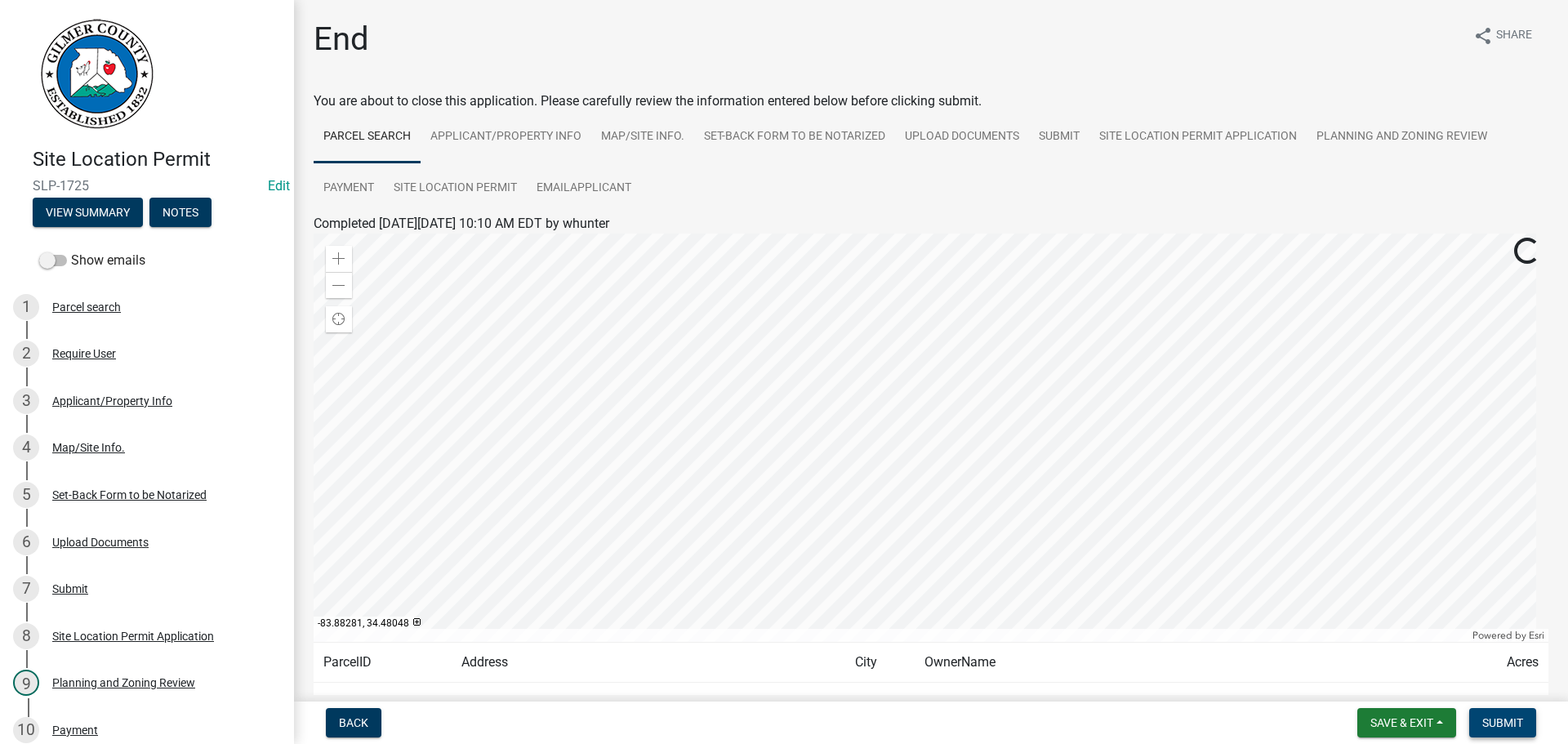
click at [1522, 724] on span "Submit" at bounding box center [1503, 723] width 41 height 13
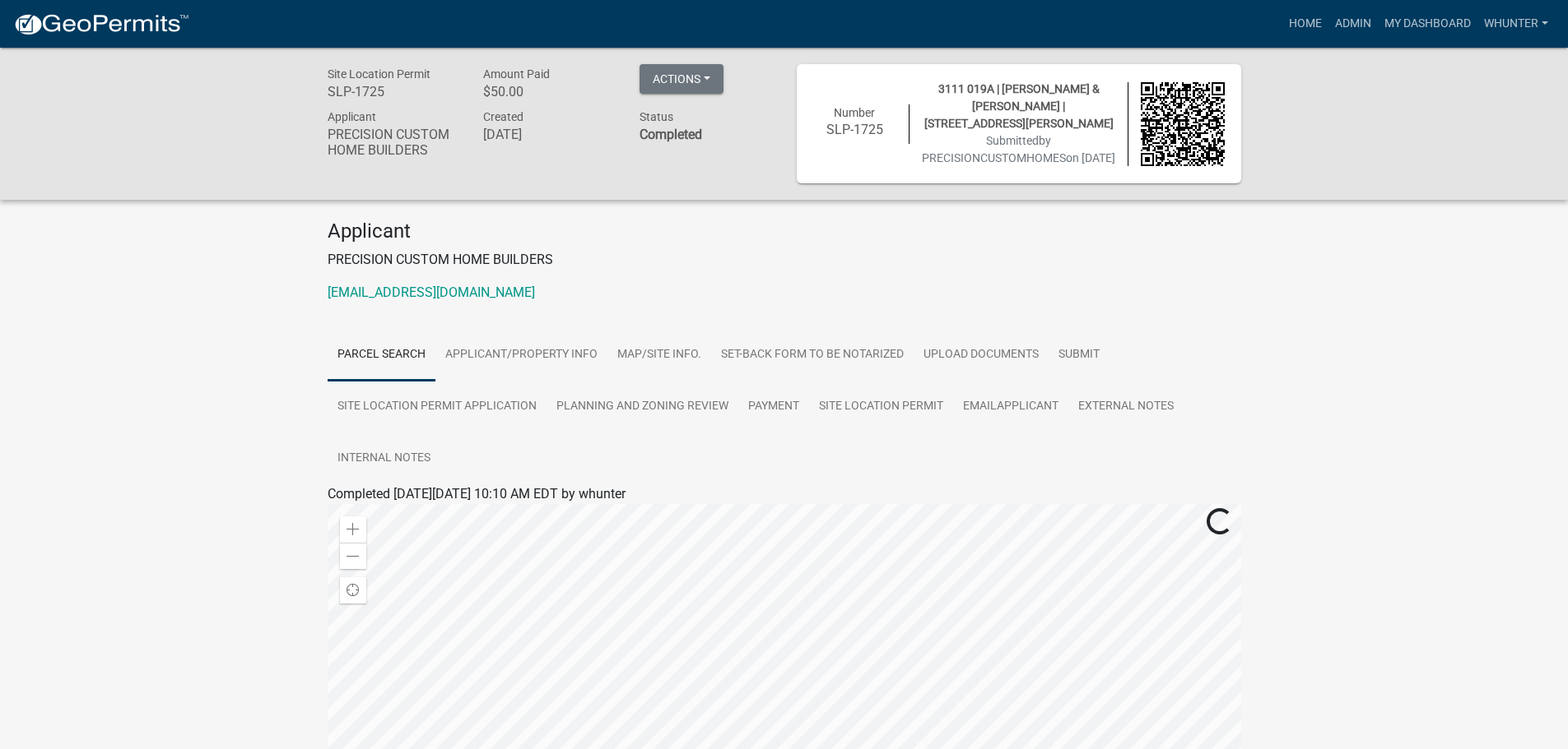
click at [701, 58] on div "Site Location Permit SLP-1725 Amount Paid $50.00 Actions Printer Friendly Edit …" at bounding box center [784, 124] width 1568 height 152
click at [701, 74] on button "Actions" at bounding box center [681, 79] width 84 height 29
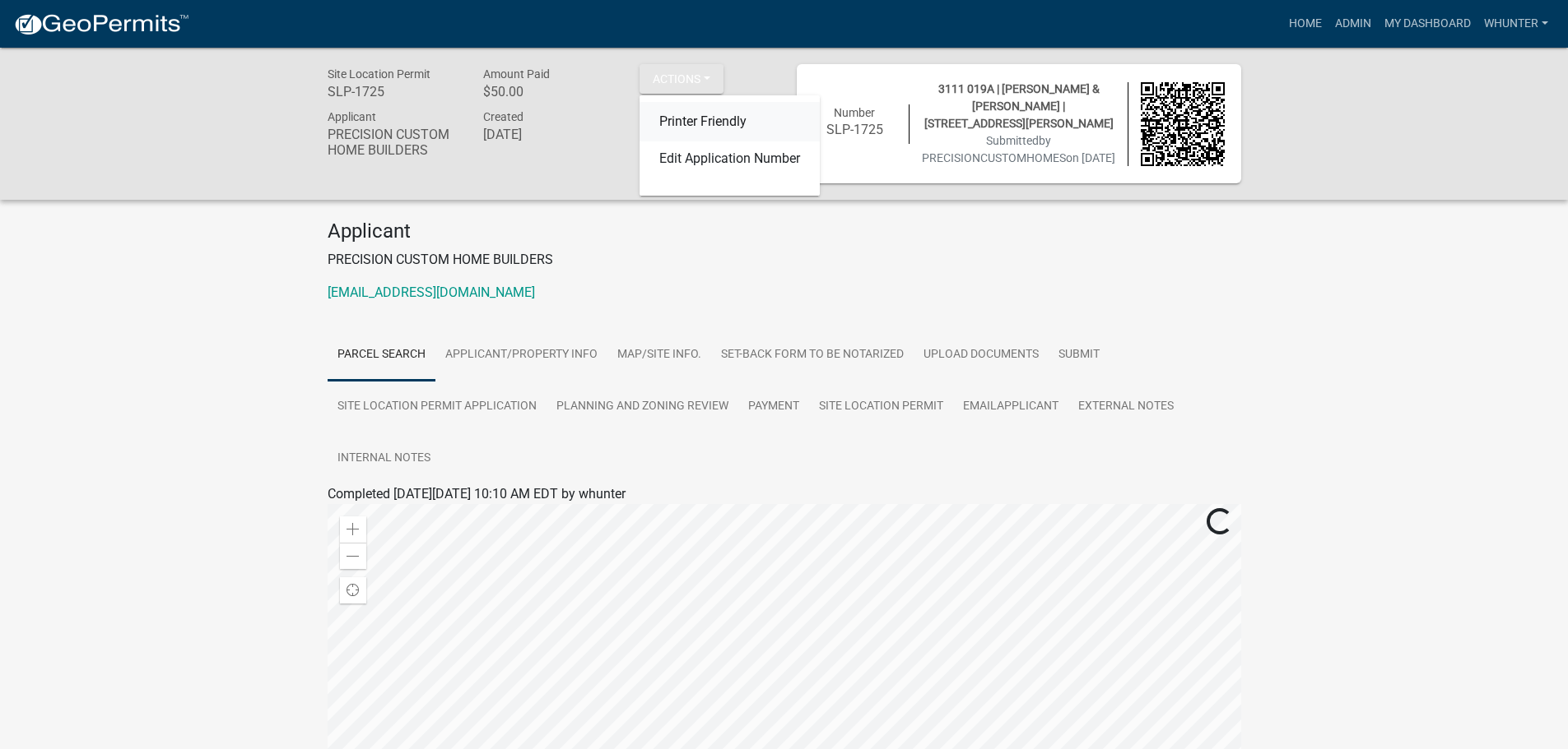
click at [705, 117] on link "Printer Friendly" at bounding box center [730, 122] width 181 height 40
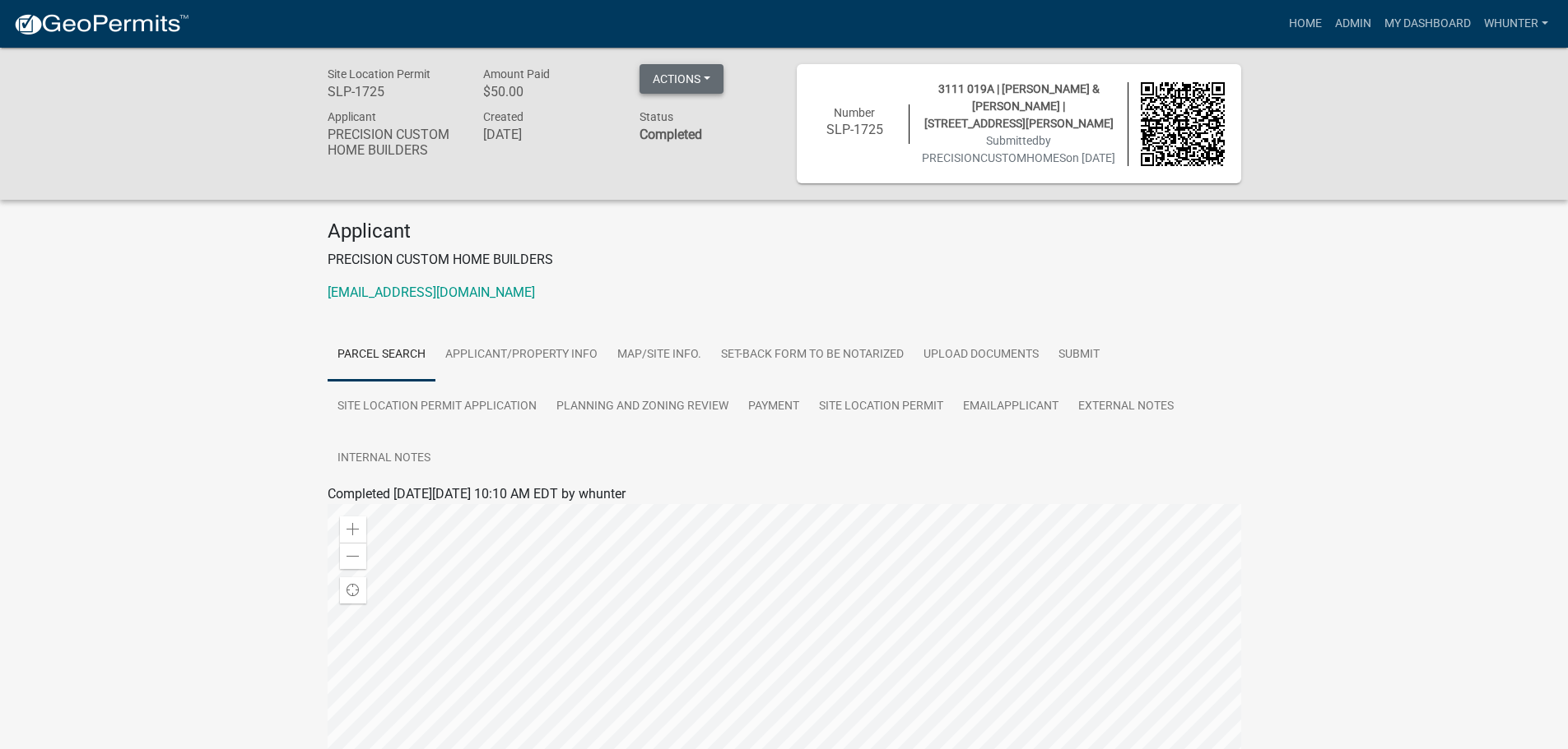
click at [686, 83] on button "Actions" at bounding box center [681, 79] width 84 height 29
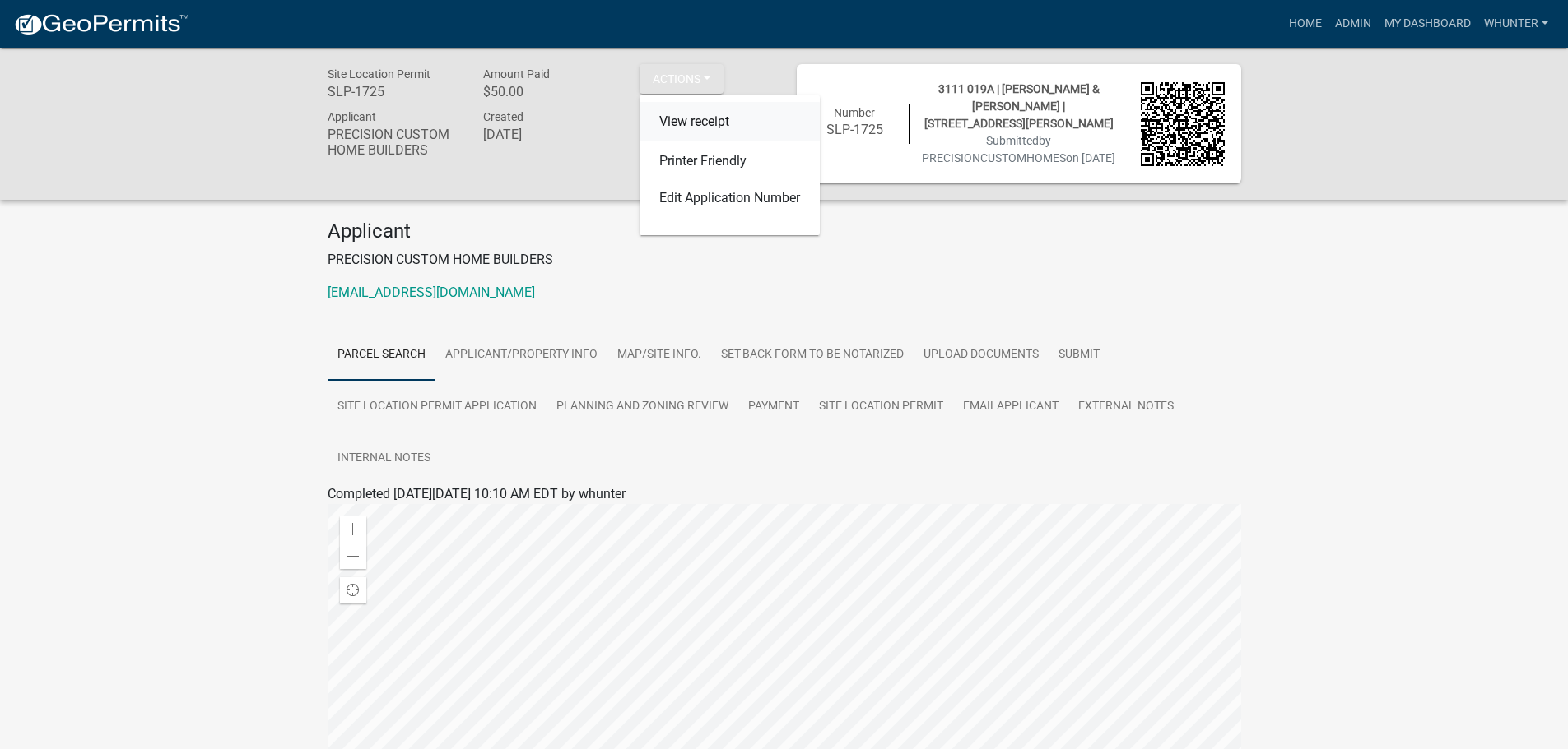
click at [707, 123] on link "View receipt" at bounding box center [730, 122] width 181 height 40
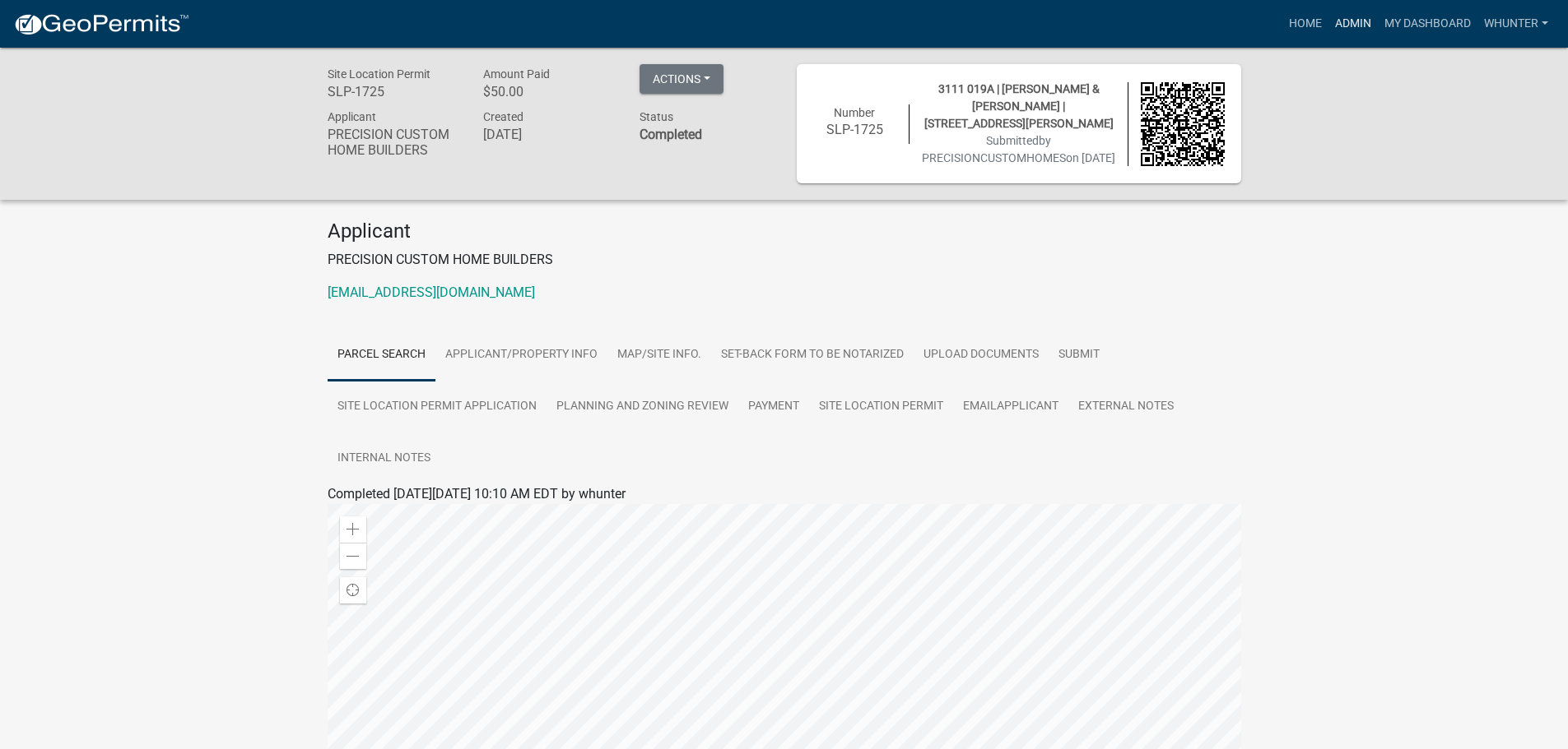
click at [1341, 25] on link "Admin" at bounding box center [1353, 24] width 49 height 31
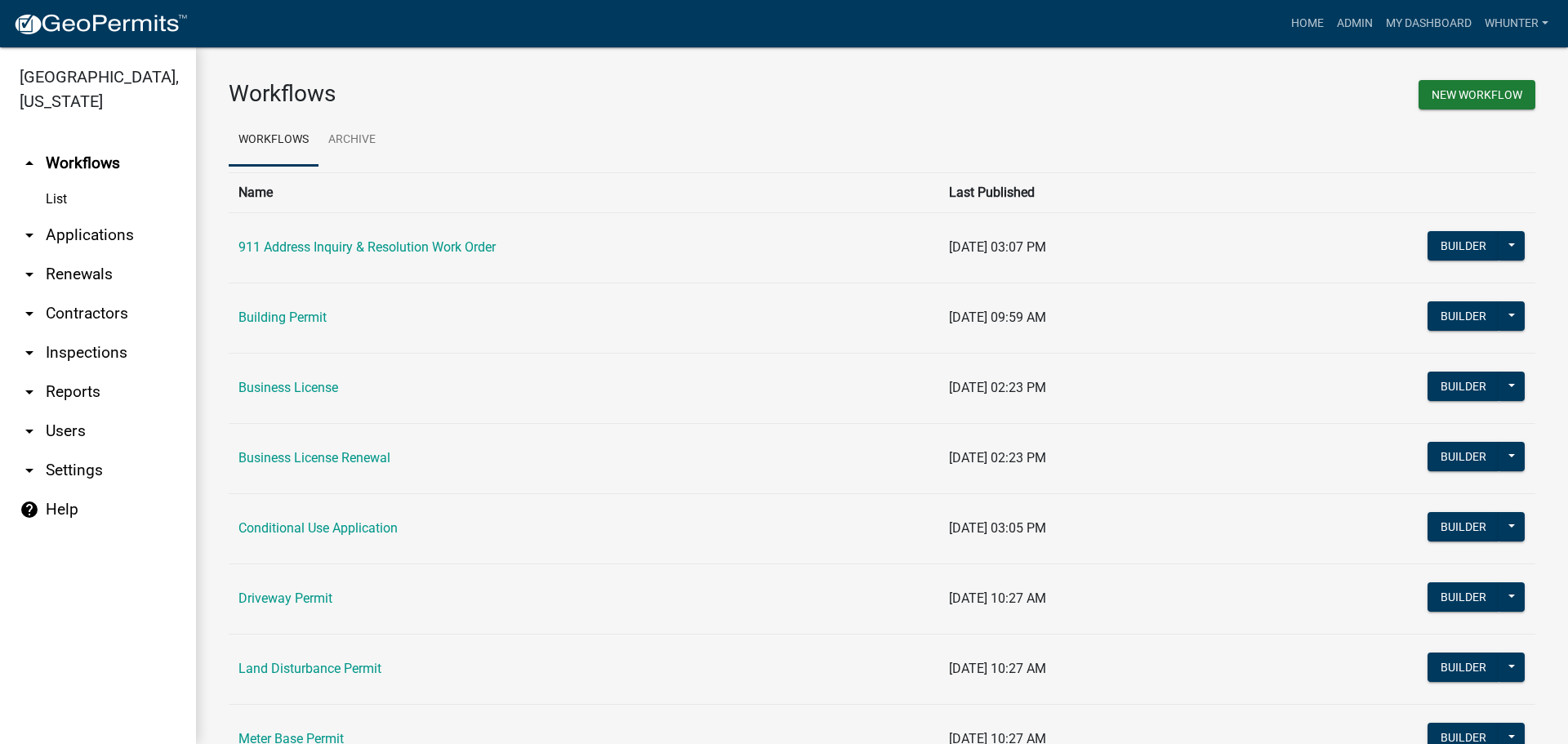
click at [111, 258] on link "arrow_drop_down Renewals" at bounding box center [98, 275] width 196 height 39
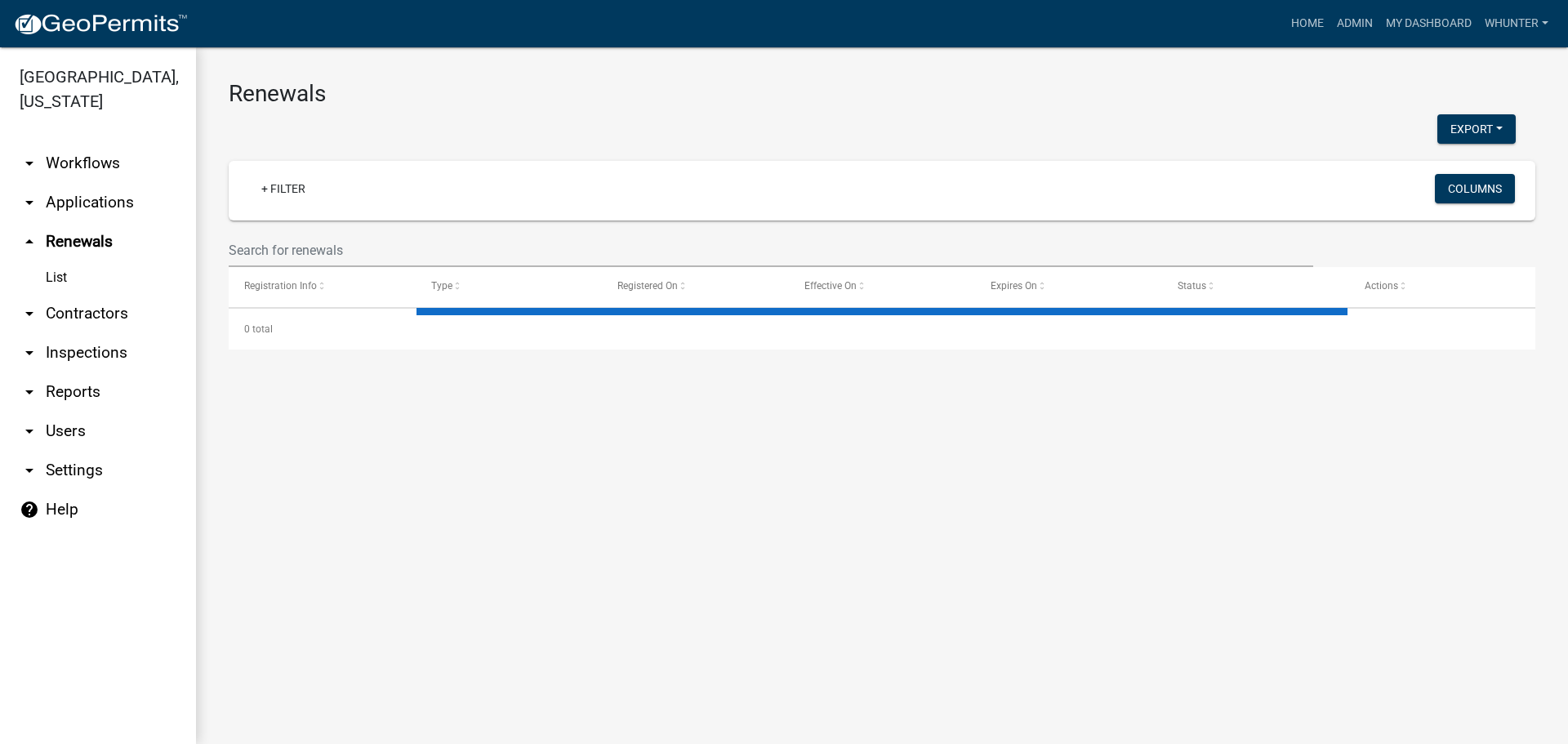
click at [118, 212] on link "arrow_drop_down Applications" at bounding box center [98, 203] width 196 height 39
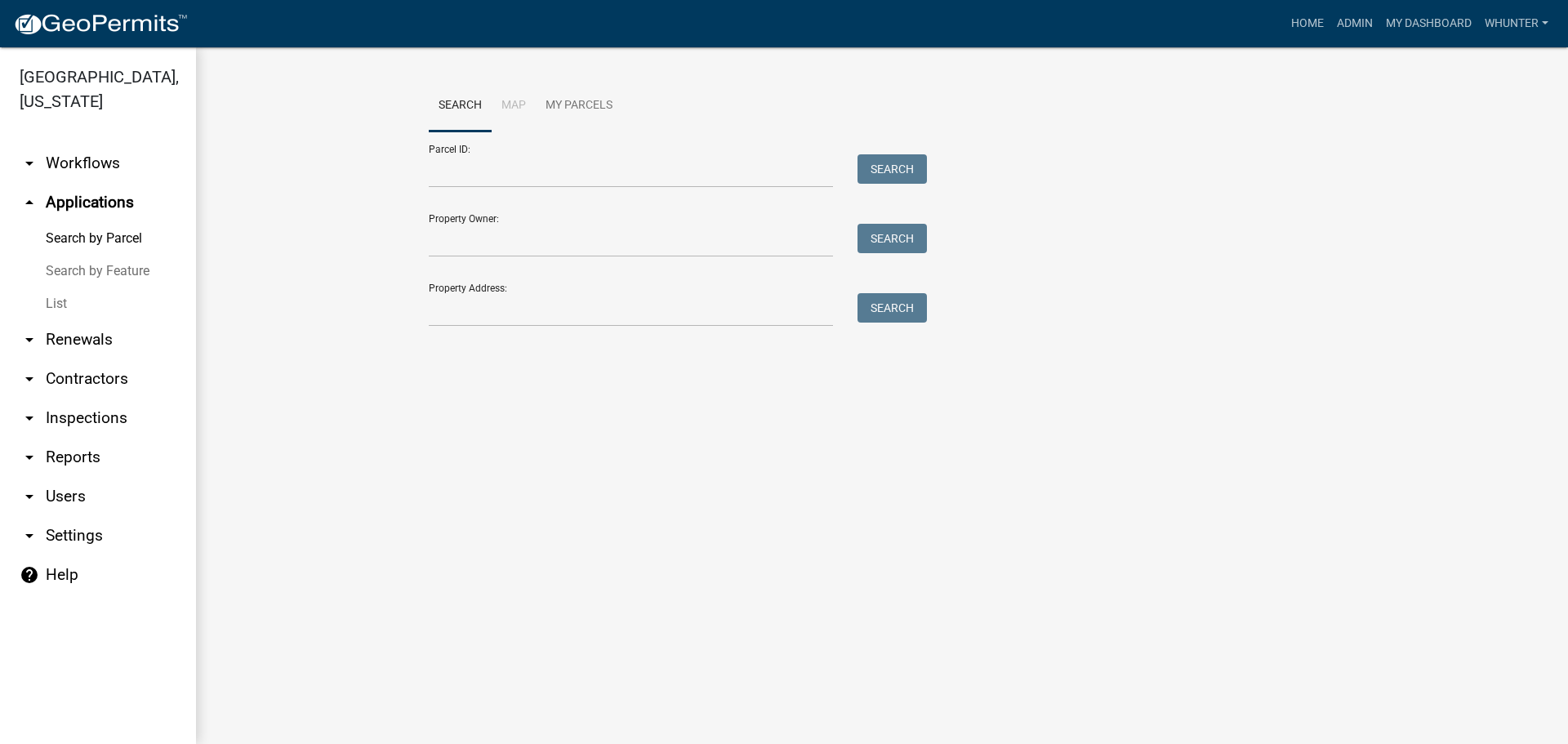
click at [104, 270] on link "Search by Feature" at bounding box center [98, 271] width 196 height 33
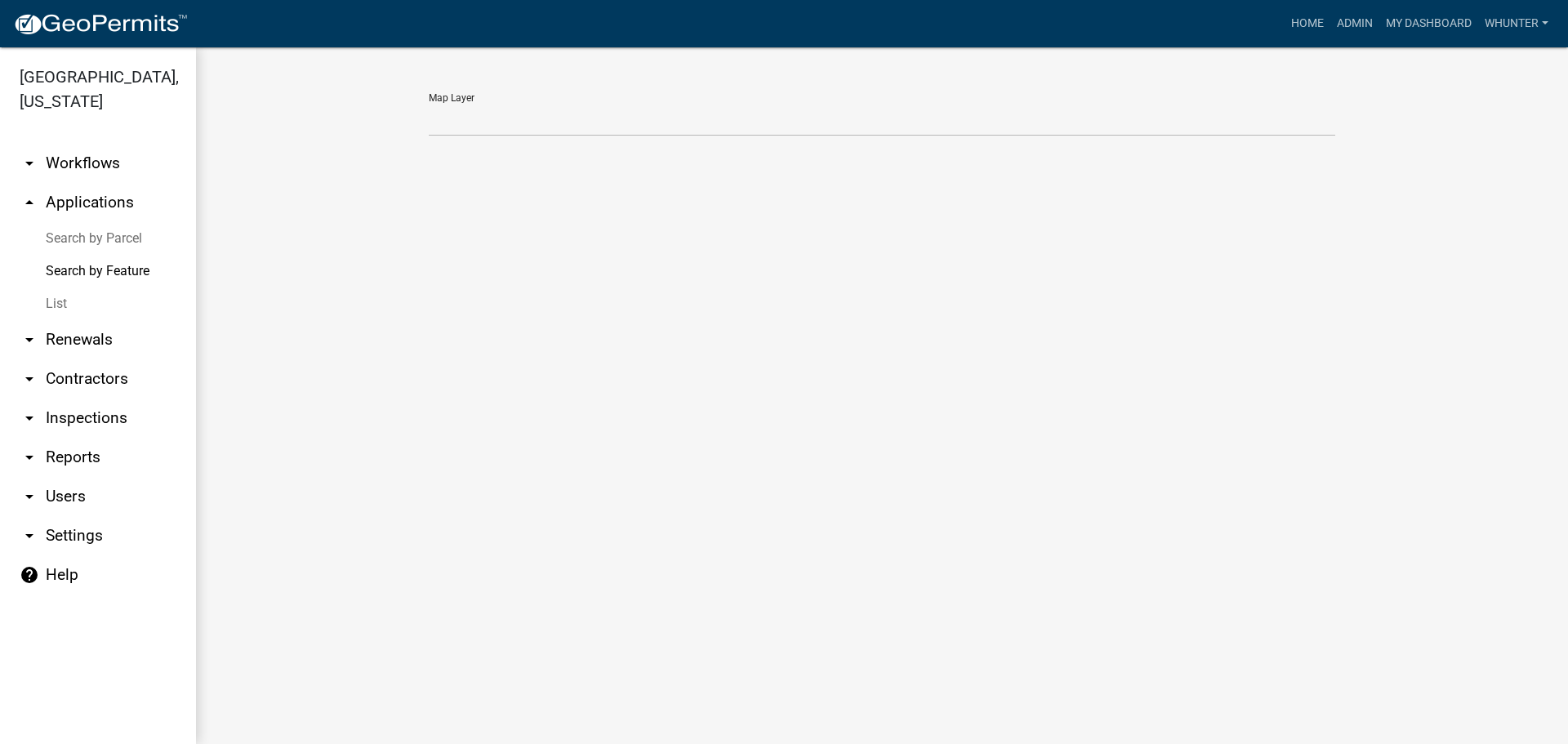
click at [103, 292] on link "List" at bounding box center [98, 304] width 196 height 33
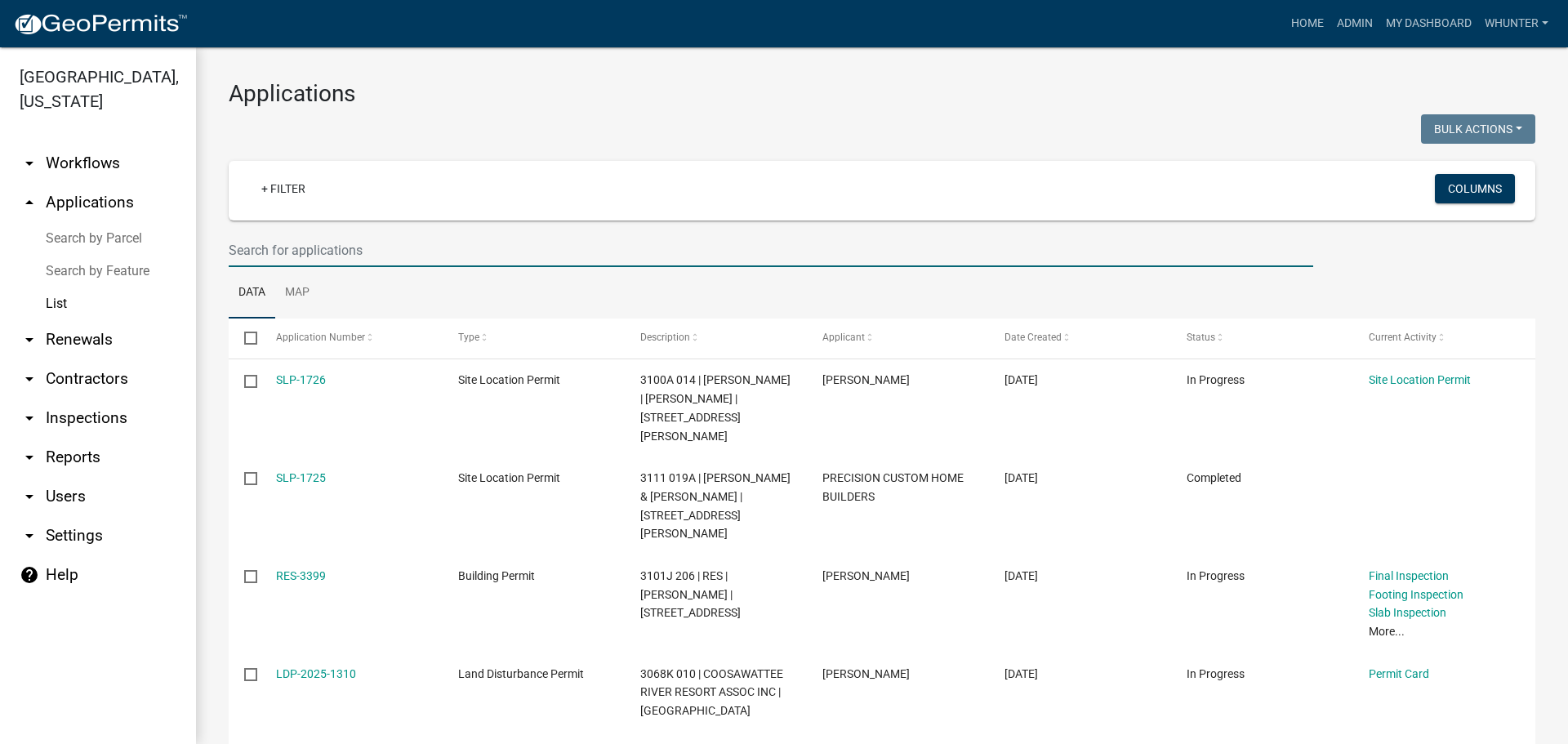
click at [489, 252] on input "text" at bounding box center [771, 250] width 1085 height 33
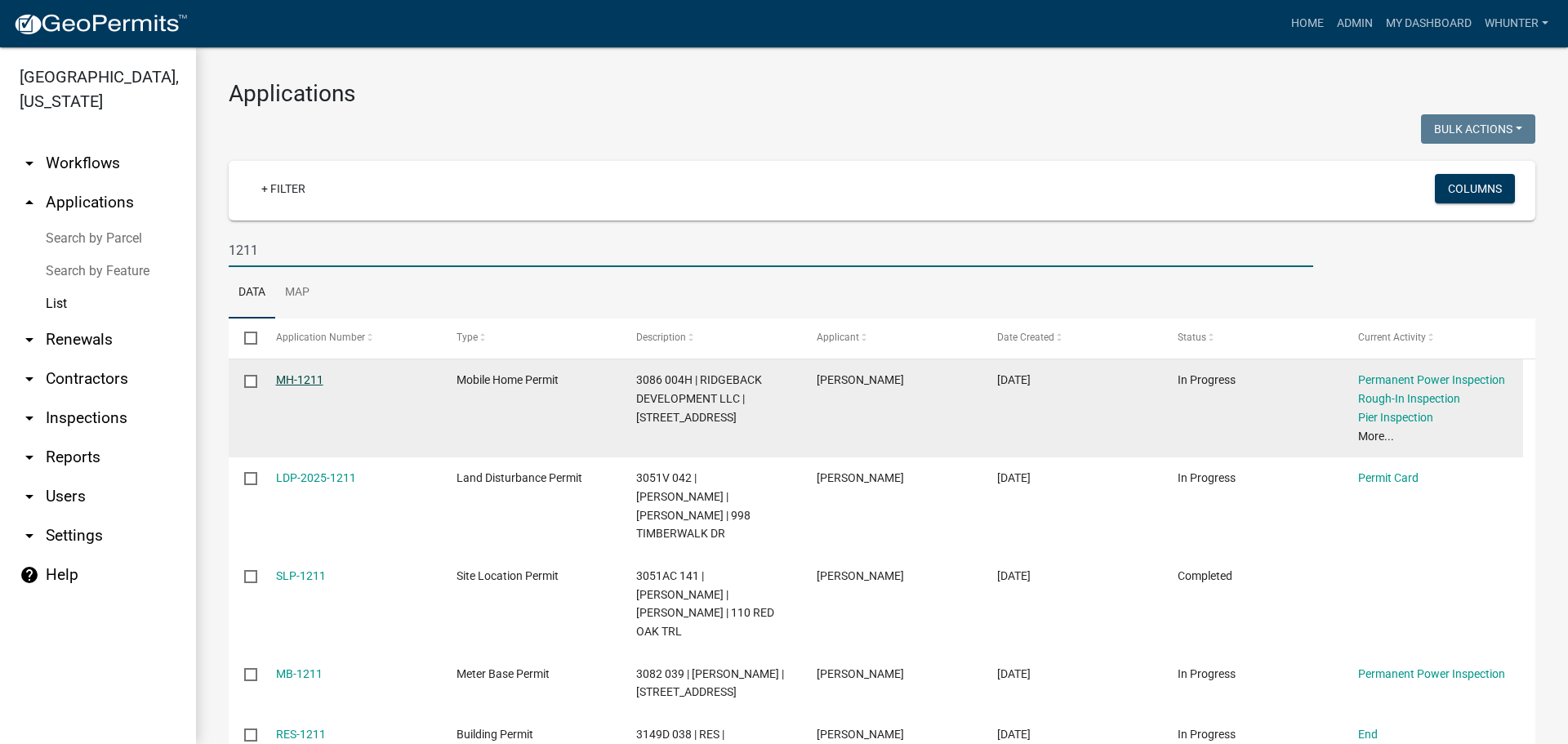
type input "1211"
click at [310, 382] on link "MH-1211" at bounding box center [299, 379] width 47 height 13
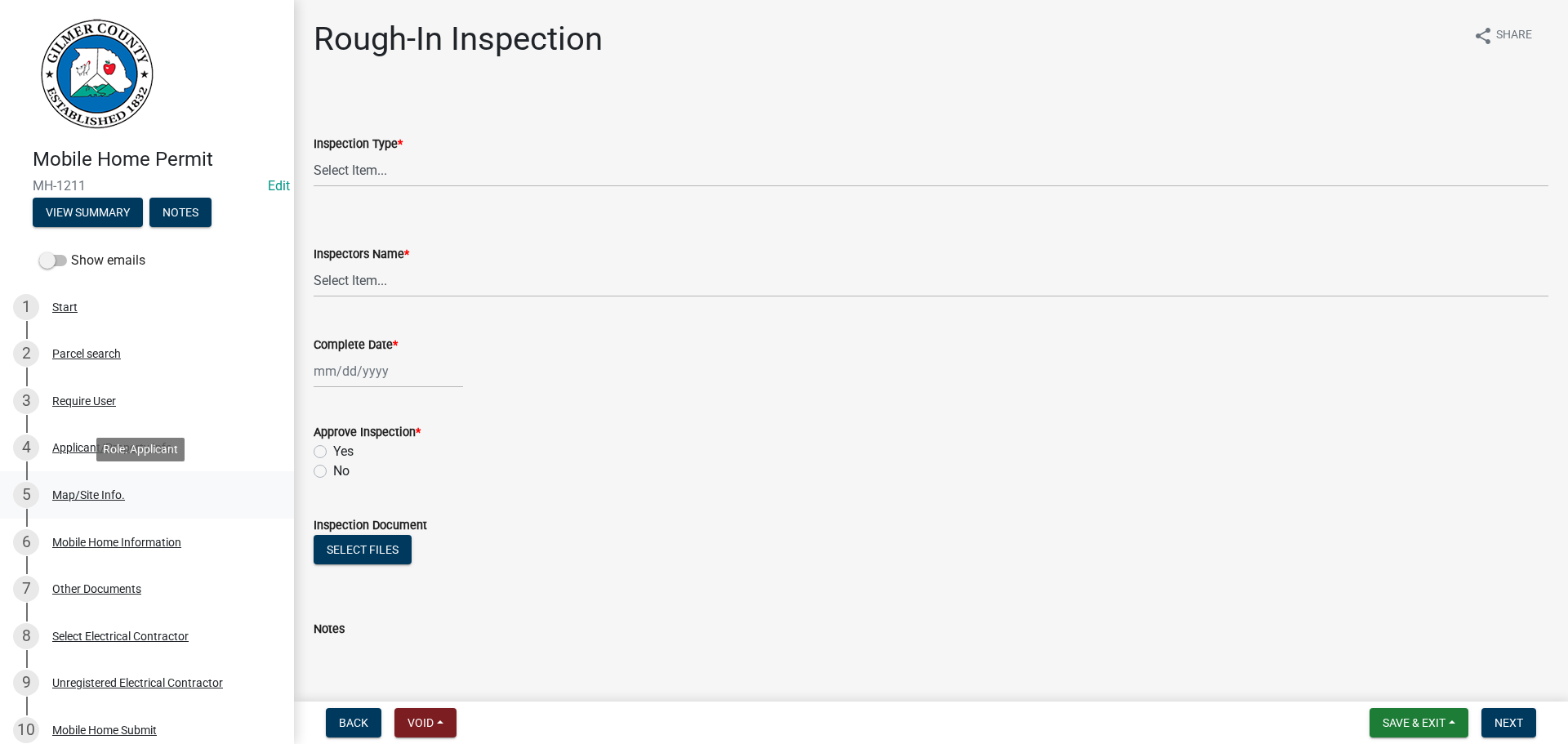
drag, startPoint x: 148, startPoint y: 500, endPoint x: 166, endPoint y: 501, distance: 18.0
click at [148, 500] on div "5 Map/Site Info." at bounding box center [140, 495] width 255 height 26
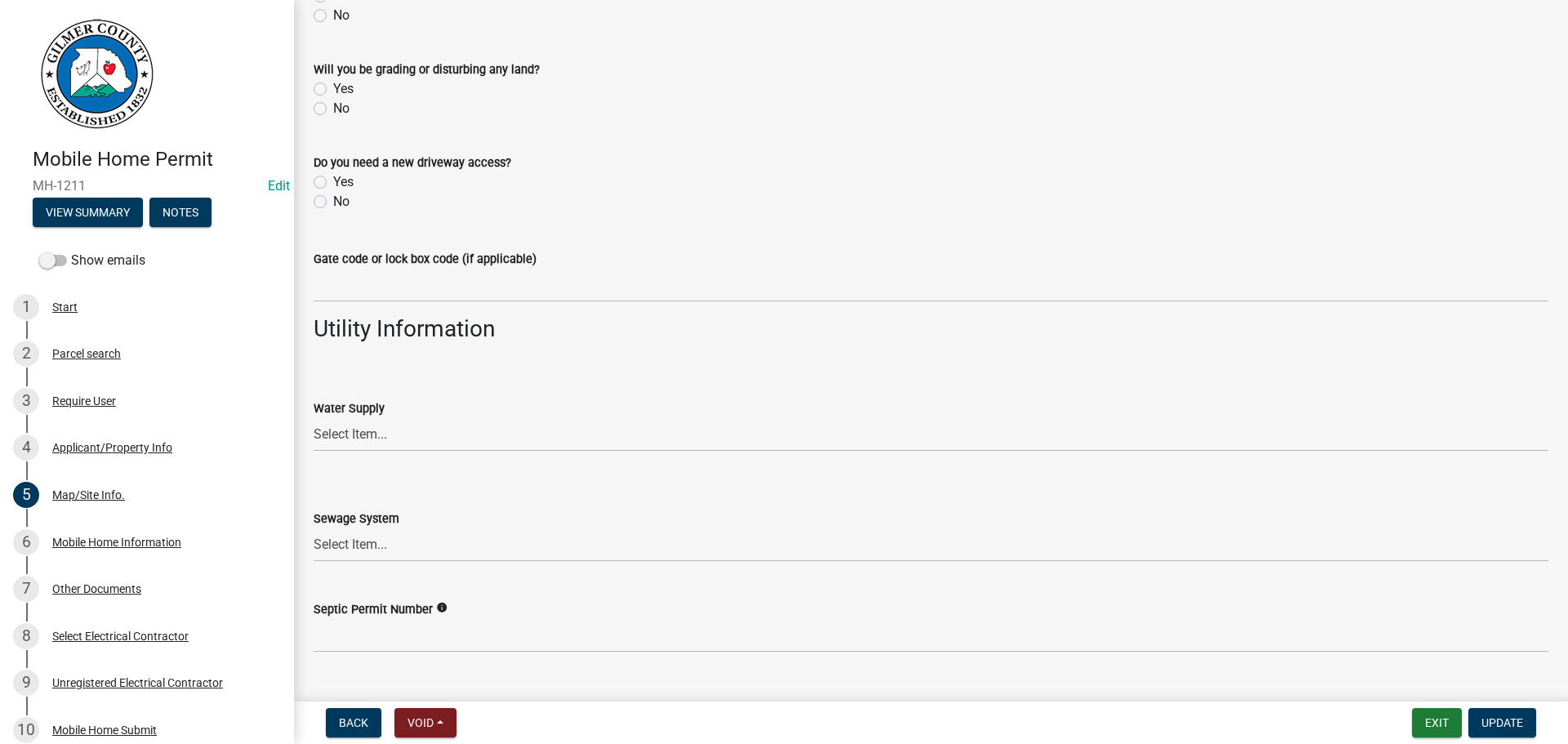
scroll to position [1238, 0]
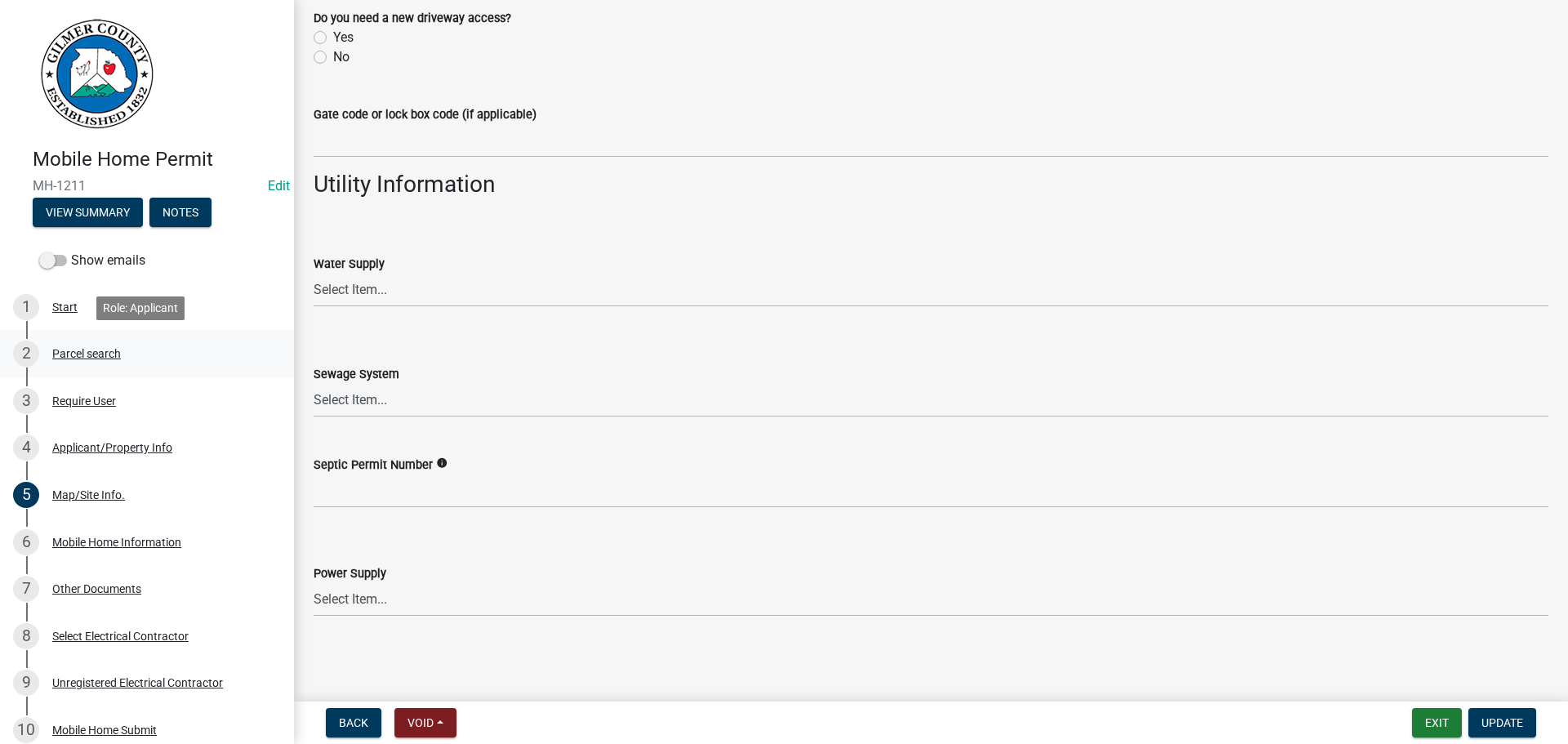
click at [91, 353] on div "Parcel search" at bounding box center [87, 354] width 69 height 11
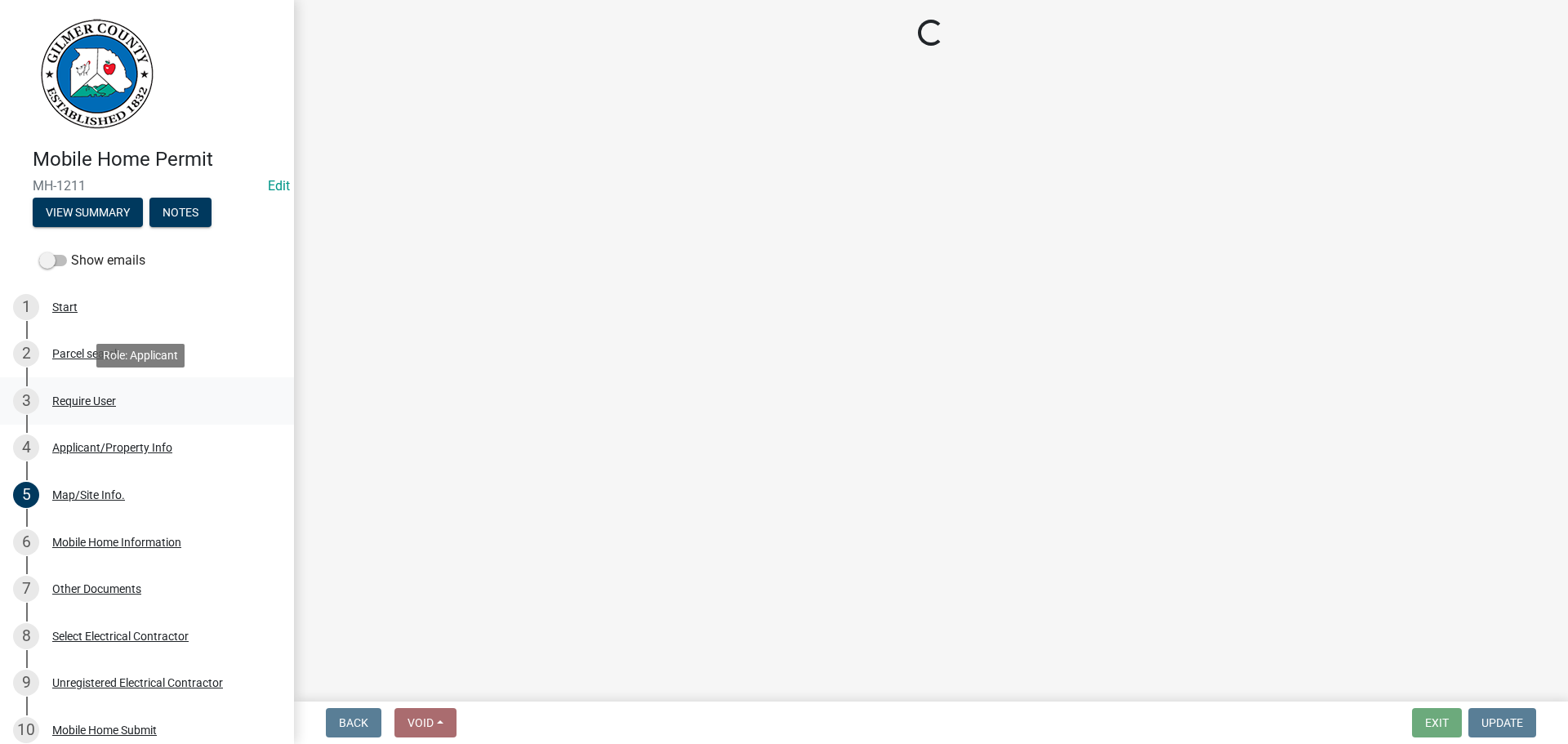
click at [91, 392] on div "3 Require User" at bounding box center [140, 401] width 255 height 26
click at [95, 445] on div "Applicant/Property Info" at bounding box center [112, 447] width 120 height 11
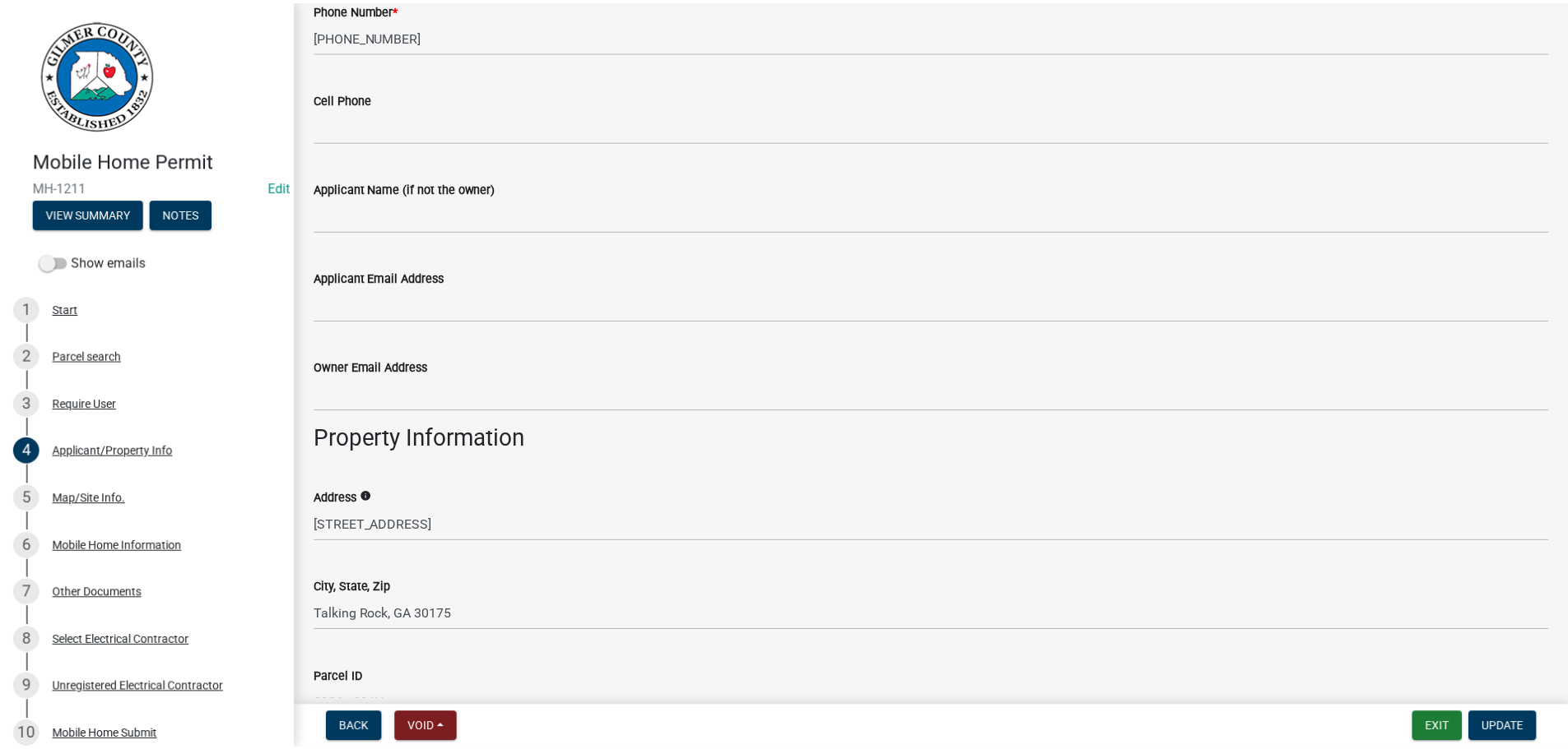
scroll to position [493, 0]
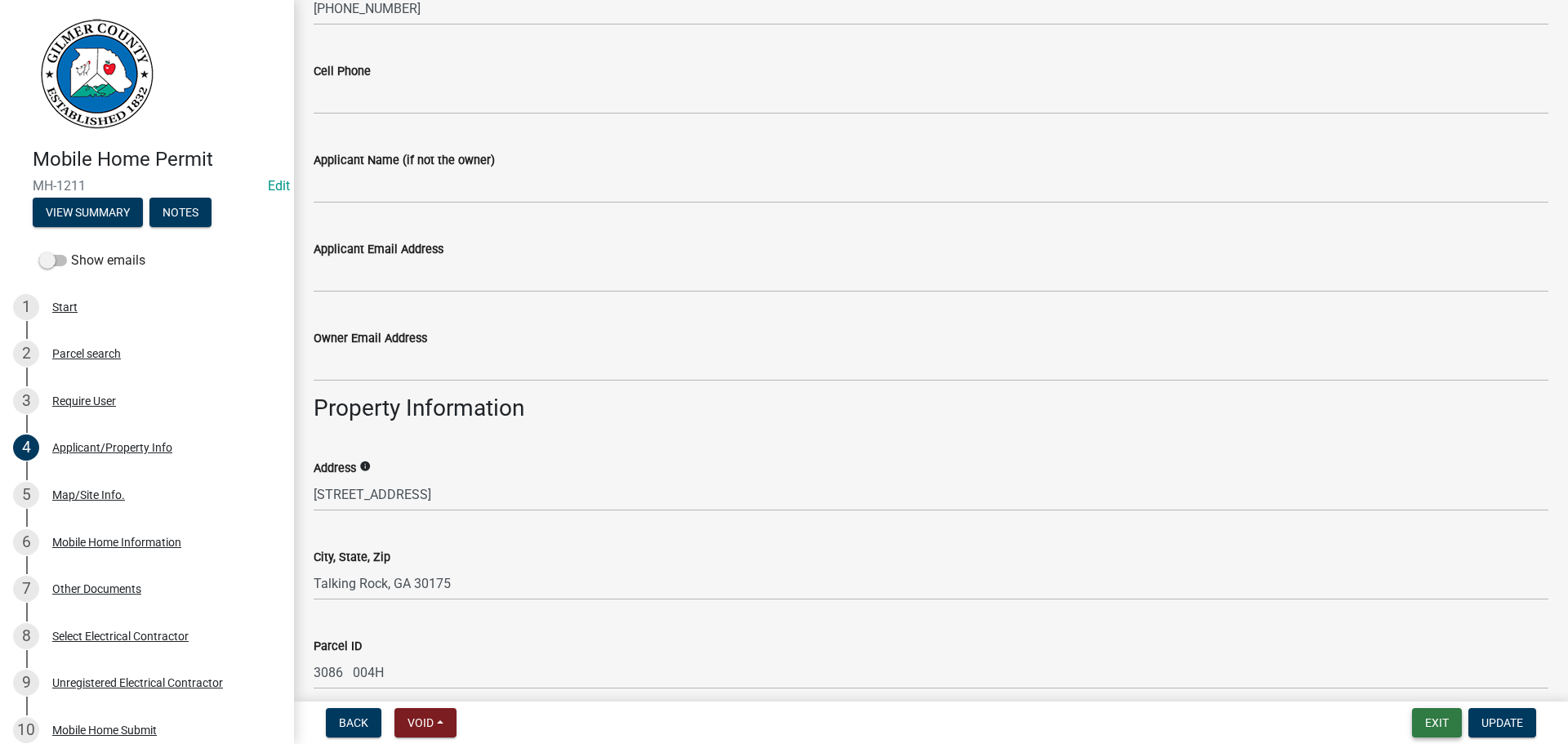
click at [1446, 724] on button "Exit" at bounding box center [1437, 723] width 50 height 29
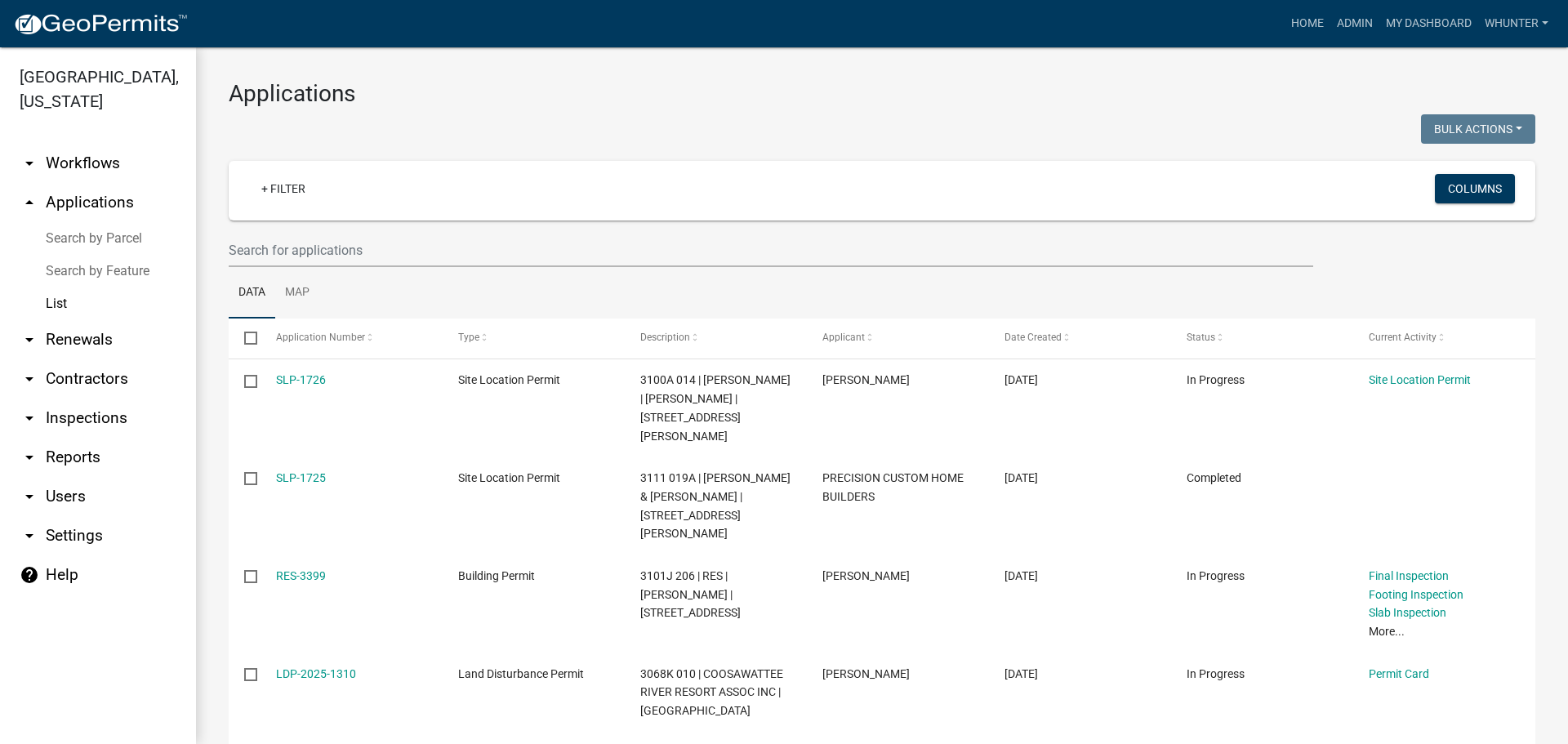
click at [487, 269] on ul "Data Map" at bounding box center [883, 293] width 1307 height 51
click at [494, 254] on input "text" at bounding box center [771, 250] width 1085 height 33
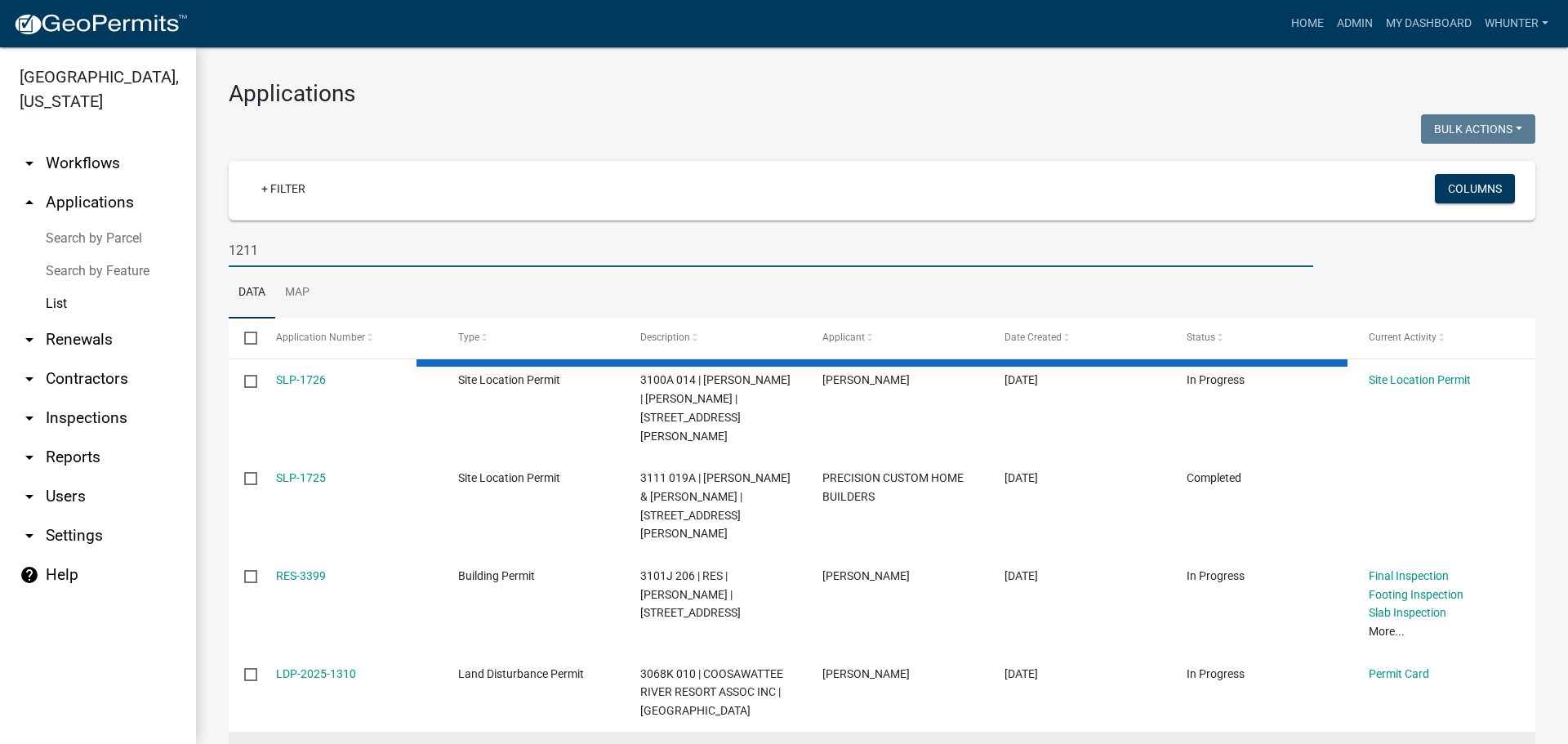
type input "1211"
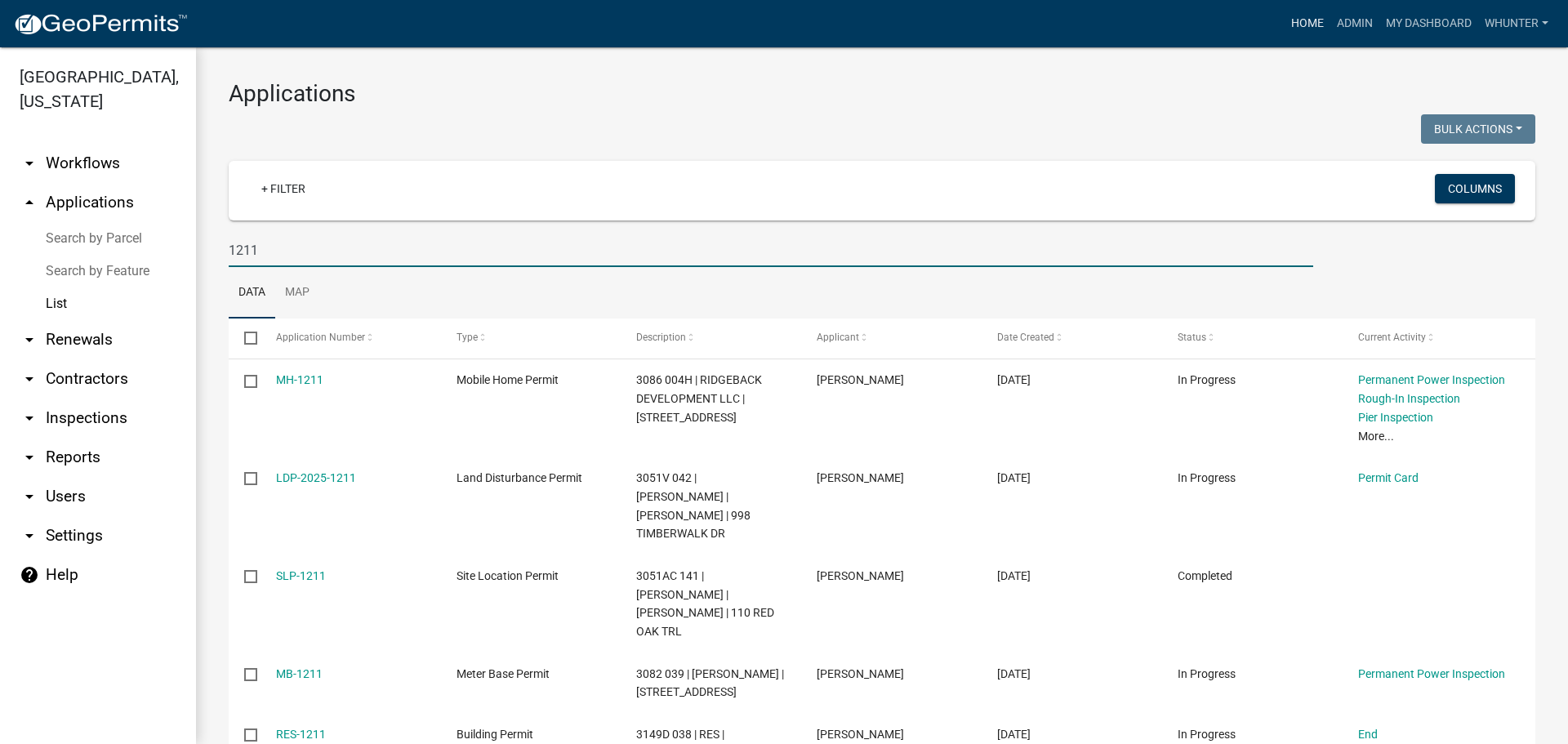
click at [1321, 32] on link "Home" at bounding box center [1307, 24] width 45 height 31
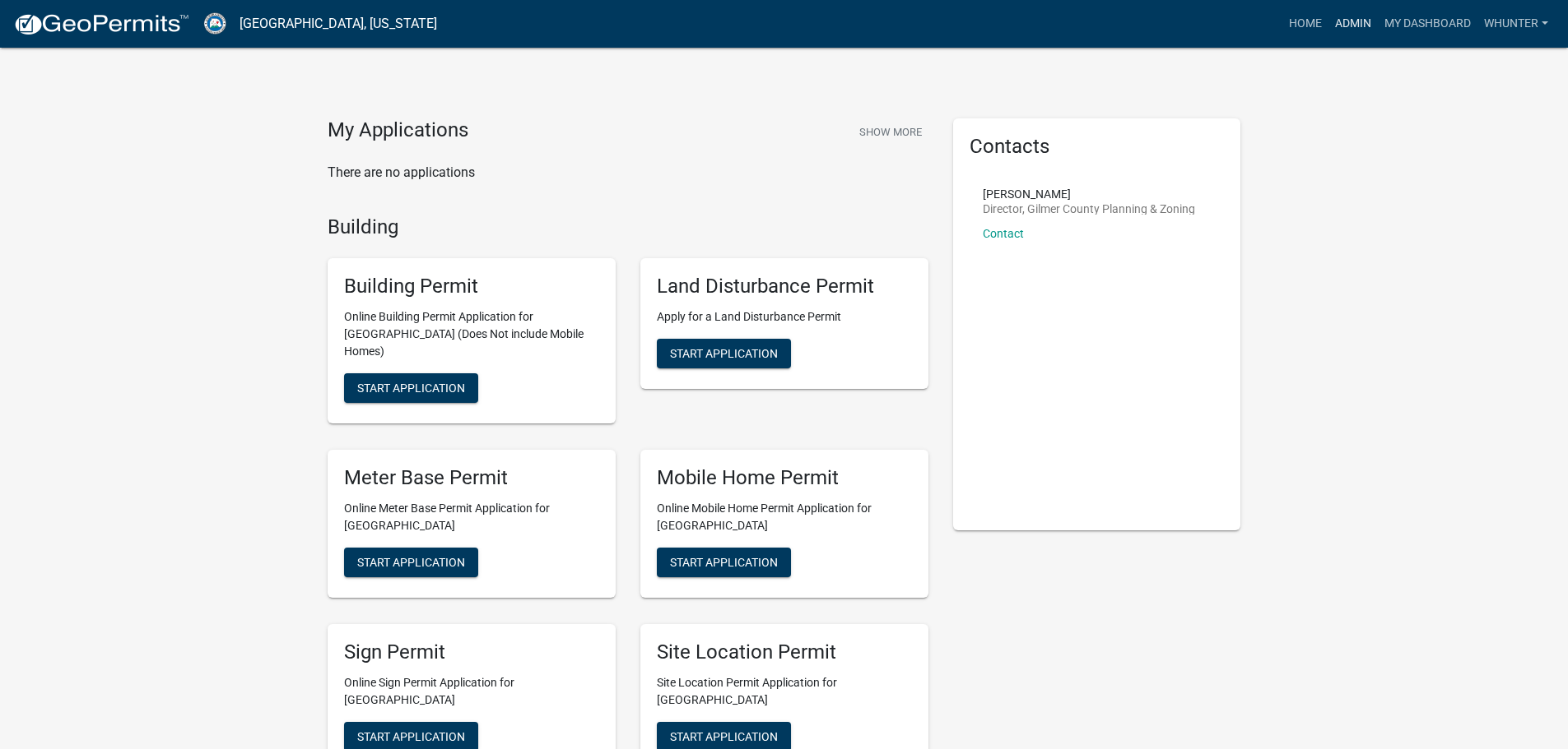
click at [1356, 20] on link "Admin" at bounding box center [1353, 24] width 49 height 31
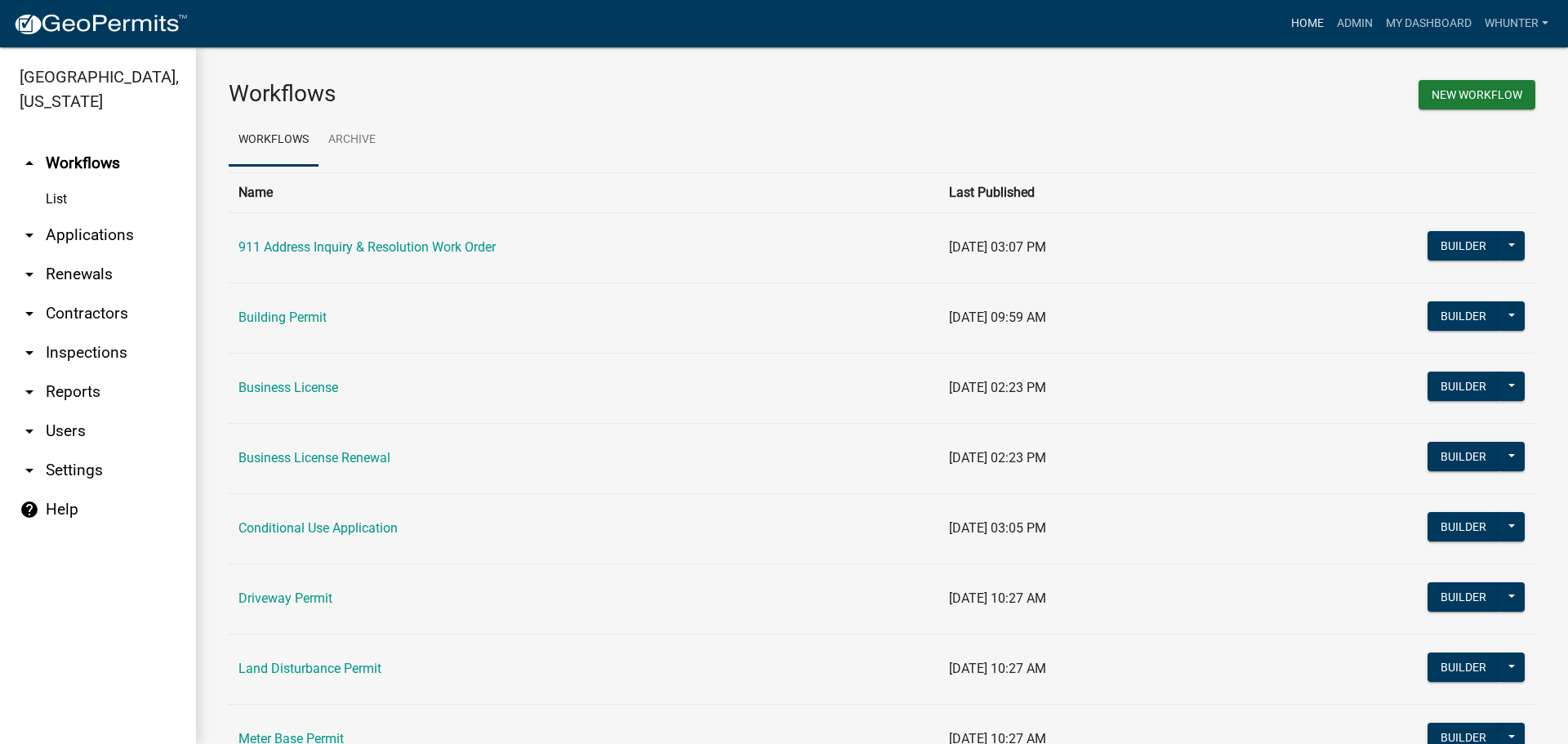
click at [1288, 26] on link "Home" at bounding box center [1307, 24] width 45 height 31
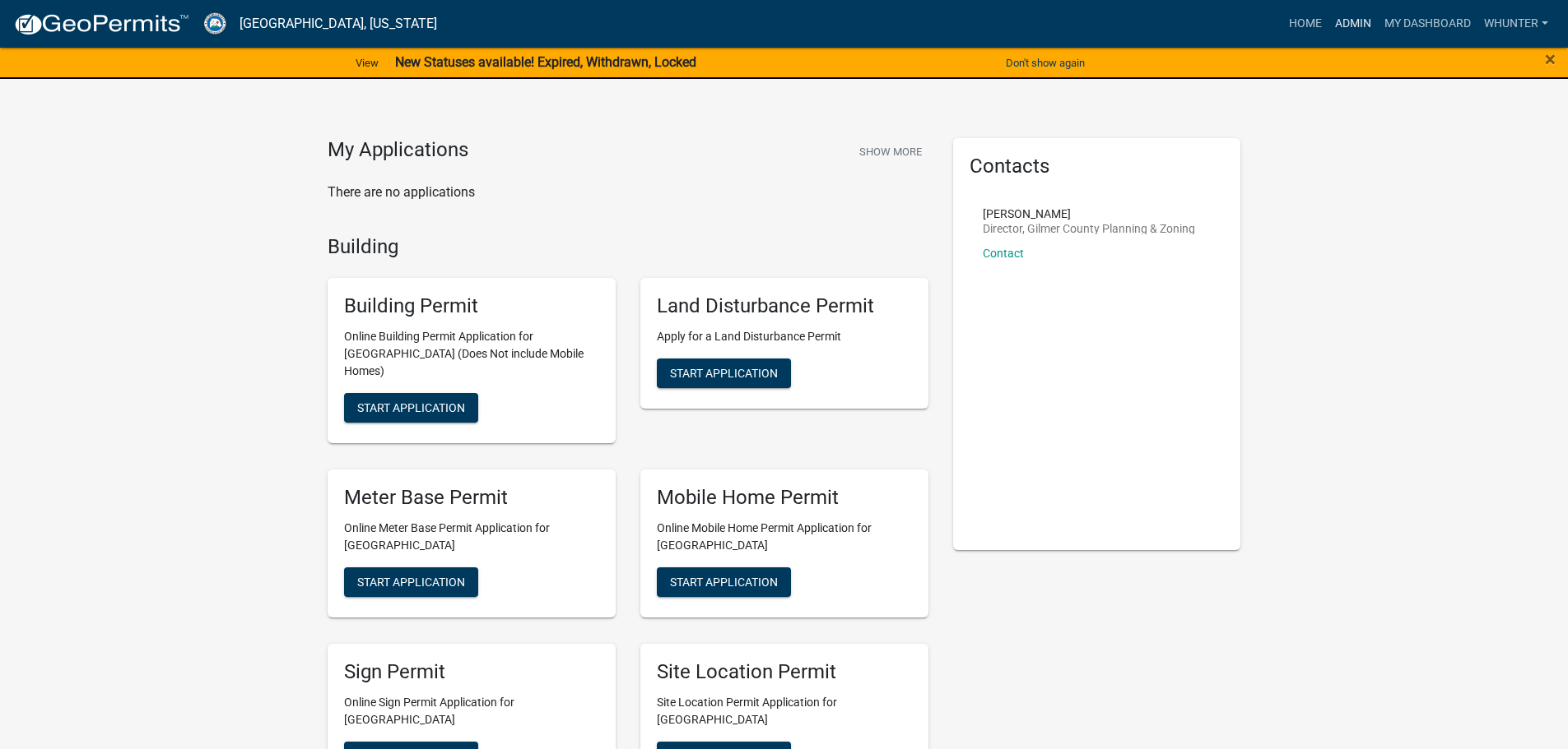
click at [1359, 13] on link "Admin" at bounding box center [1353, 24] width 49 height 31
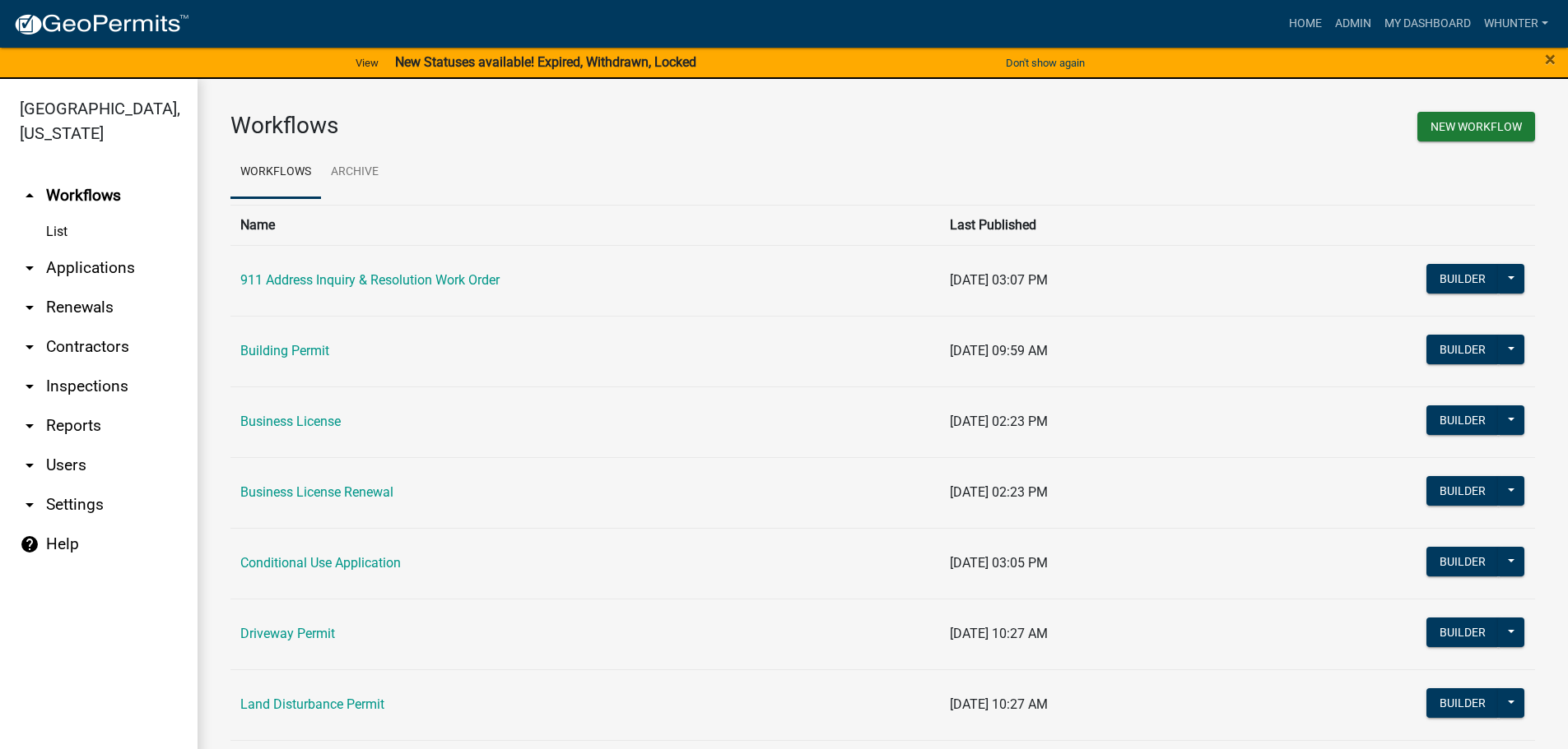
click at [114, 277] on link "arrow_drop_down Applications" at bounding box center [99, 269] width 198 height 40
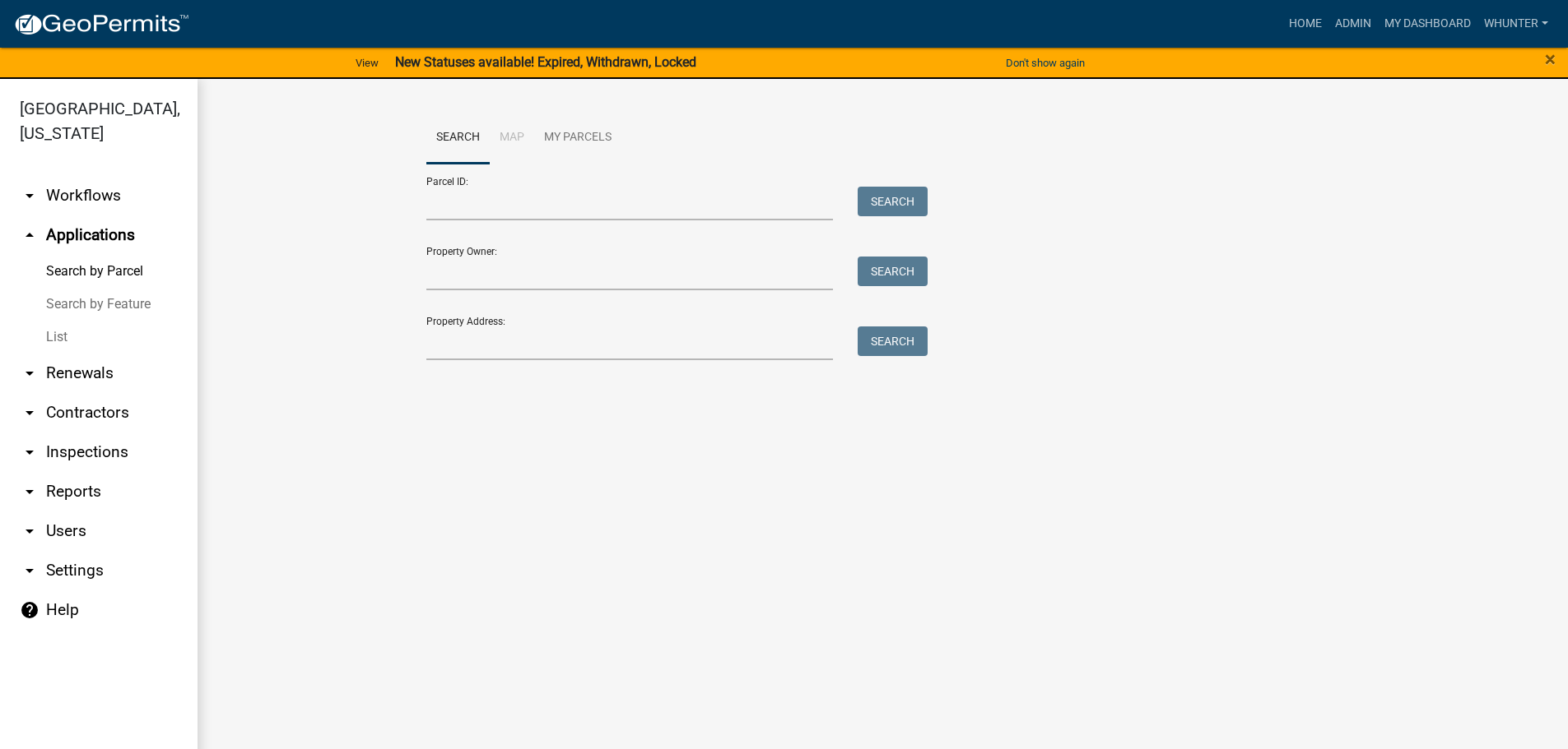
click at [78, 333] on link "List" at bounding box center [99, 337] width 198 height 33
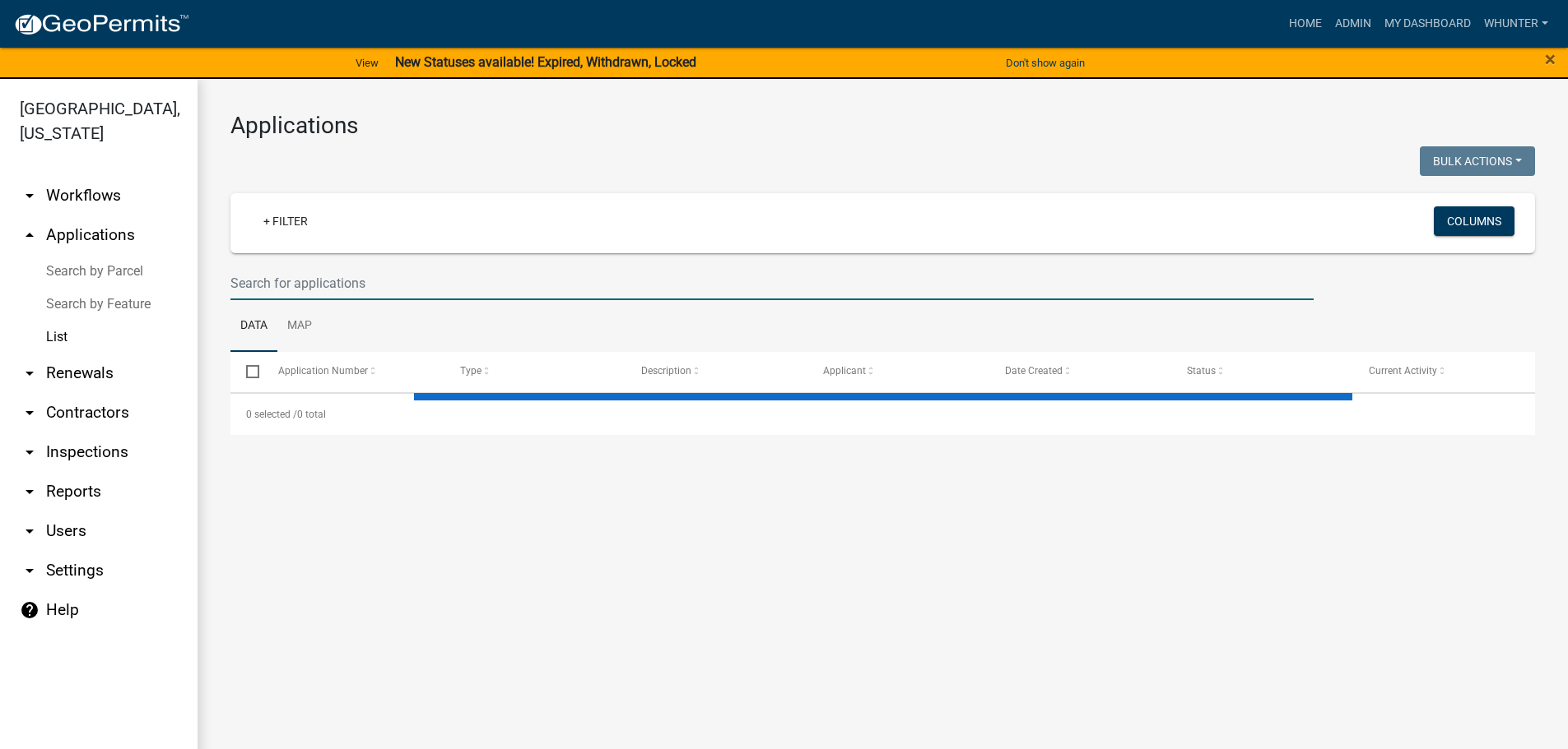
click at [329, 291] on input "text" at bounding box center [772, 283] width 1083 height 34
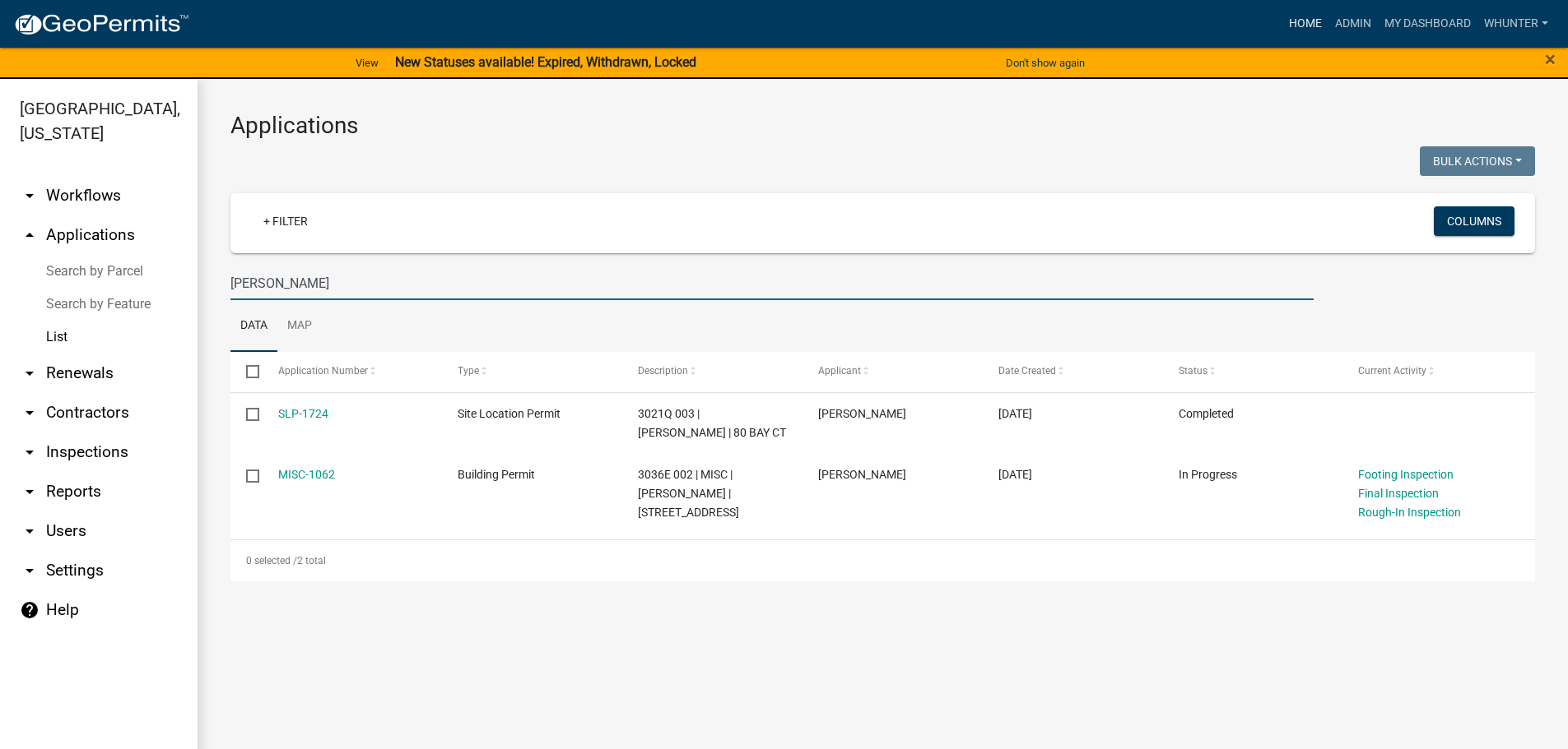
type input "[PERSON_NAME]"
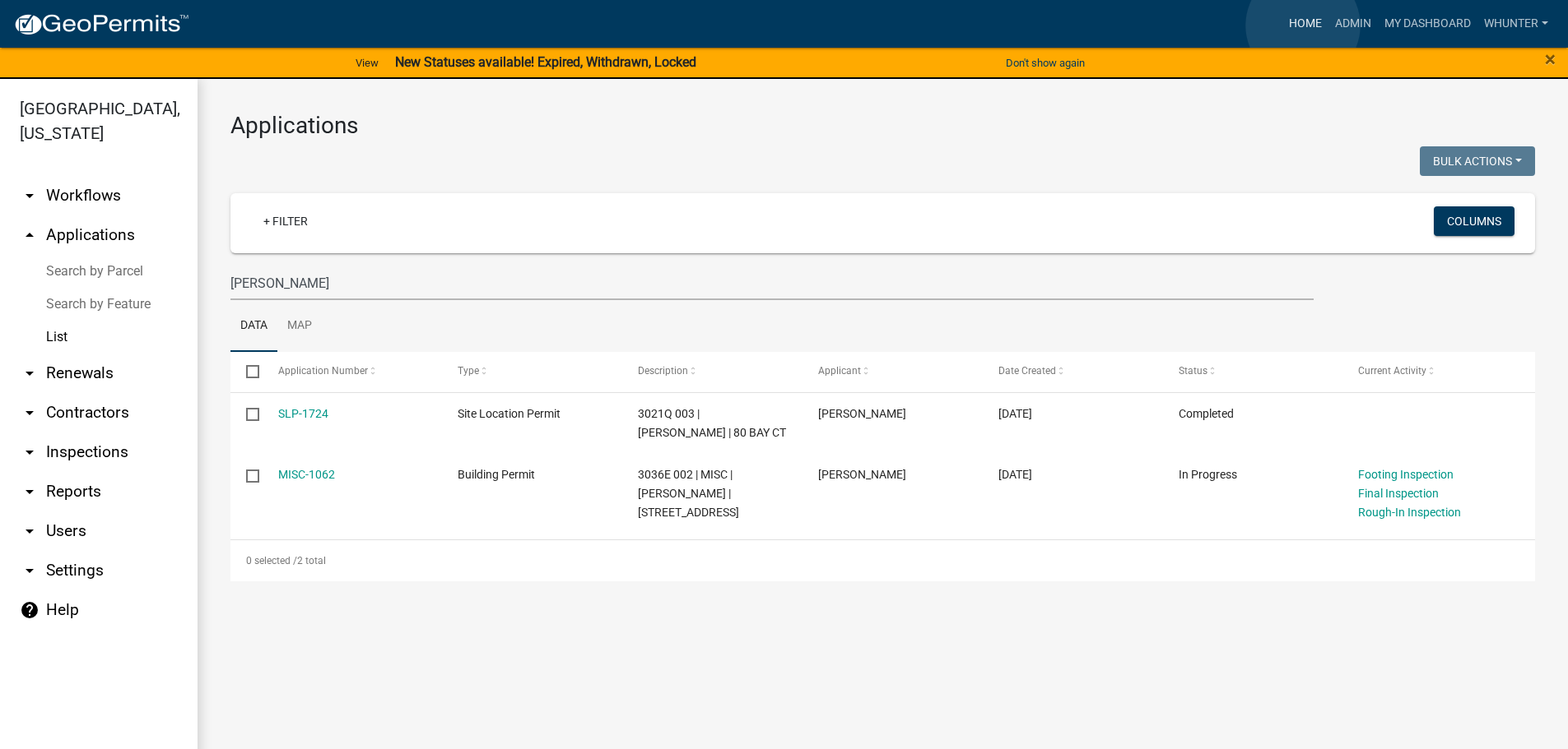
click at [1303, 26] on link "Home" at bounding box center [1305, 24] width 46 height 31
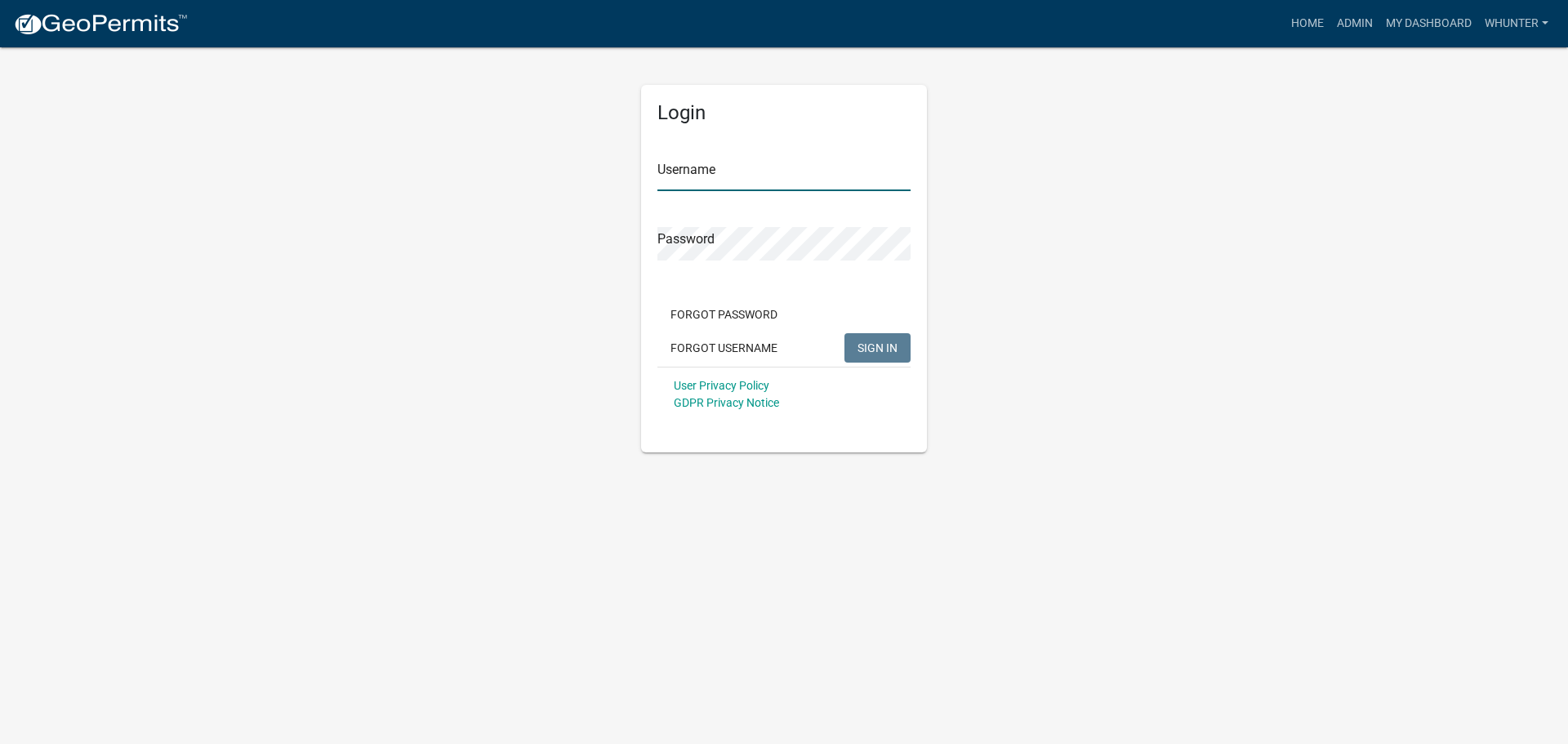
type input "whunter"
click at [880, 351] on span "SIGN IN" at bounding box center [877, 347] width 40 height 13
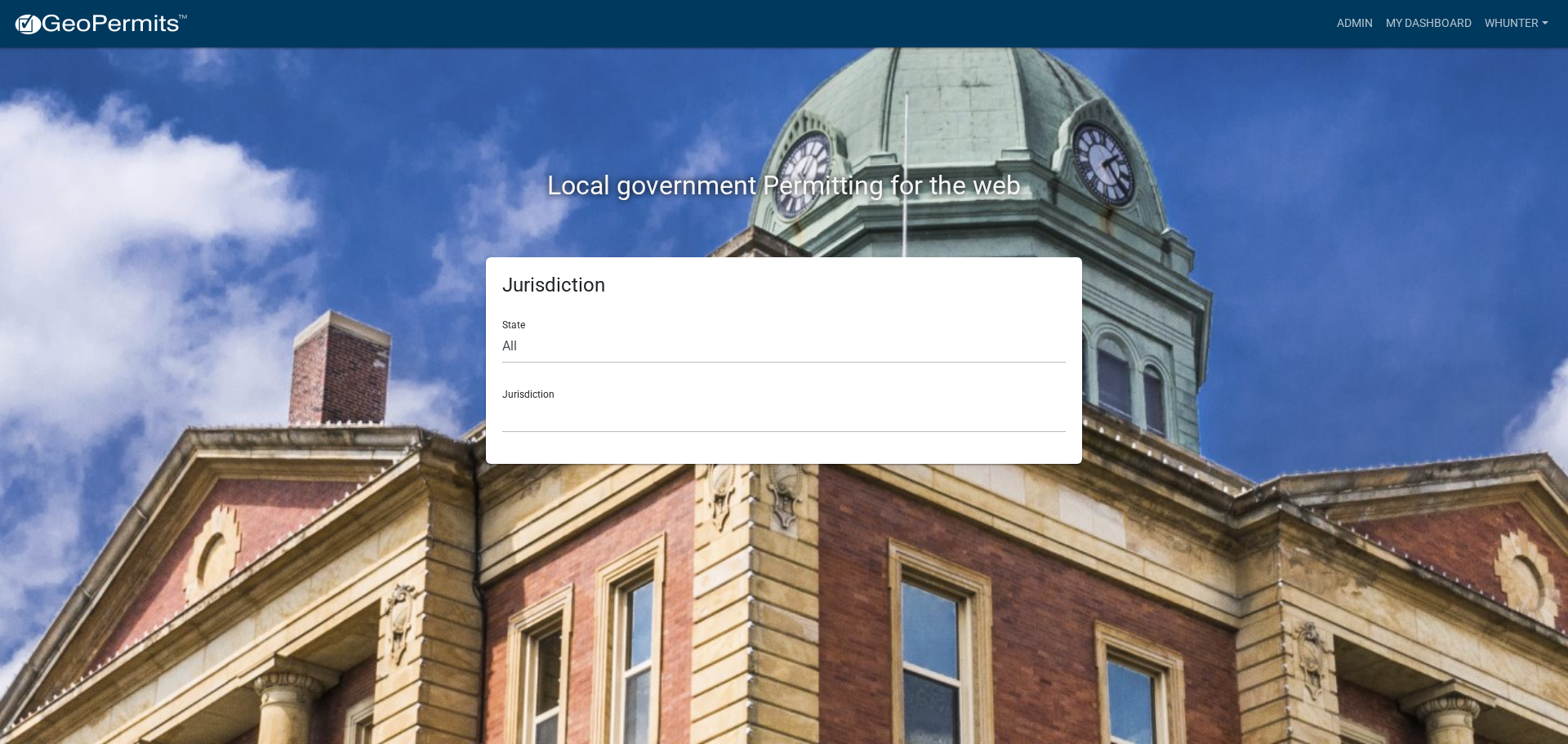
click at [674, 365] on form "State All Colorado Georgia Indiana Iowa Kansas Minnesota Ohio South Carolina Wi…" at bounding box center [784, 370] width 564 height 126
drag, startPoint x: 671, startPoint y: 346, endPoint x: 660, endPoint y: 362, distance: 19.4
click at [670, 346] on select "All [US_STATE] [US_STATE] [US_STATE] [US_STATE] [US_STATE] [US_STATE] [US_STATE…" at bounding box center [784, 347] width 564 height 33
select select "[US_STATE]"
click at [503, 330] on select "All [US_STATE] [US_STATE] [US_STATE] [US_STATE] [US_STATE] [US_STATE] [US_STATE…" at bounding box center [784, 347] width 564 height 33
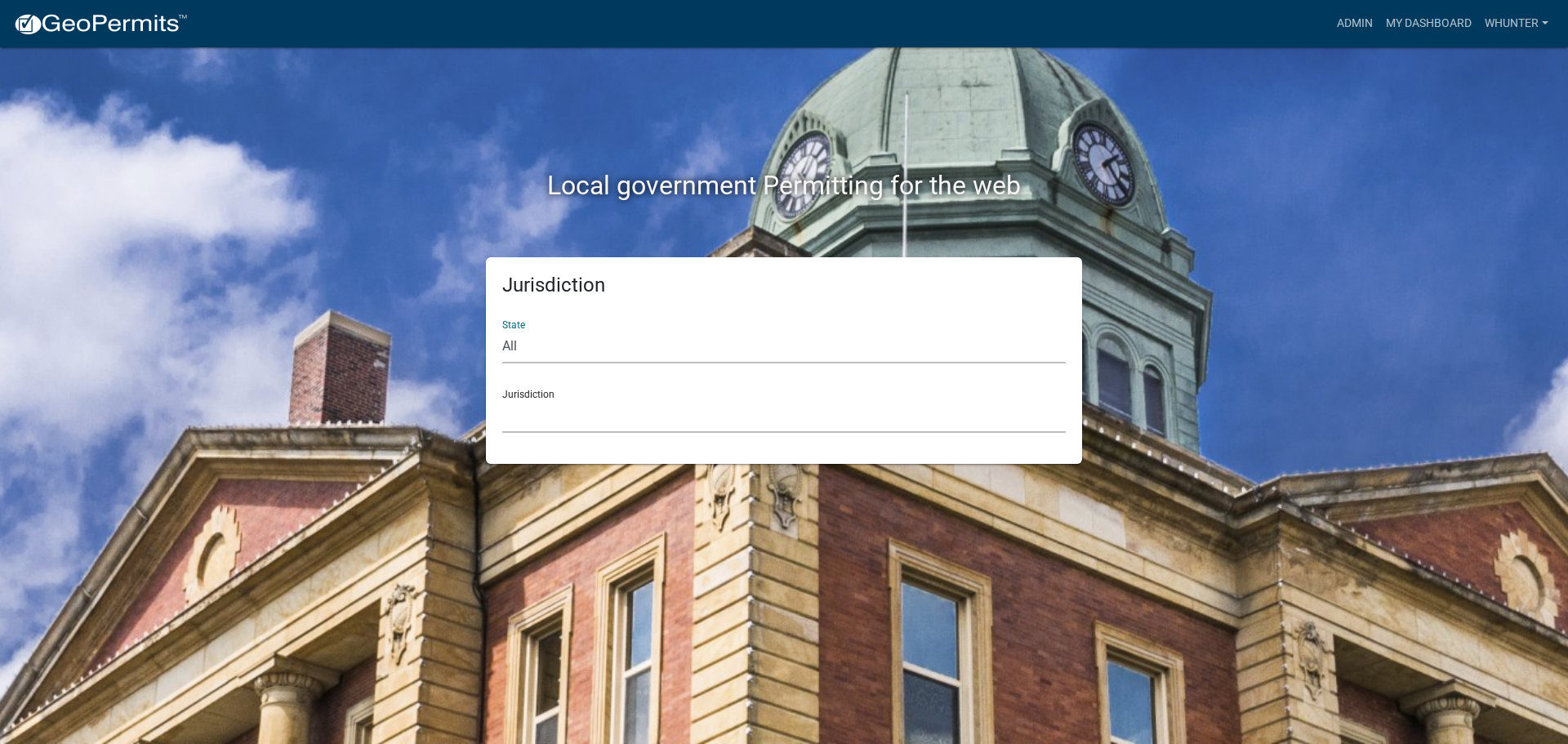
drag, startPoint x: 660, startPoint y: 362, endPoint x: 634, endPoint y: 425, distance: 68.2
click at [636, 420] on select "[GEOGRAPHIC_DATA], [US_STATE][PERSON_NAME][GEOGRAPHIC_DATA], [US_STATE][PERSON_…" at bounding box center [784, 416] width 564 height 33
